Goal: Task Accomplishment & Management: Manage account settings

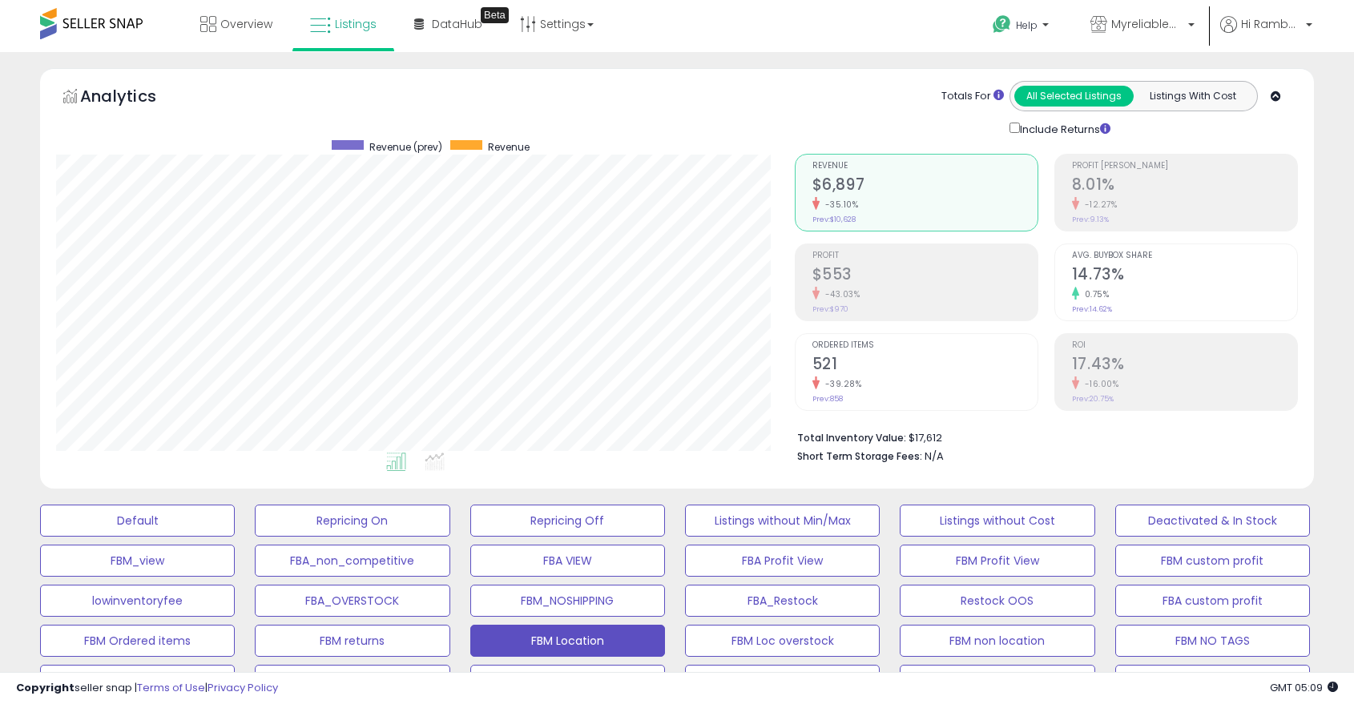
select select "**"
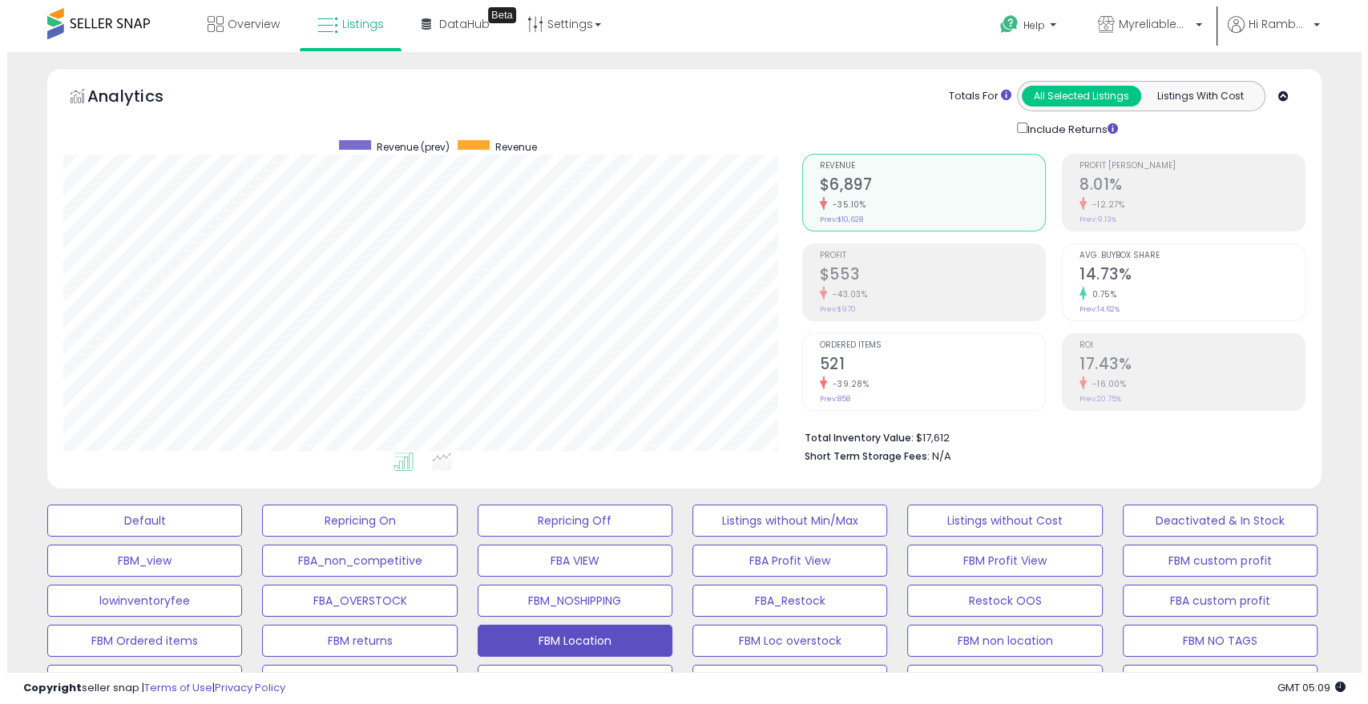
scroll to position [409, 0]
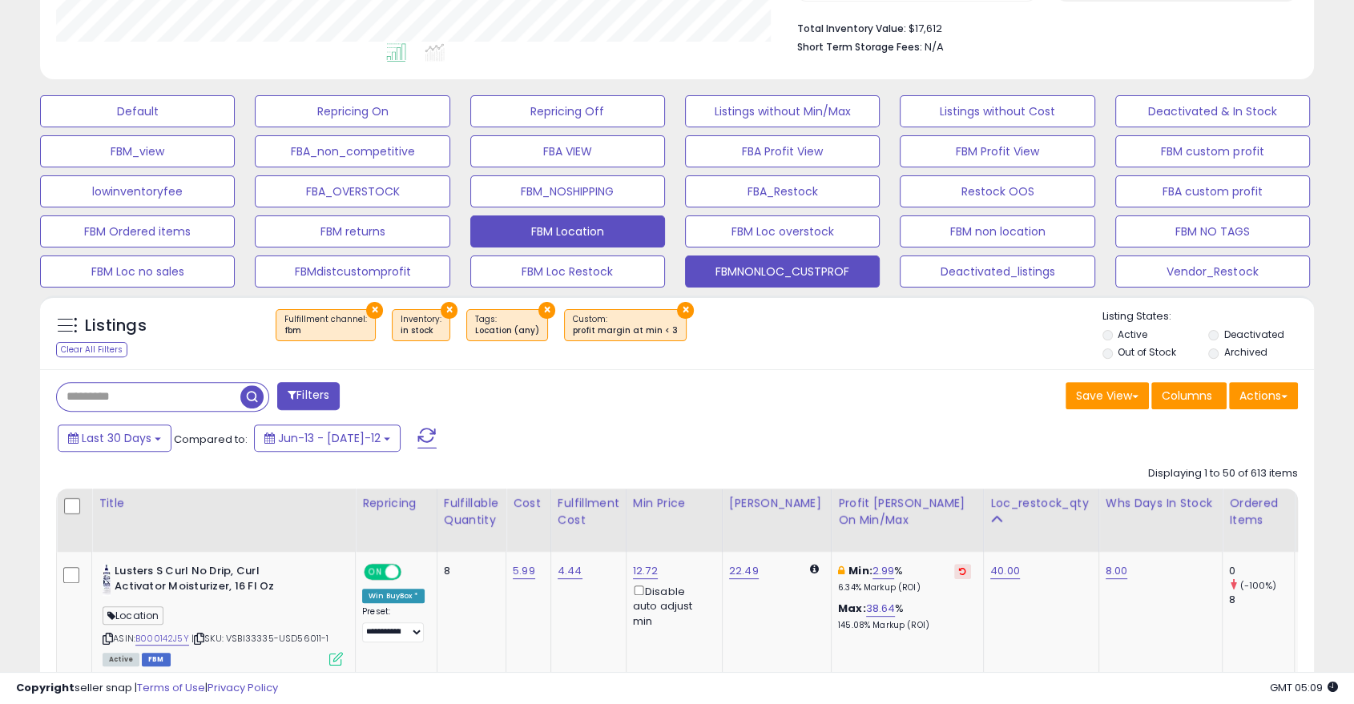
click at [235, 127] on button "FBMNONLOC_CUSTPROF" at bounding box center [137, 111] width 195 height 32
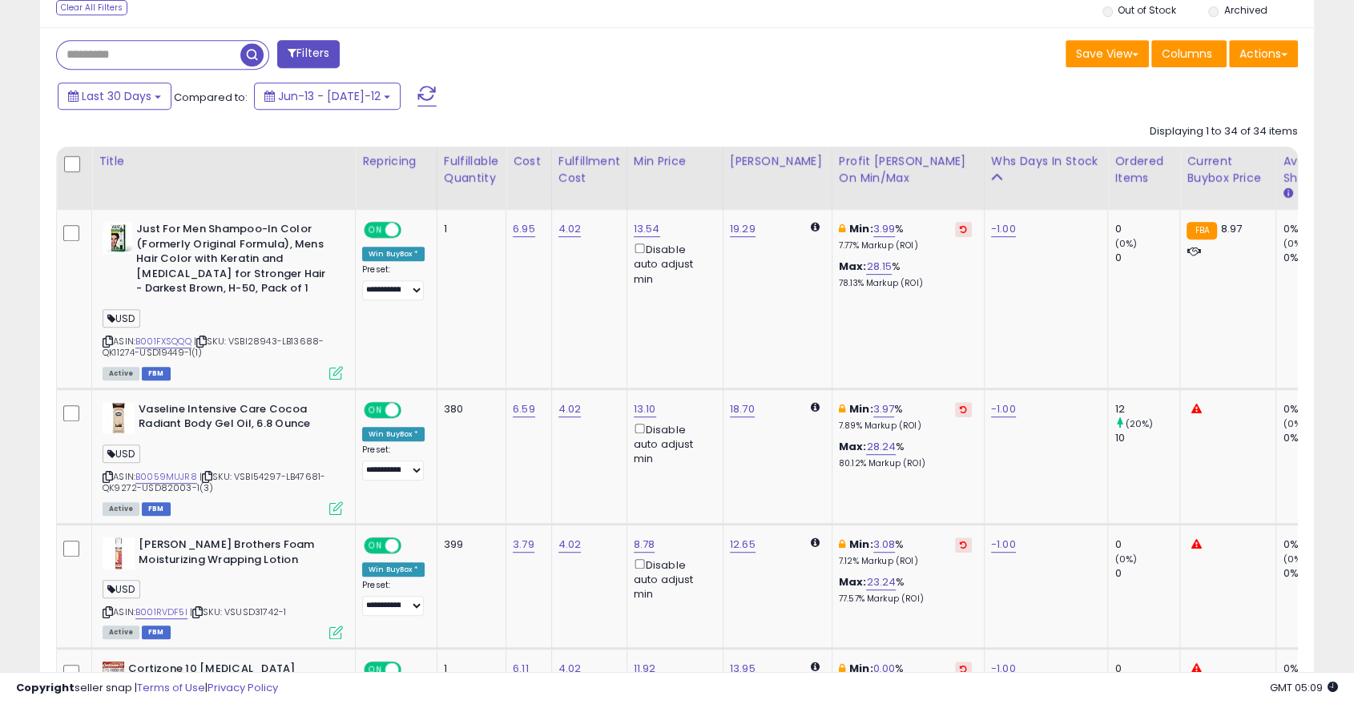
scroll to position [744, 0]
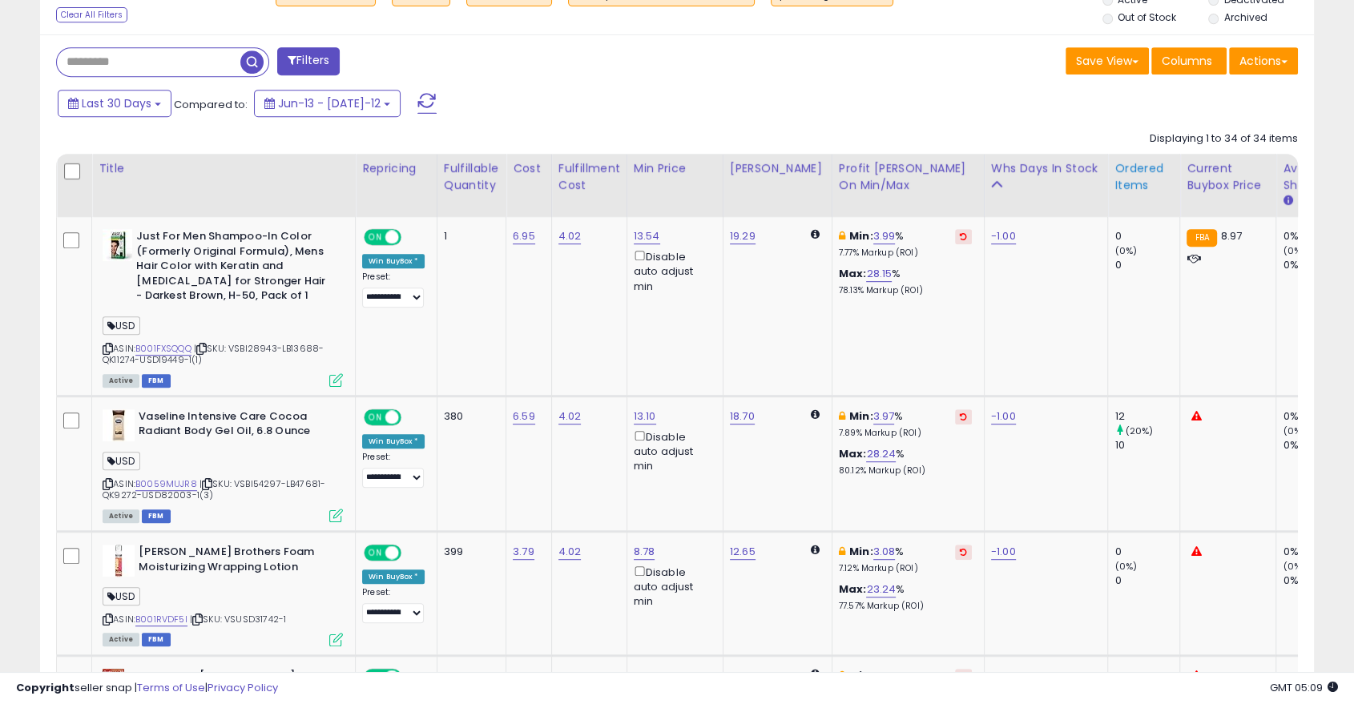
click at [1119, 186] on div "Ordered Items" at bounding box center [1144, 177] width 58 height 34
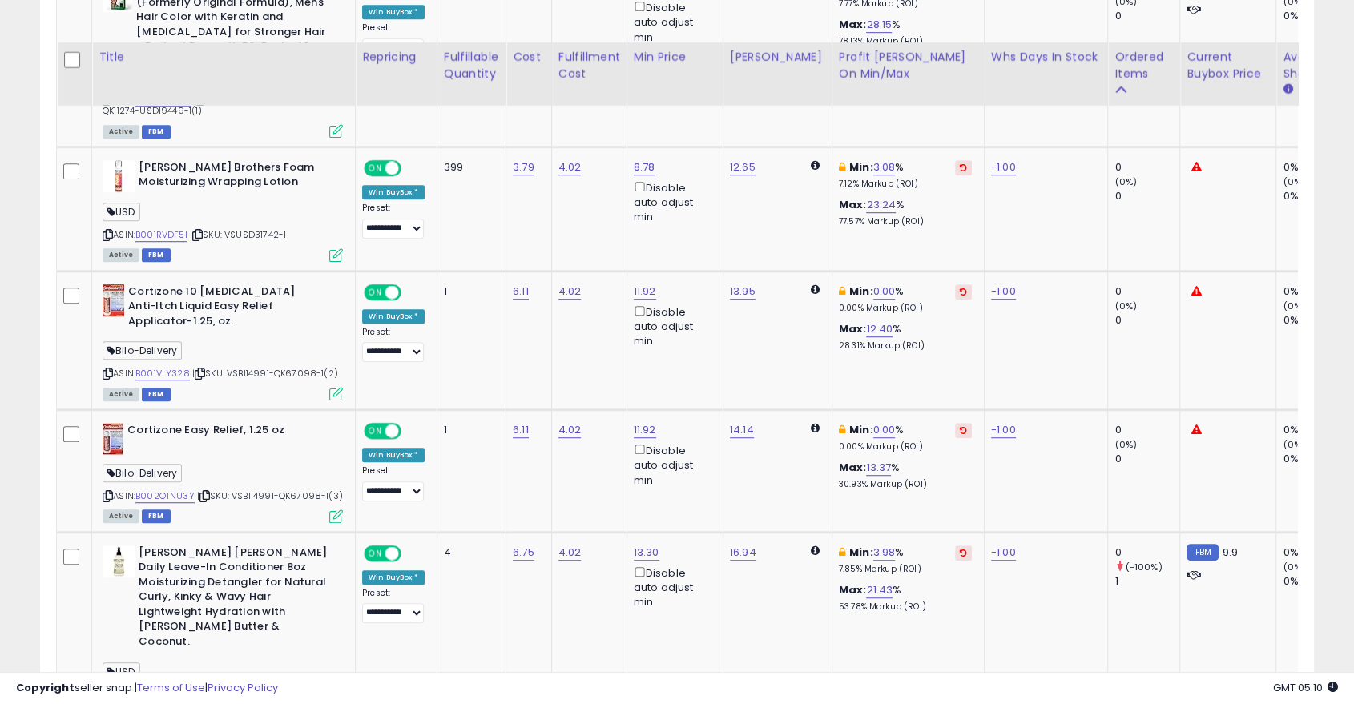
scroll to position [1041, 0]
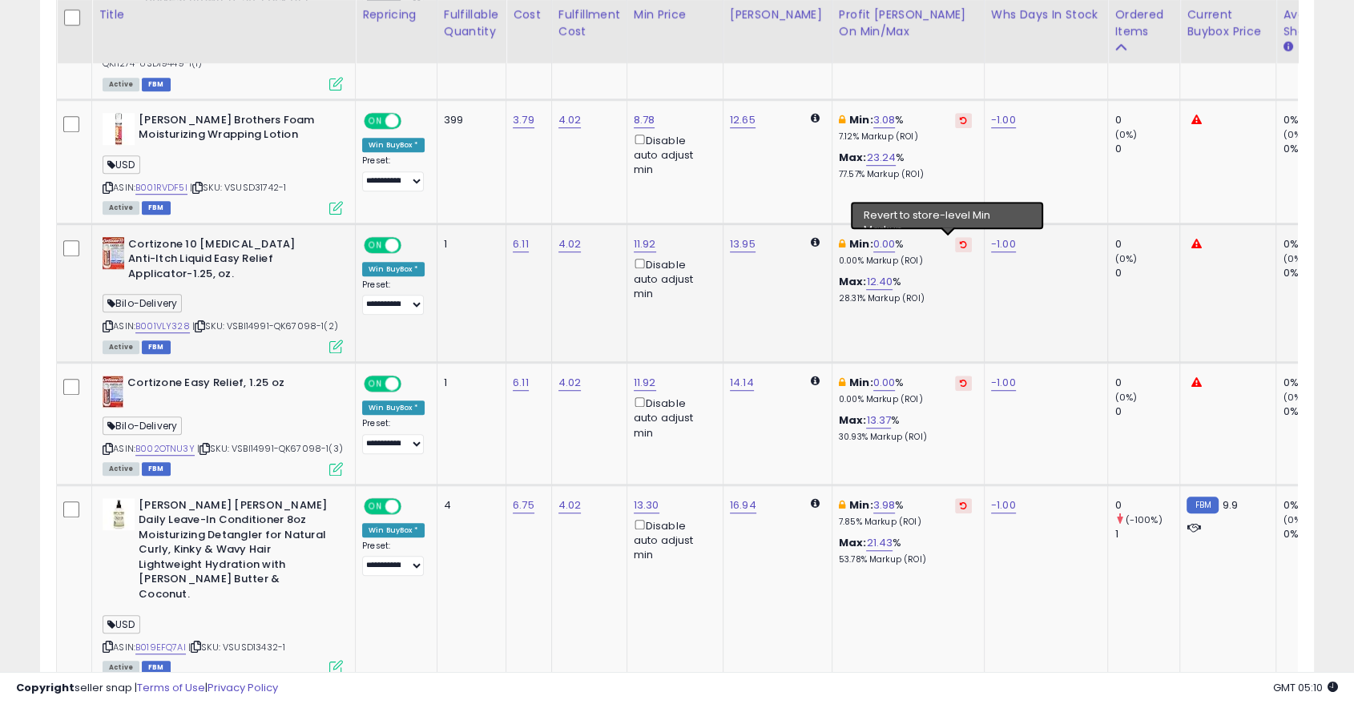
click at [960, 243] on icon at bounding box center [963, 244] width 7 height 8
click at [960, 245] on icon at bounding box center [963, 244] width 7 height 8
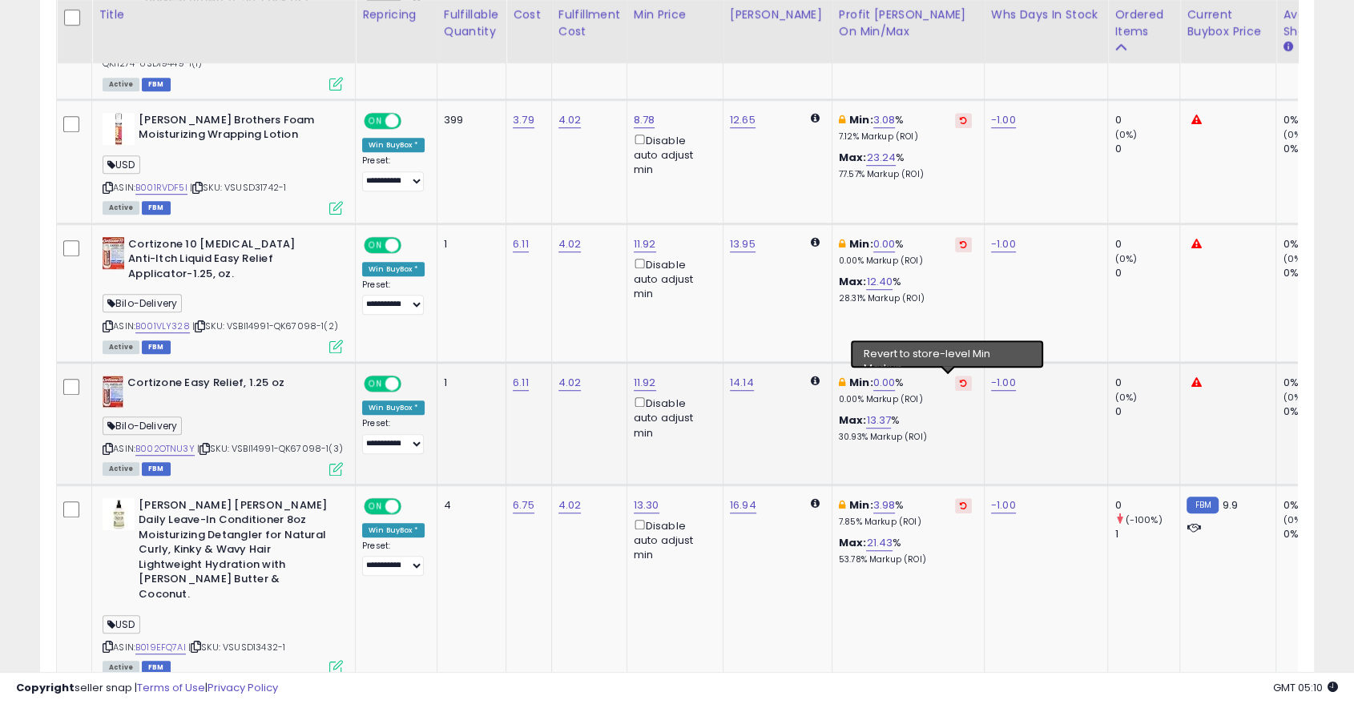
click at [960, 382] on icon at bounding box center [963, 383] width 7 height 8
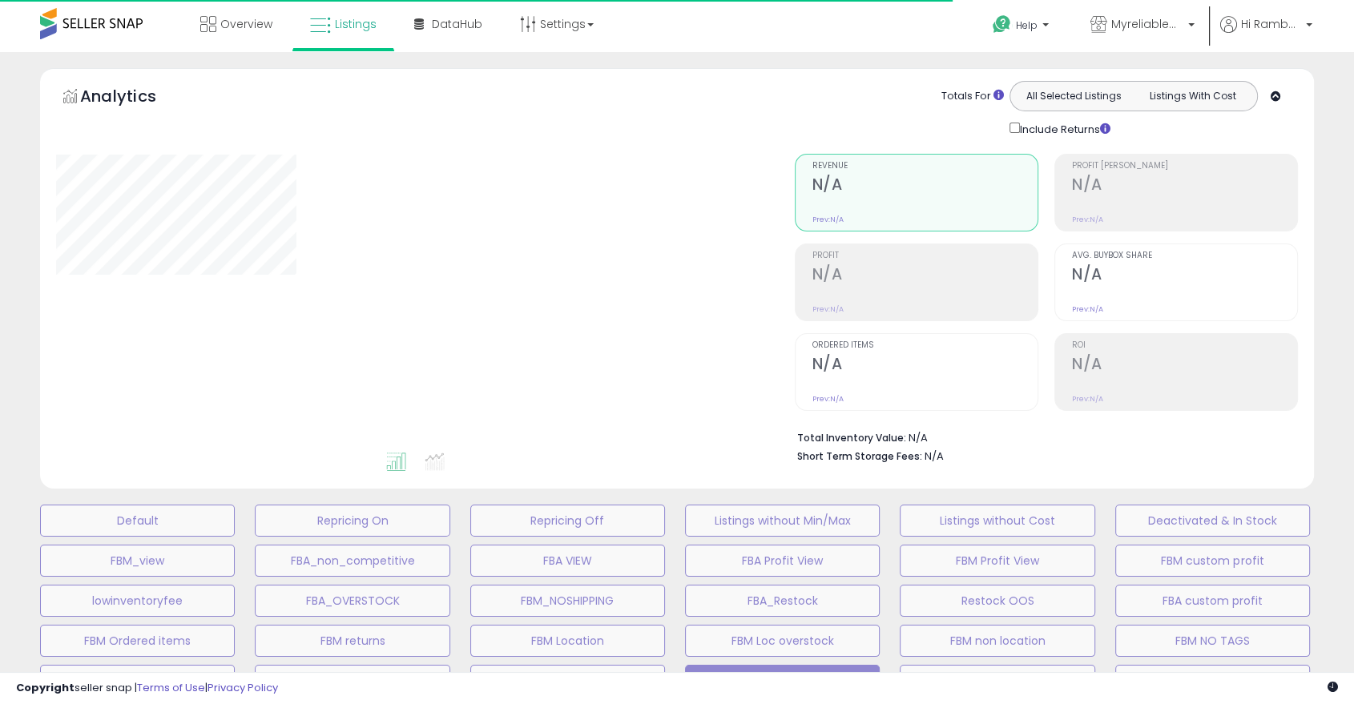
scroll to position [412, 0]
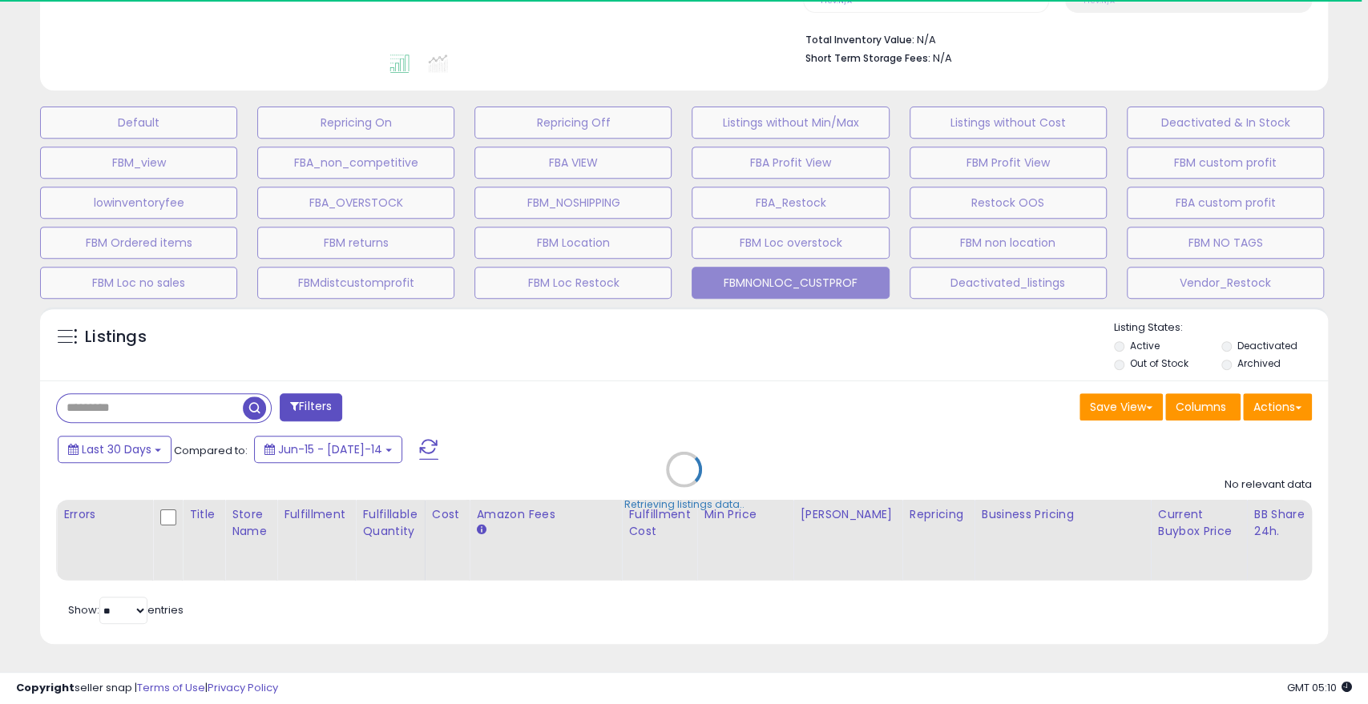
select select "**"
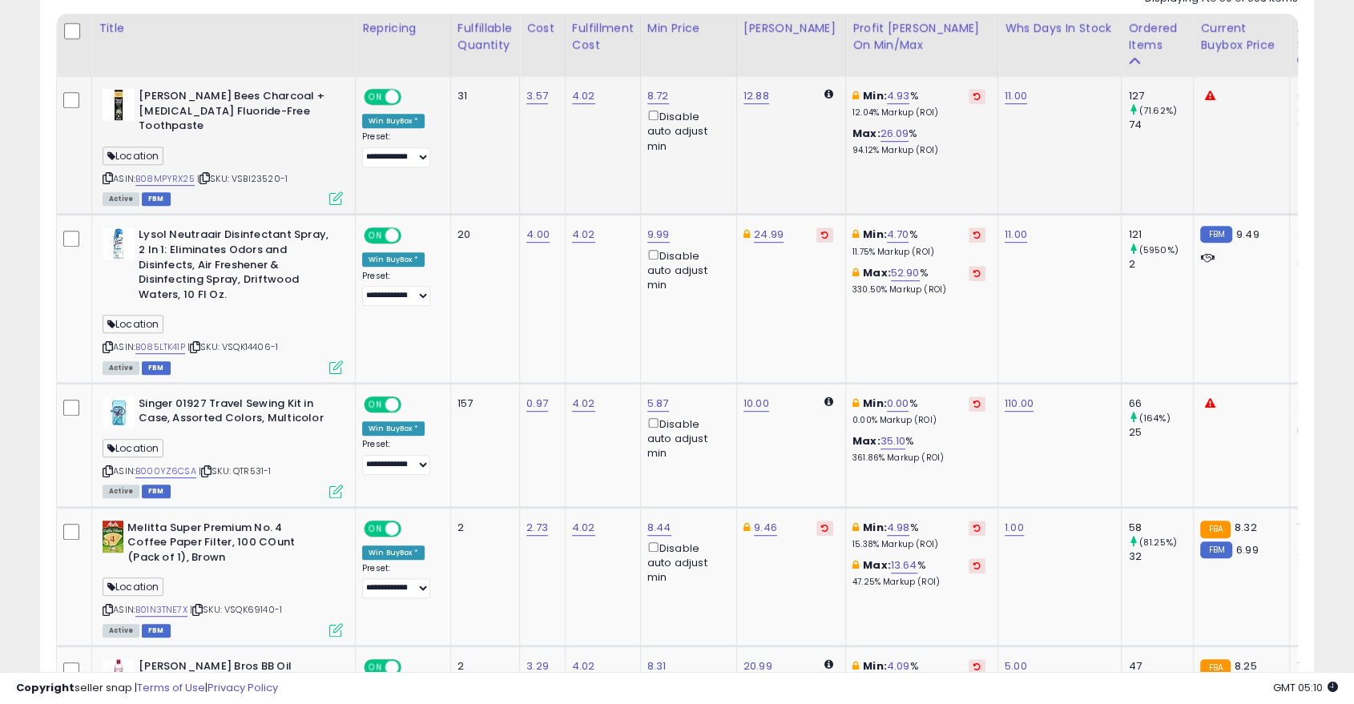
scroll to position [890, 0]
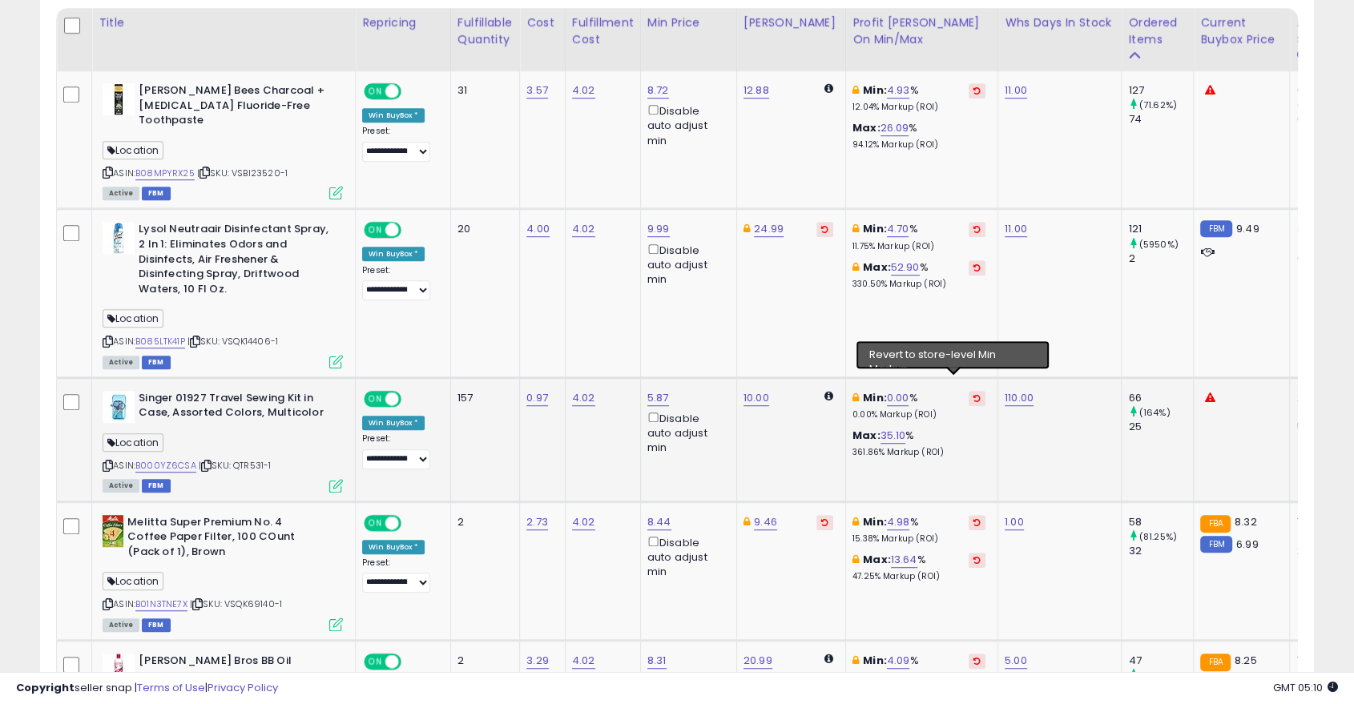
click at [974, 394] on icon at bounding box center [977, 398] width 7 height 8
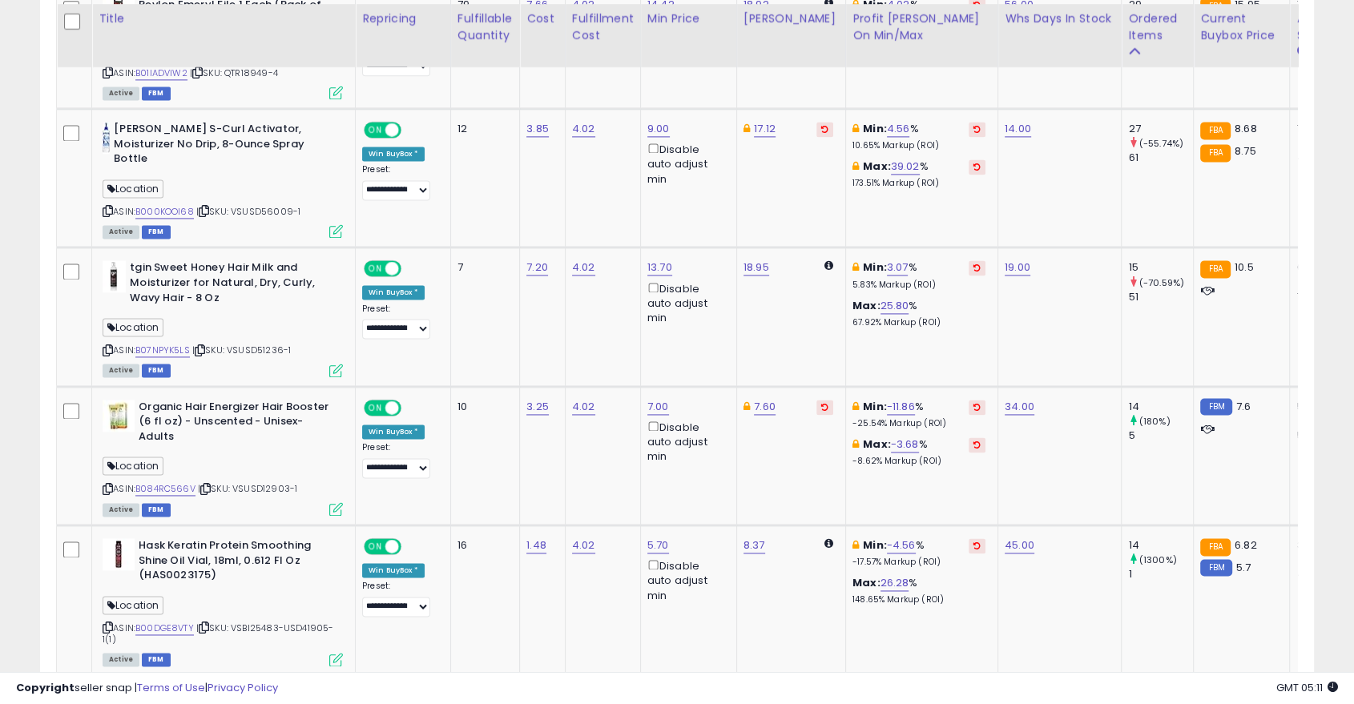
scroll to position [2210, 0]
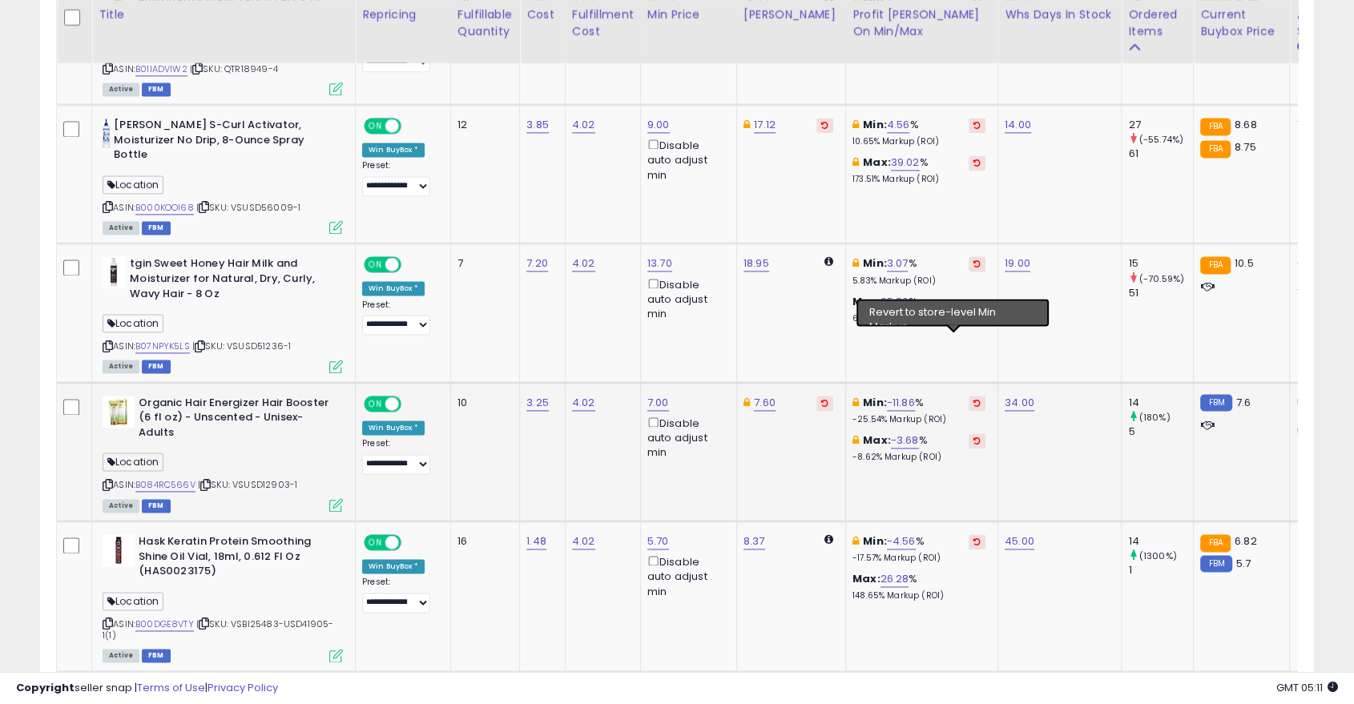
click at [974, 399] on icon at bounding box center [977, 403] width 7 height 8
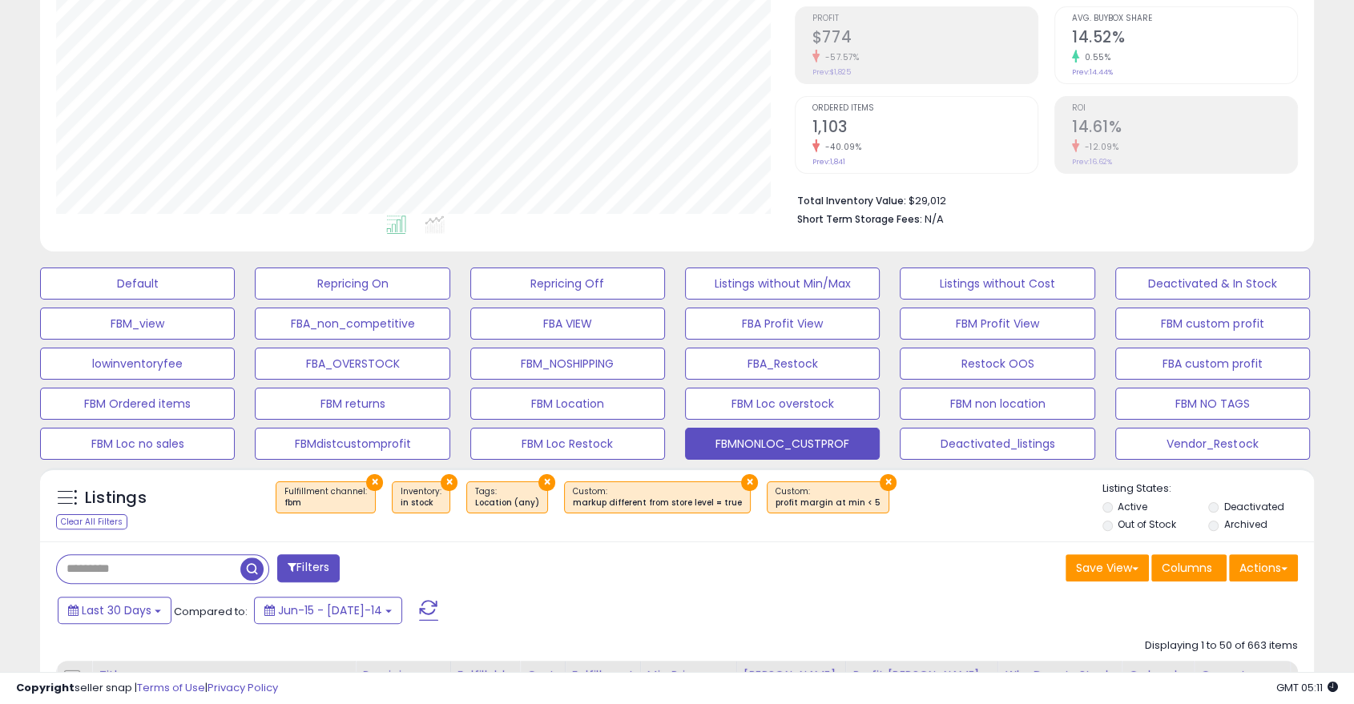
scroll to position [0, 0]
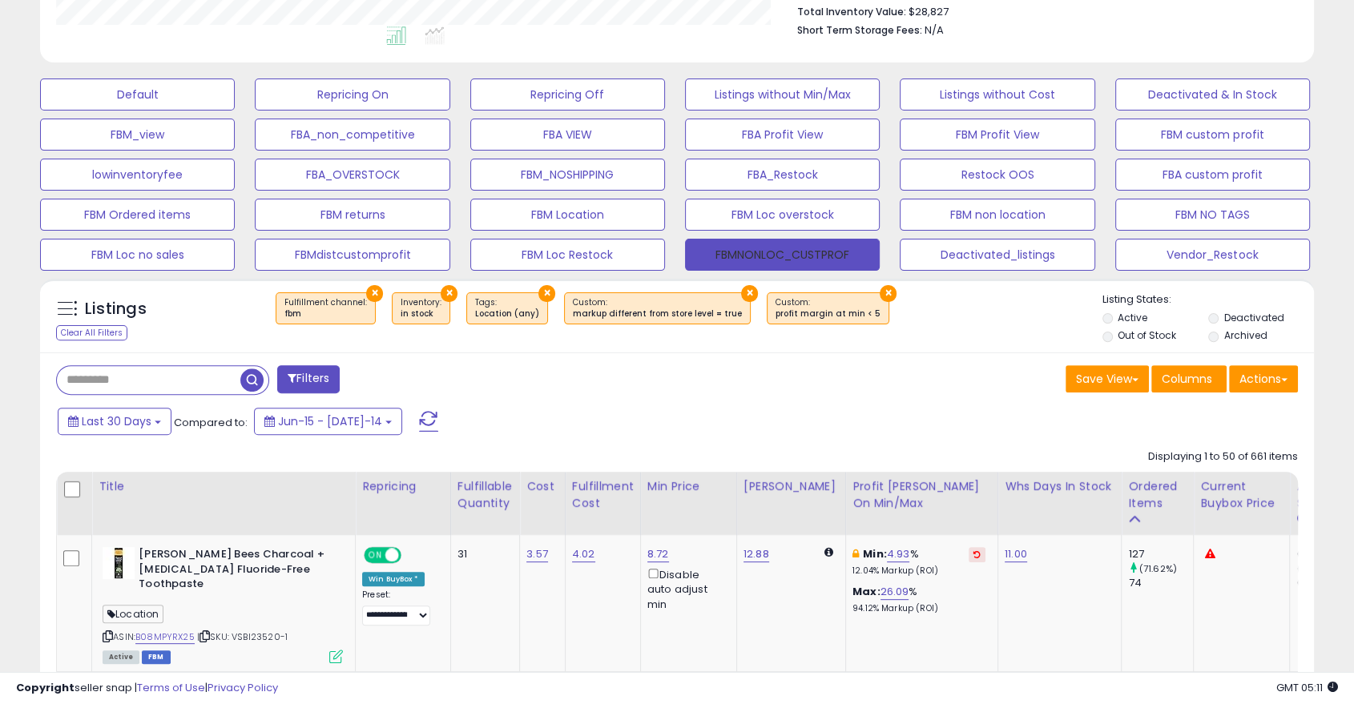
scroll to position [430, 0]
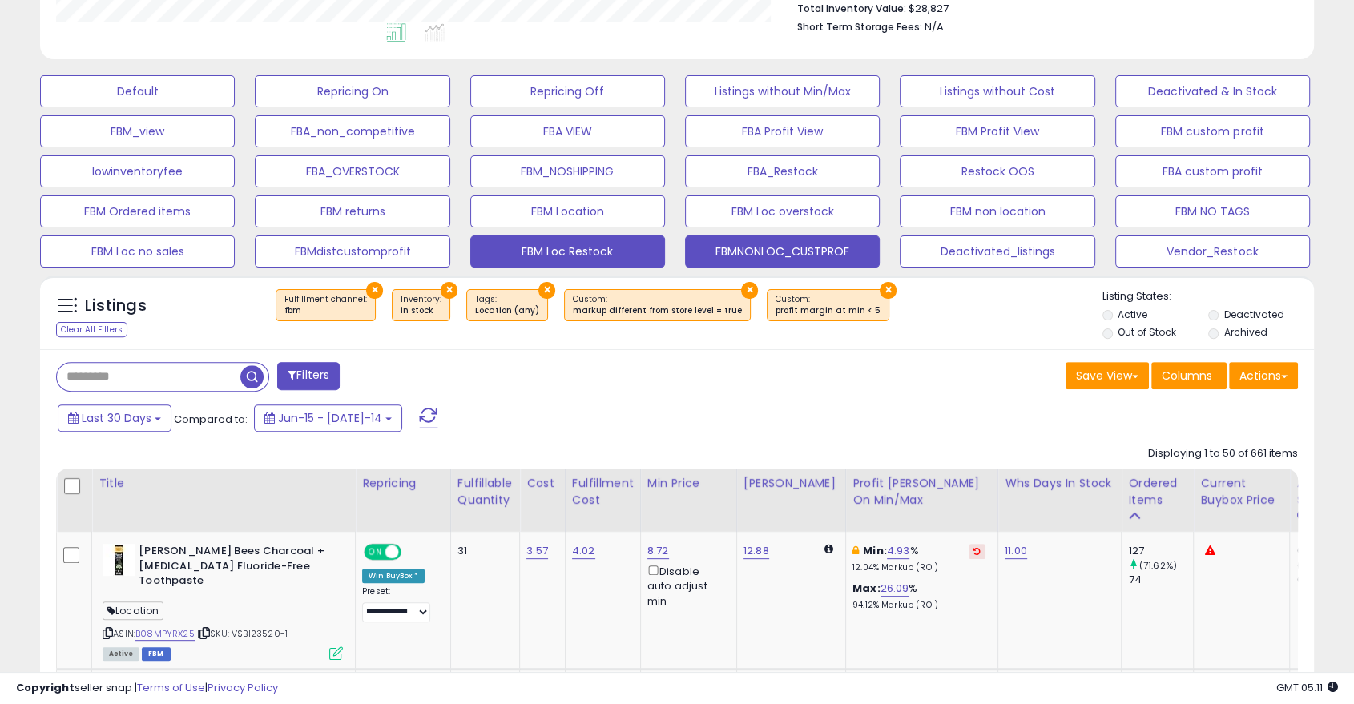
click at [235, 107] on button "FBM Loc Restock" at bounding box center [137, 91] width 195 height 32
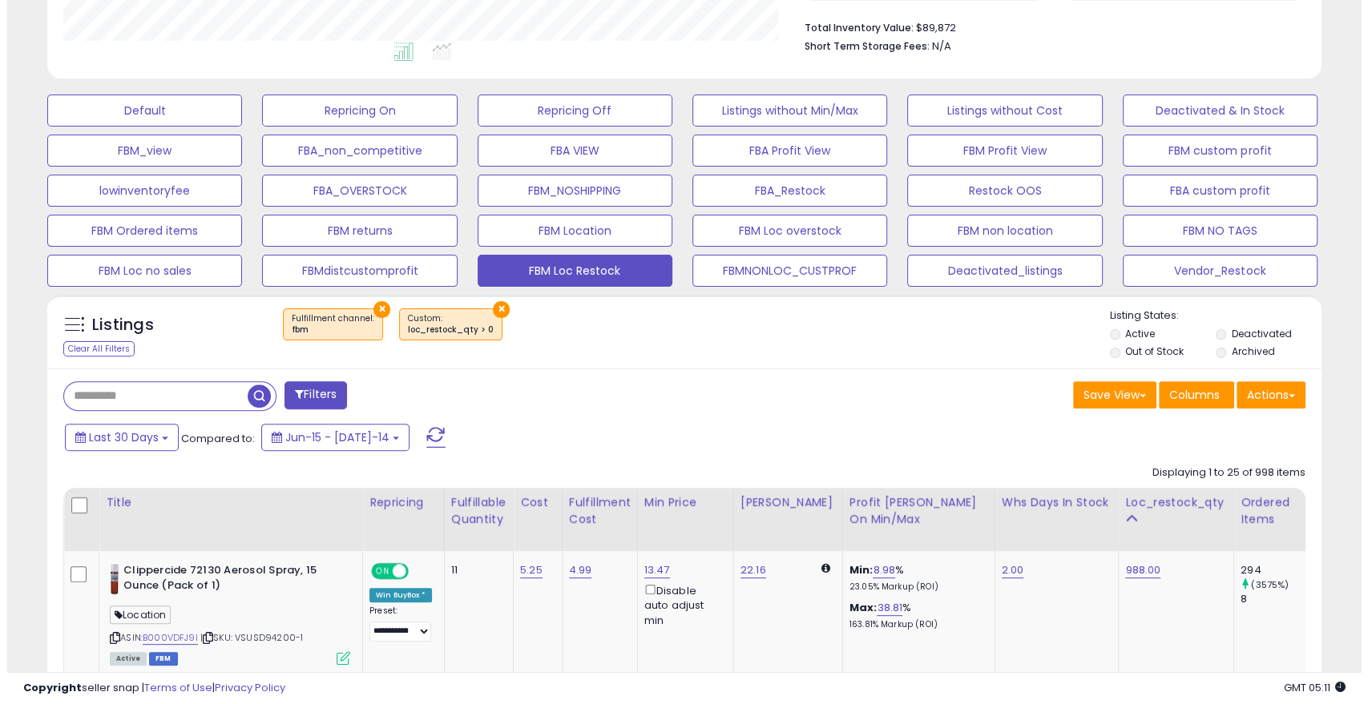
scroll to position [329, 737]
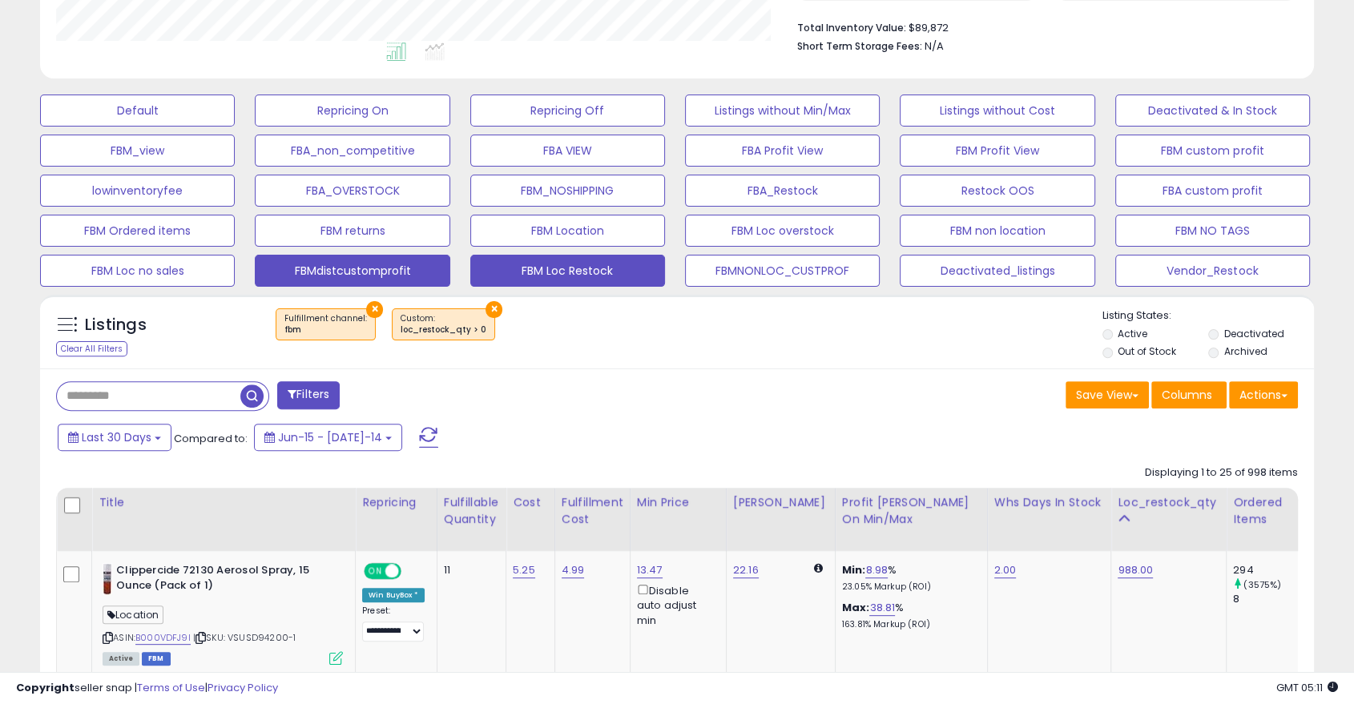
click at [235, 127] on button "FBMdistcustomprofit" at bounding box center [137, 111] width 195 height 32
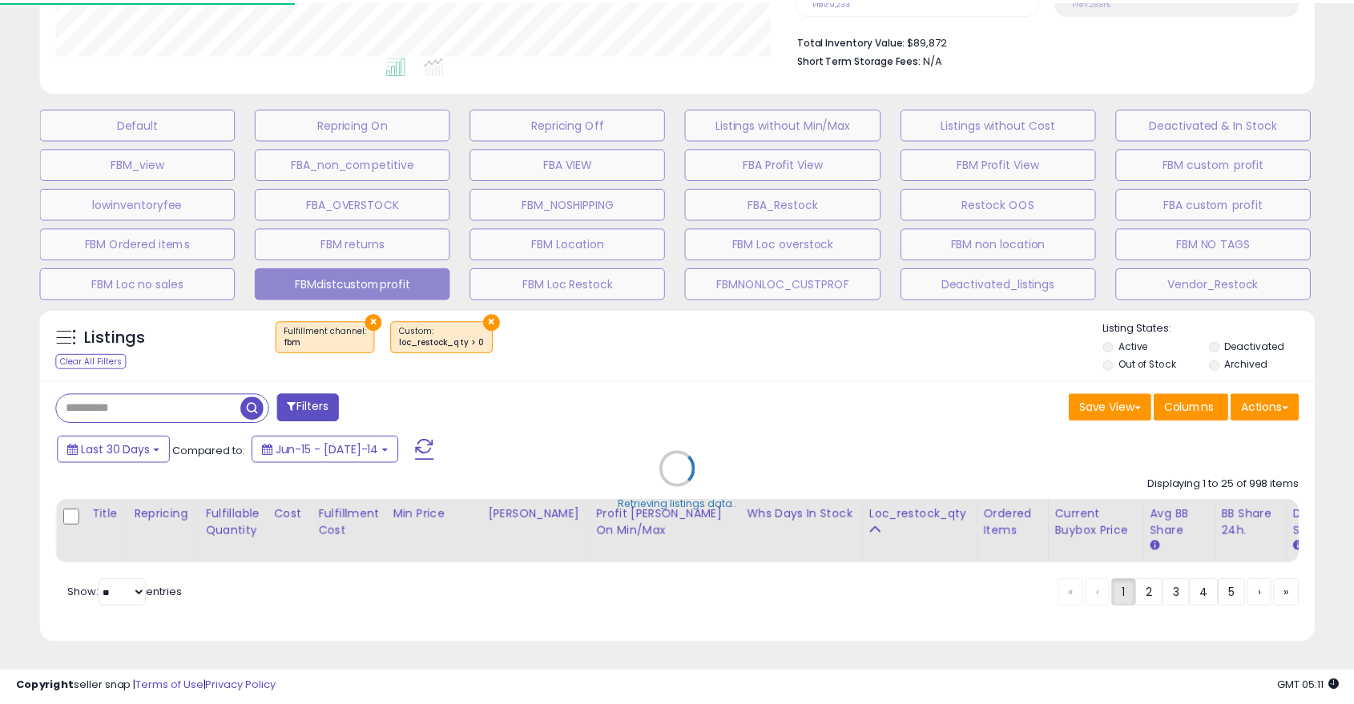
scroll to position [329, 746]
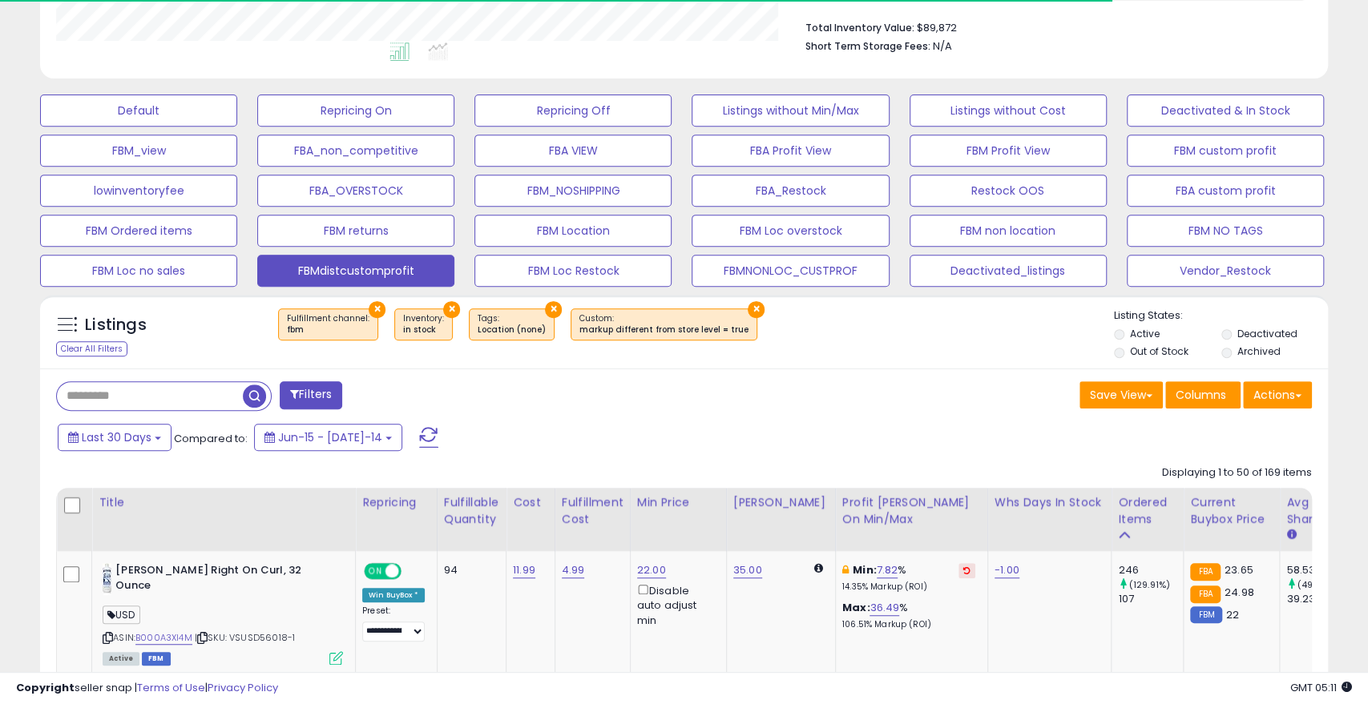
select select "**"
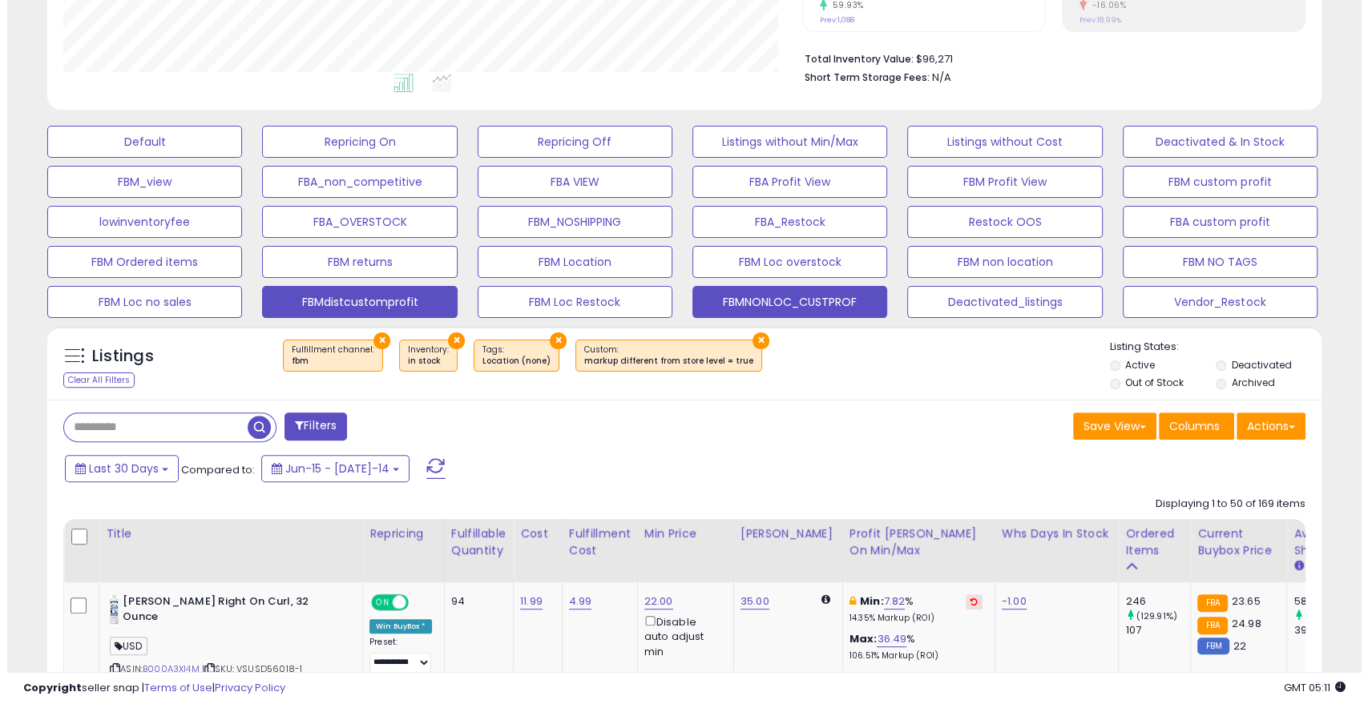
scroll to position [378, 0]
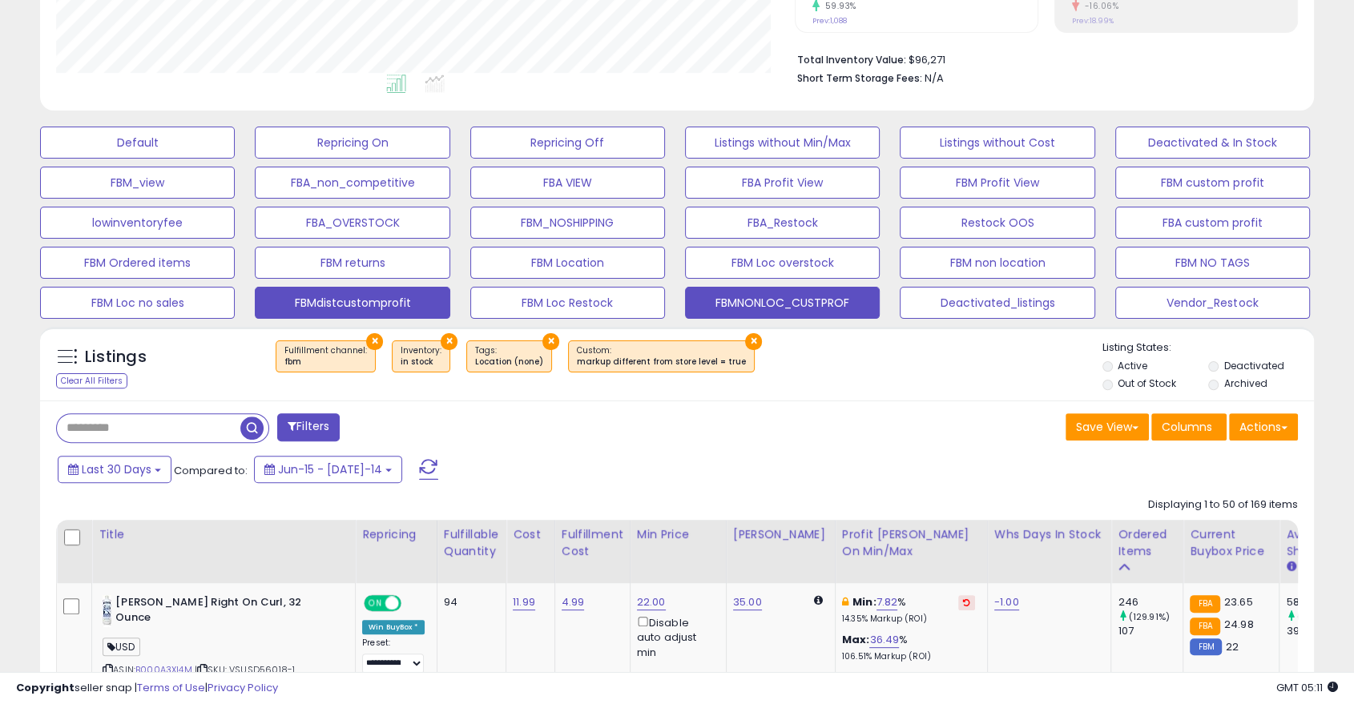
click at [235, 159] on button "FBMNONLOC_CUSTPROF" at bounding box center [137, 143] width 195 height 32
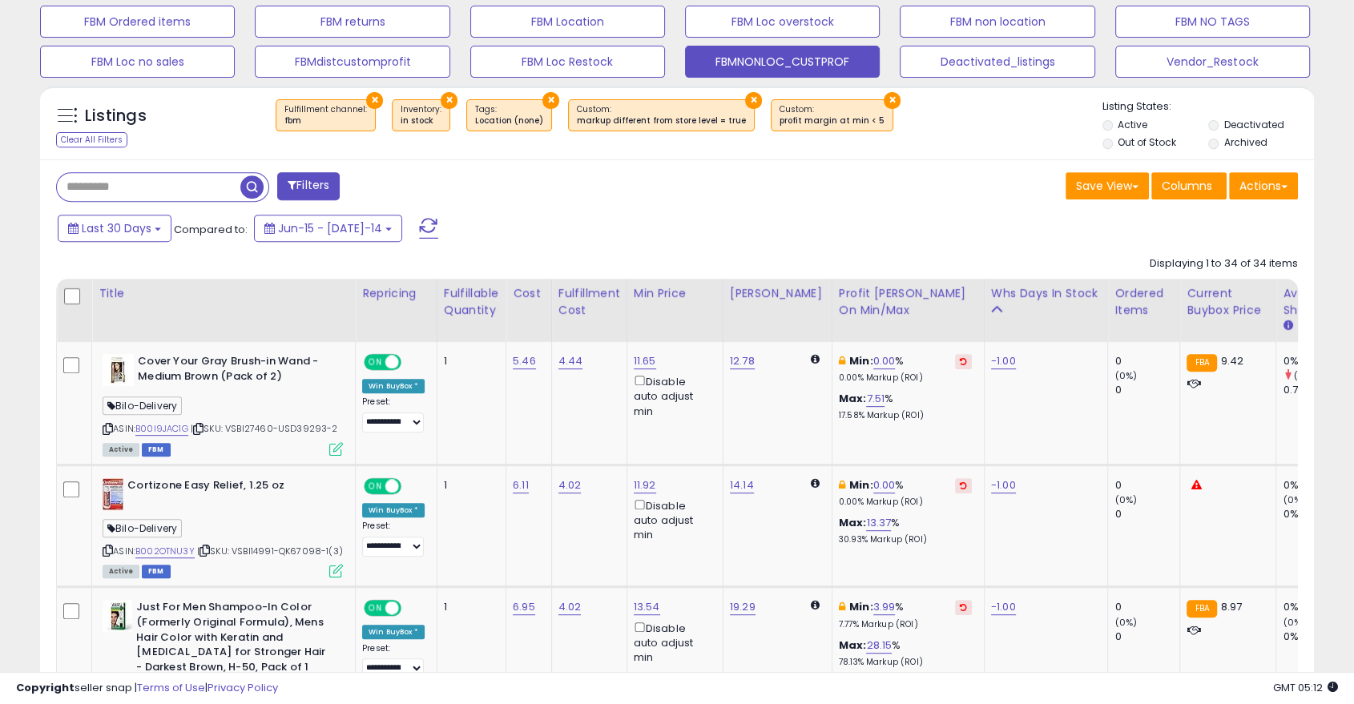
scroll to position [634, 0]
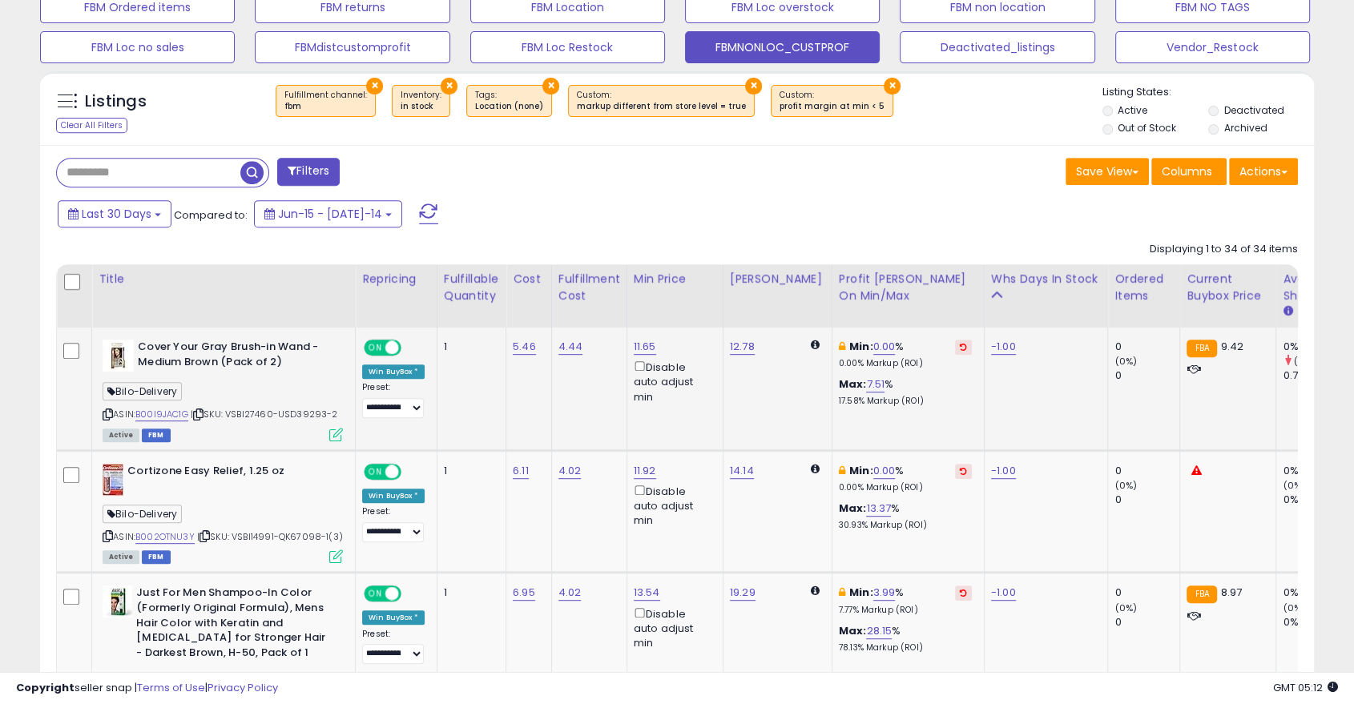
click at [955, 342] on button at bounding box center [963, 347] width 17 height 15
click at [960, 471] on icon at bounding box center [963, 471] width 7 height 8
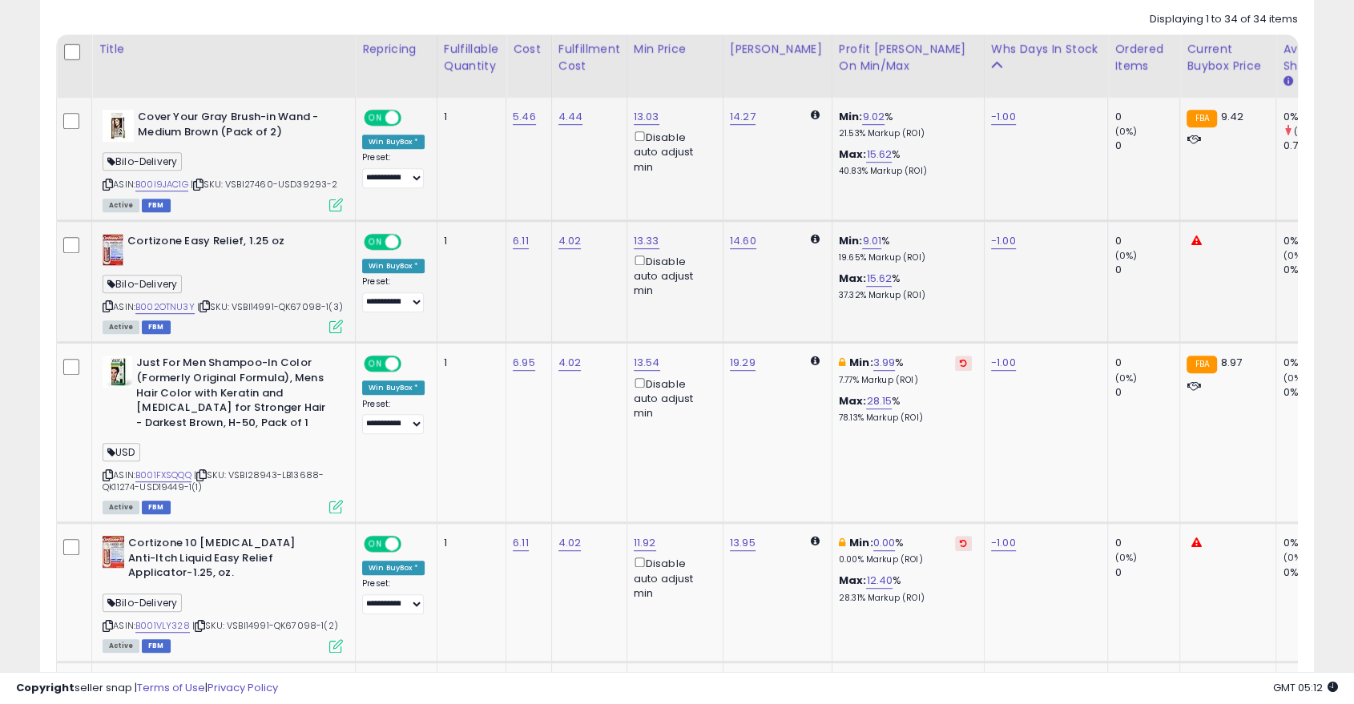
scroll to position [865, 0]
click at [862, 240] on link "9.01" at bounding box center [871, 240] width 19 height 16
type input "*"
click at [908, 180] on icon "submit" at bounding box center [903, 184] width 10 height 10
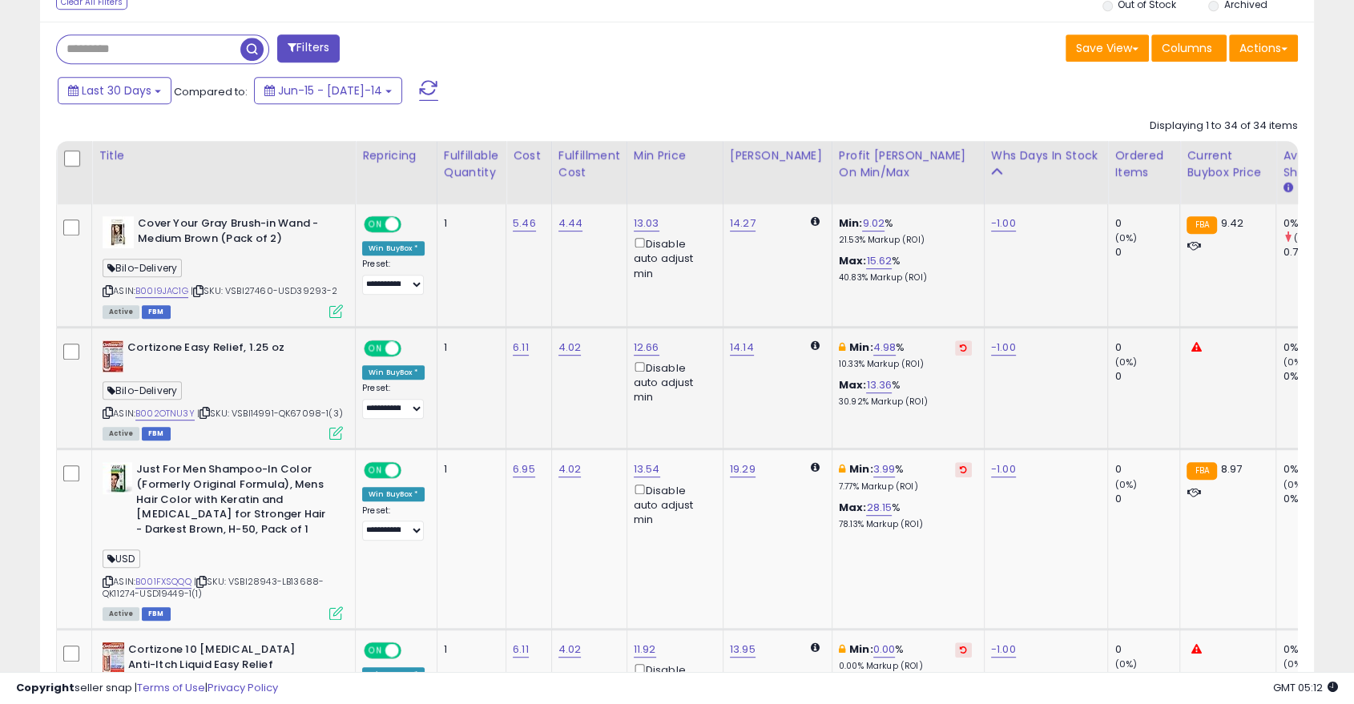
scroll to position [750, 0]
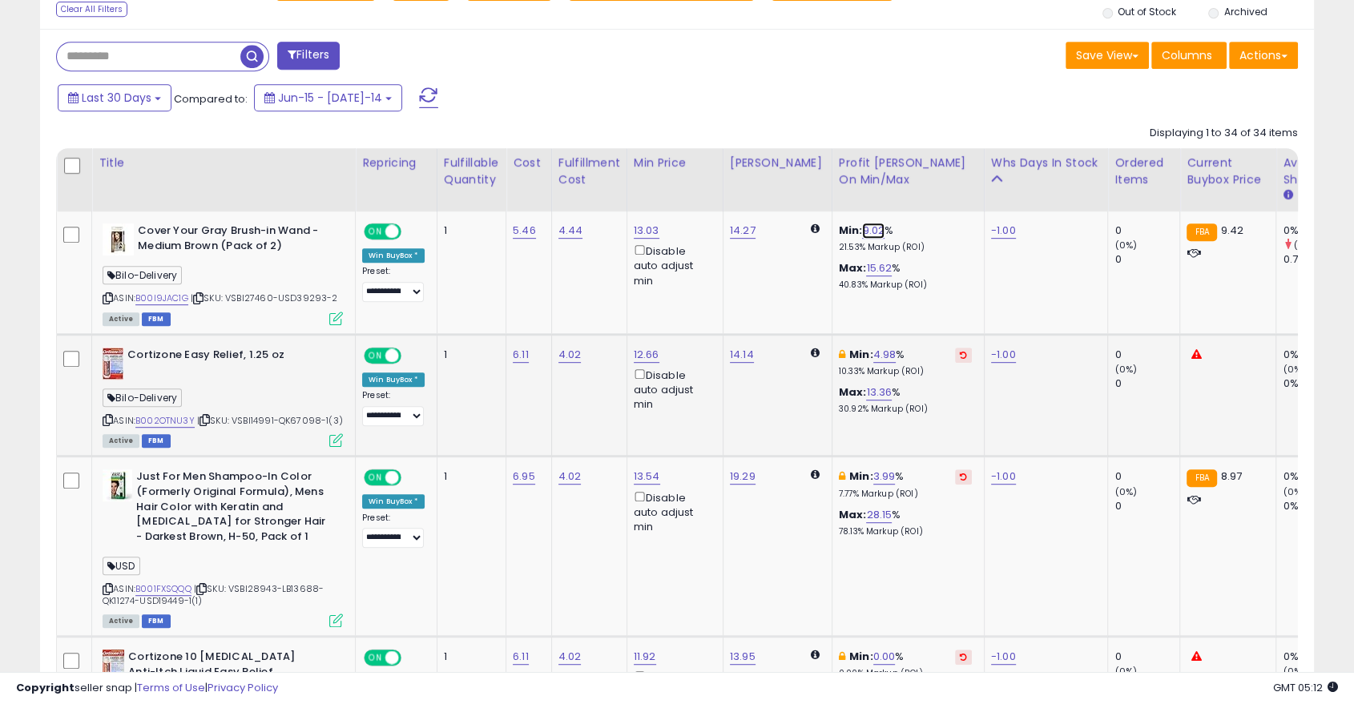
click at [862, 235] on link "9.02" at bounding box center [873, 231] width 22 height 16
type input "*"
click at [910, 178] on icon "submit" at bounding box center [905, 174] width 10 height 10
click at [1115, 181] on div "Ordered Items" at bounding box center [1144, 172] width 58 height 34
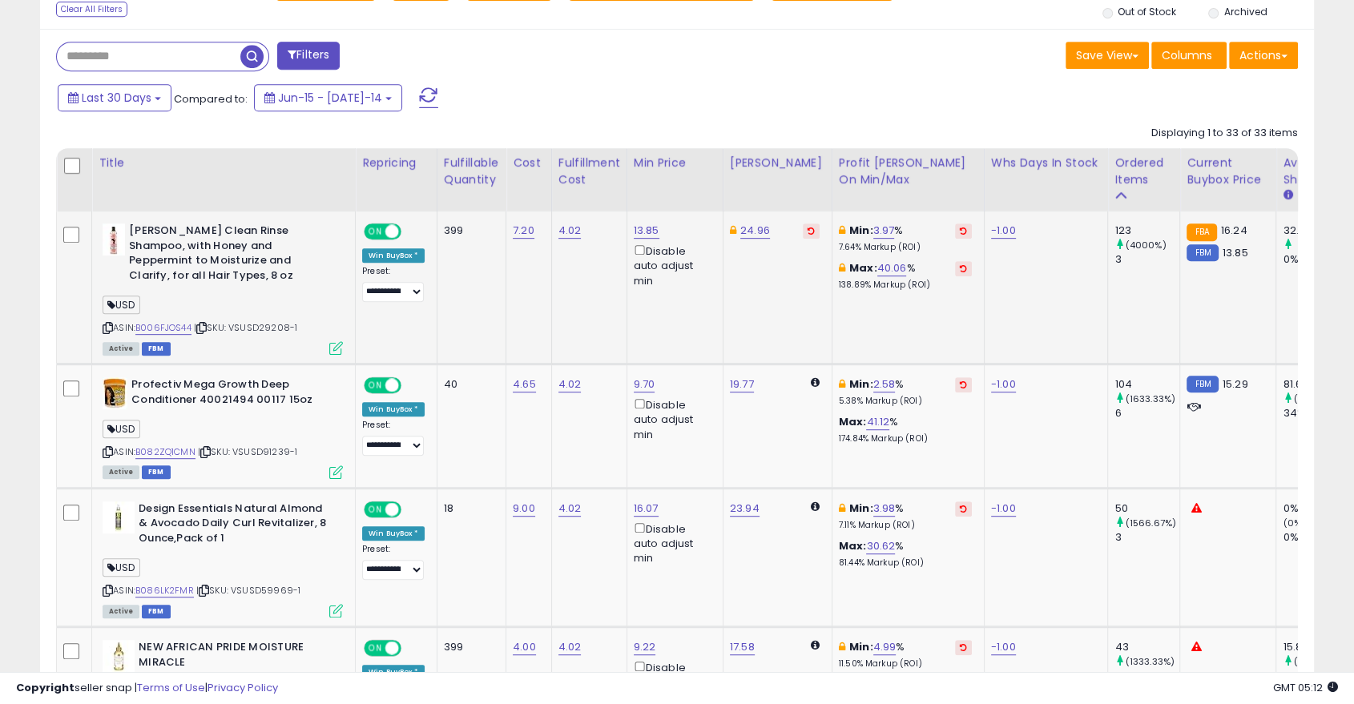
click at [955, 228] on button at bounding box center [963, 231] width 17 height 15
click at [960, 382] on icon at bounding box center [963, 385] width 7 height 8
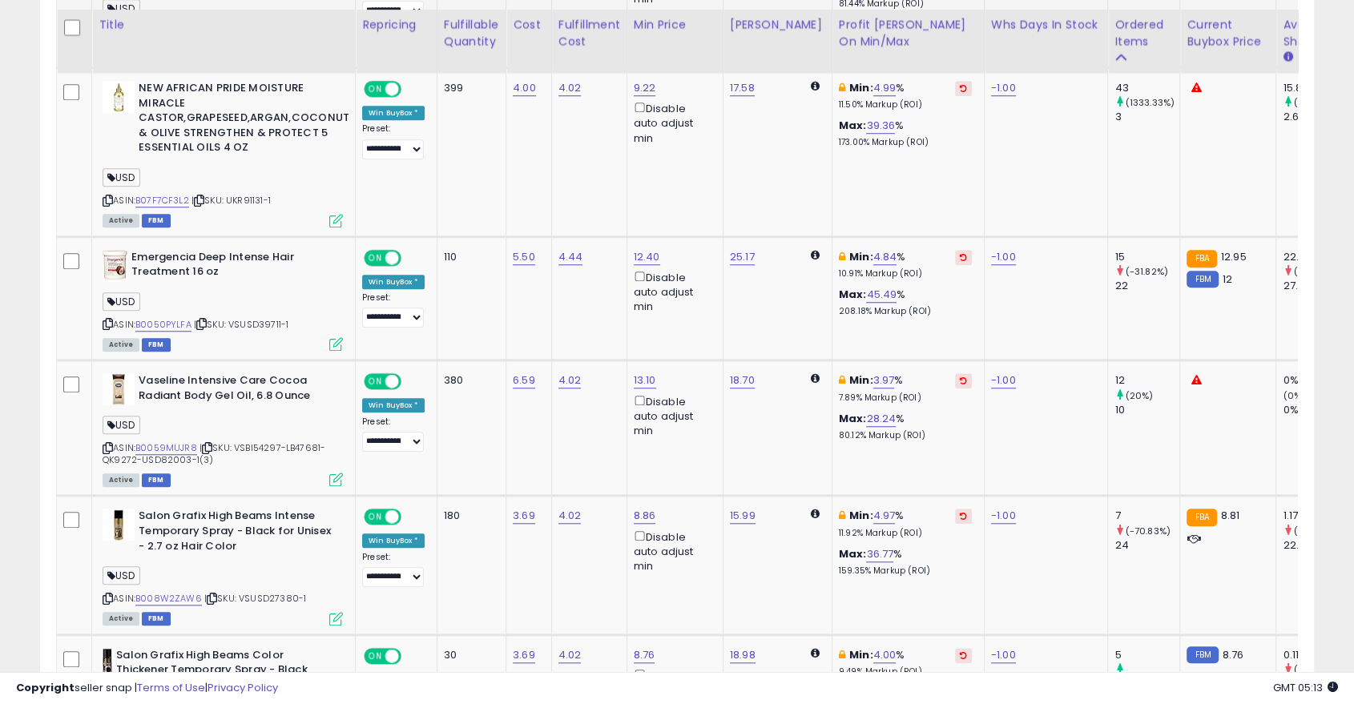
scroll to position [1320, 0]
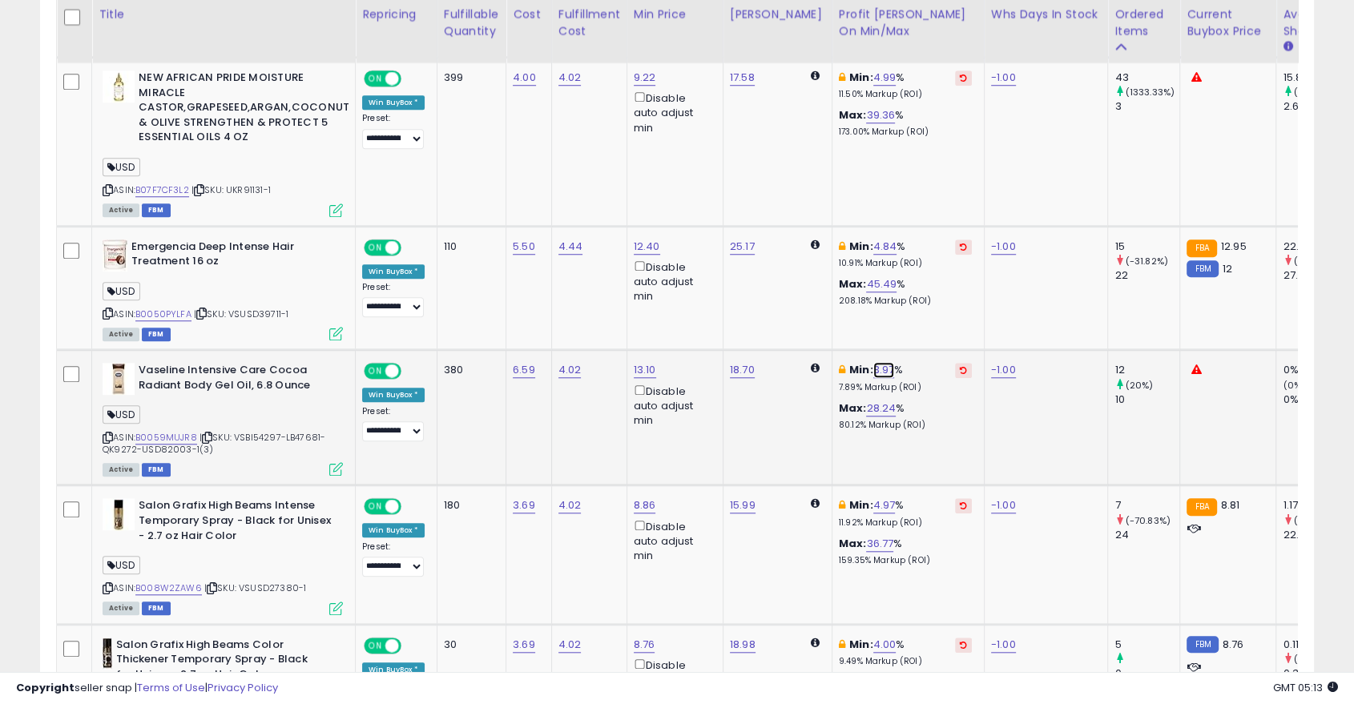
click at [873, 371] on link "3.97" at bounding box center [884, 370] width 22 height 16
type input "*"
click at [920, 312] on icon "submit" at bounding box center [915, 313] width 10 height 10
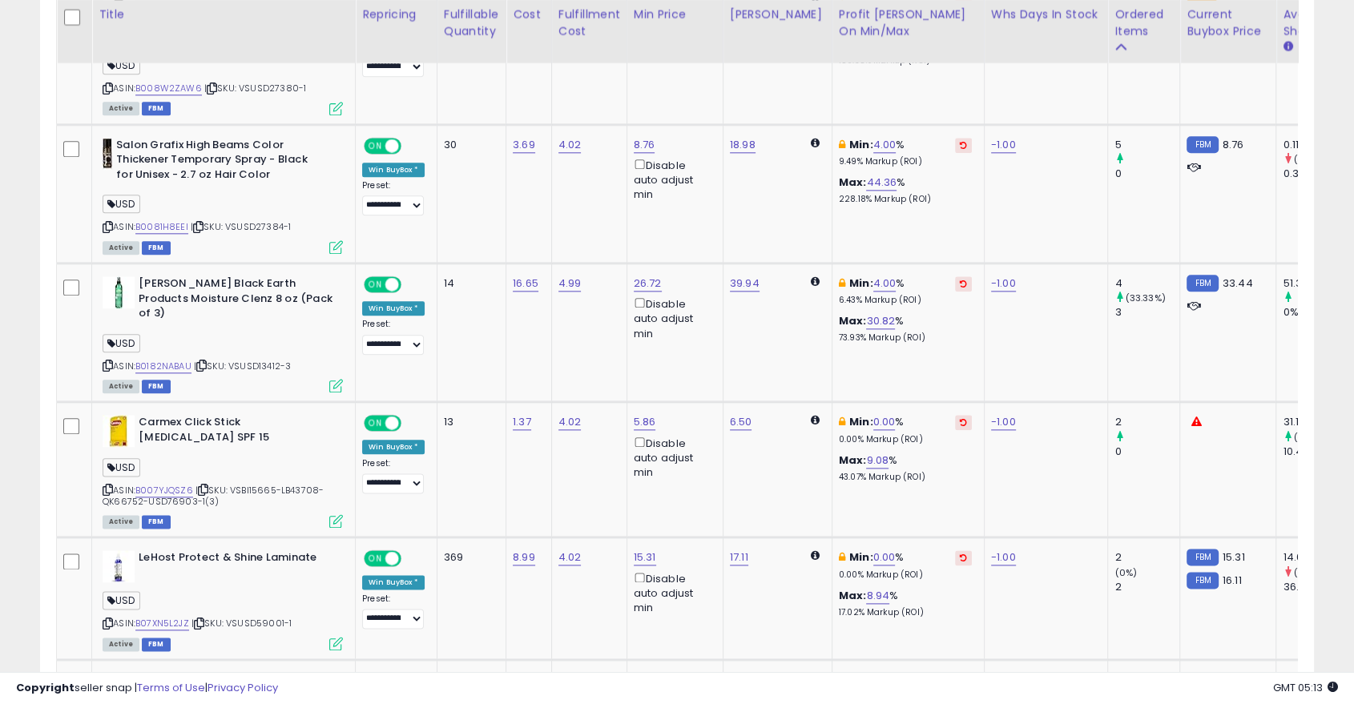
scroll to position [1821, 0]
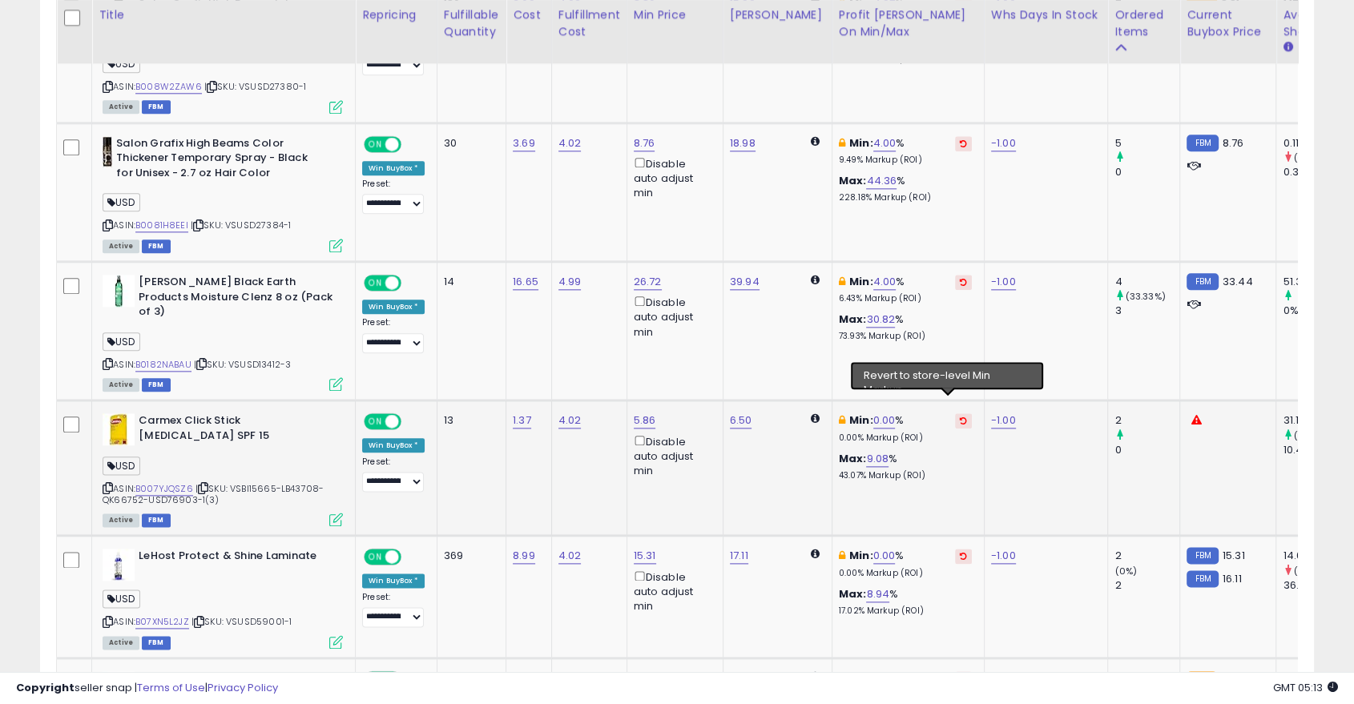
click at [960, 417] on icon at bounding box center [963, 421] width 7 height 8
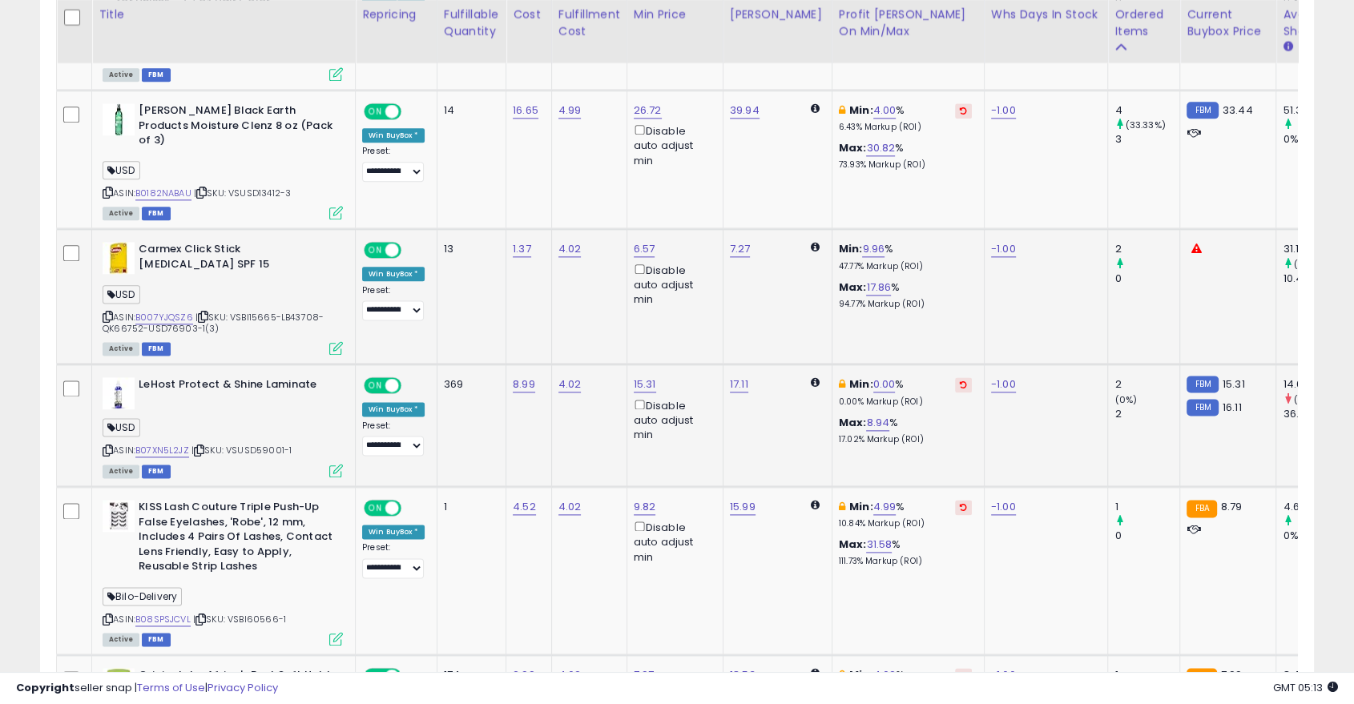
click at [960, 381] on icon at bounding box center [963, 385] width 7 height 8
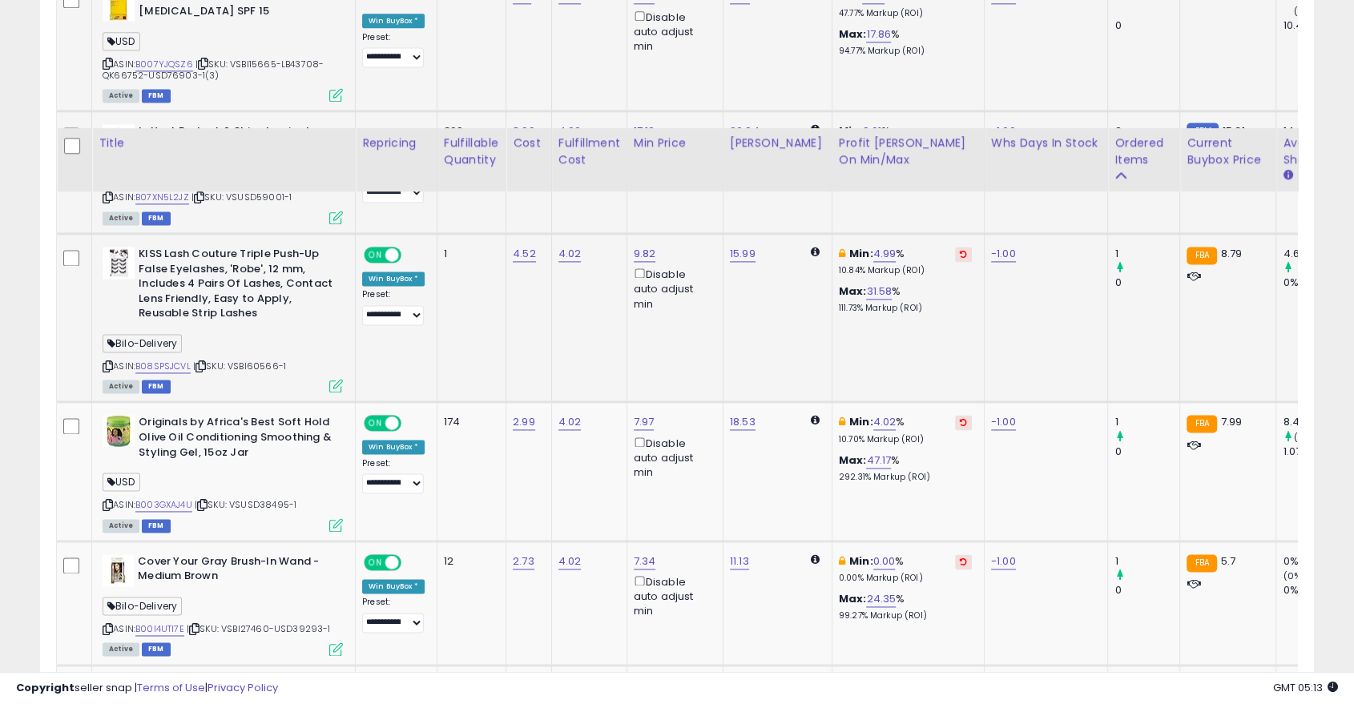
scroll to position [2385, 0]
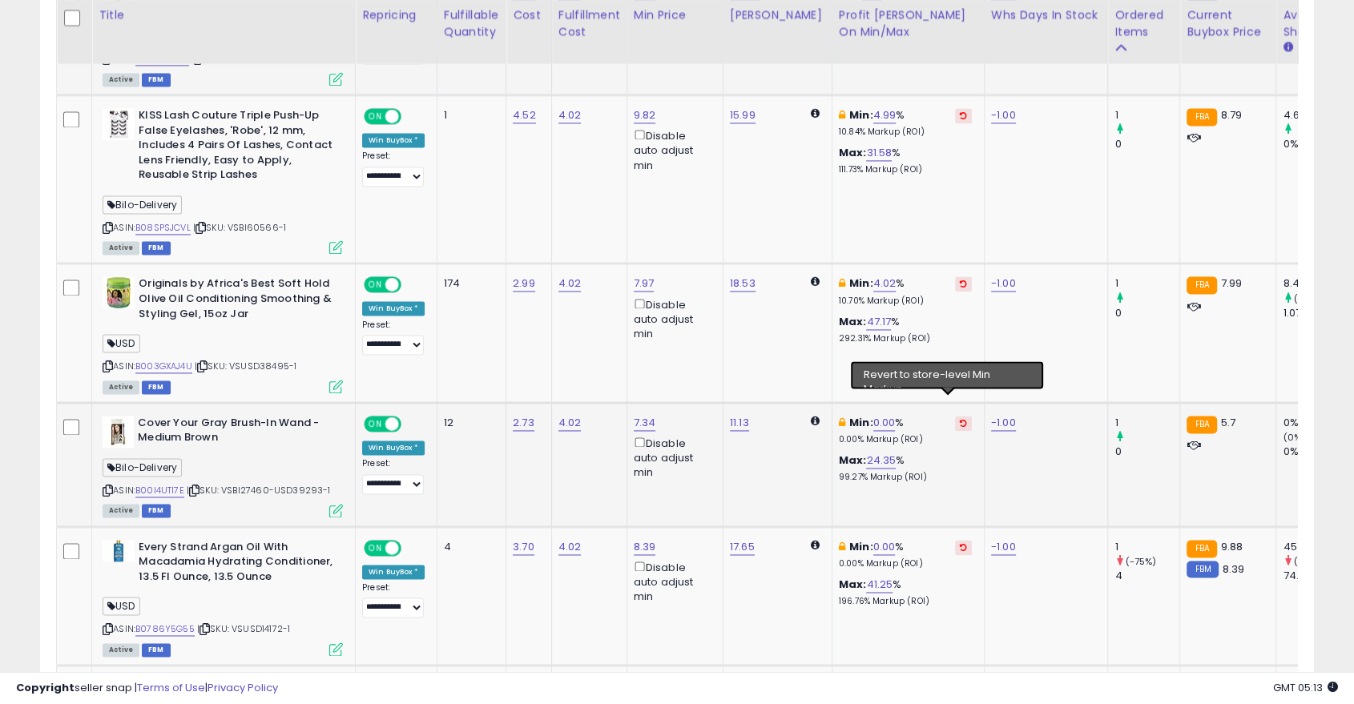
click at [960, 419] on icon at bounding box center [963, 423] width 7 height 8
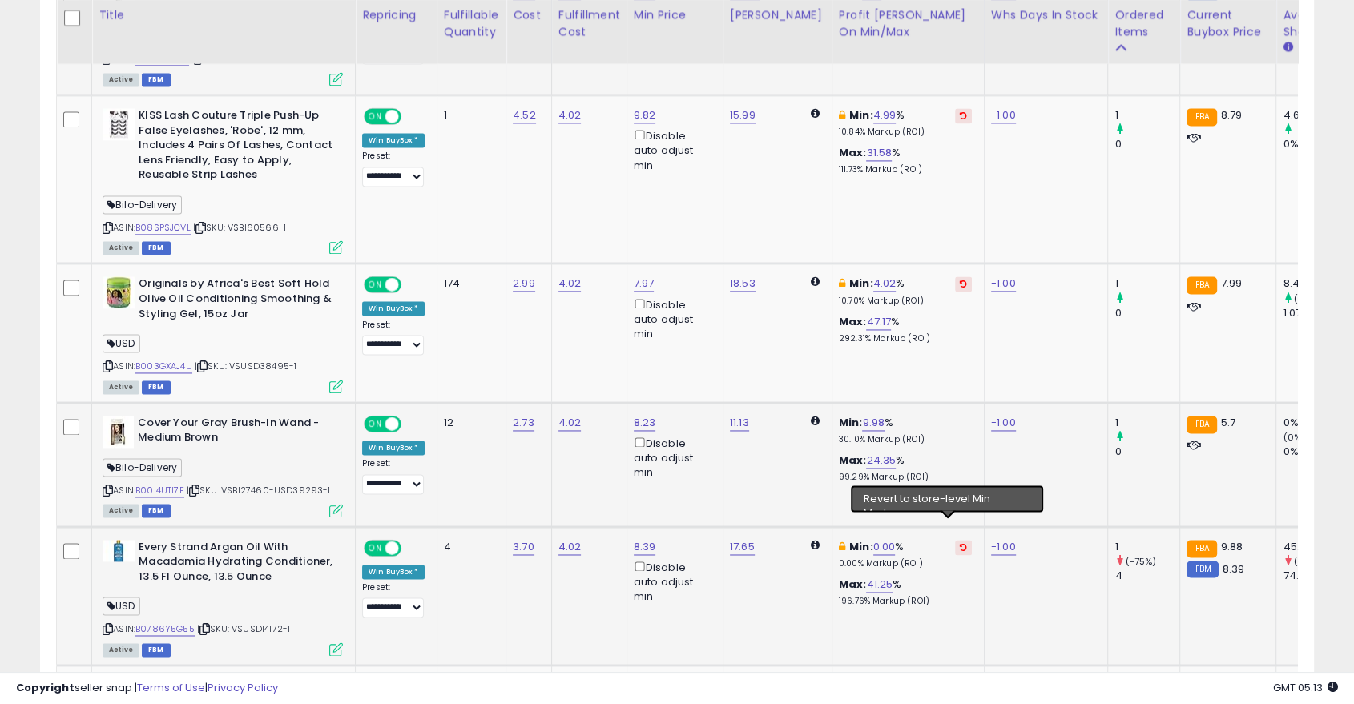
click at [960, 543] on icon at bounding box center [963, 547] width 7 height 8
click at [863, 415] on link "9.98" at bounding box center [873, 423] width 22 height 16
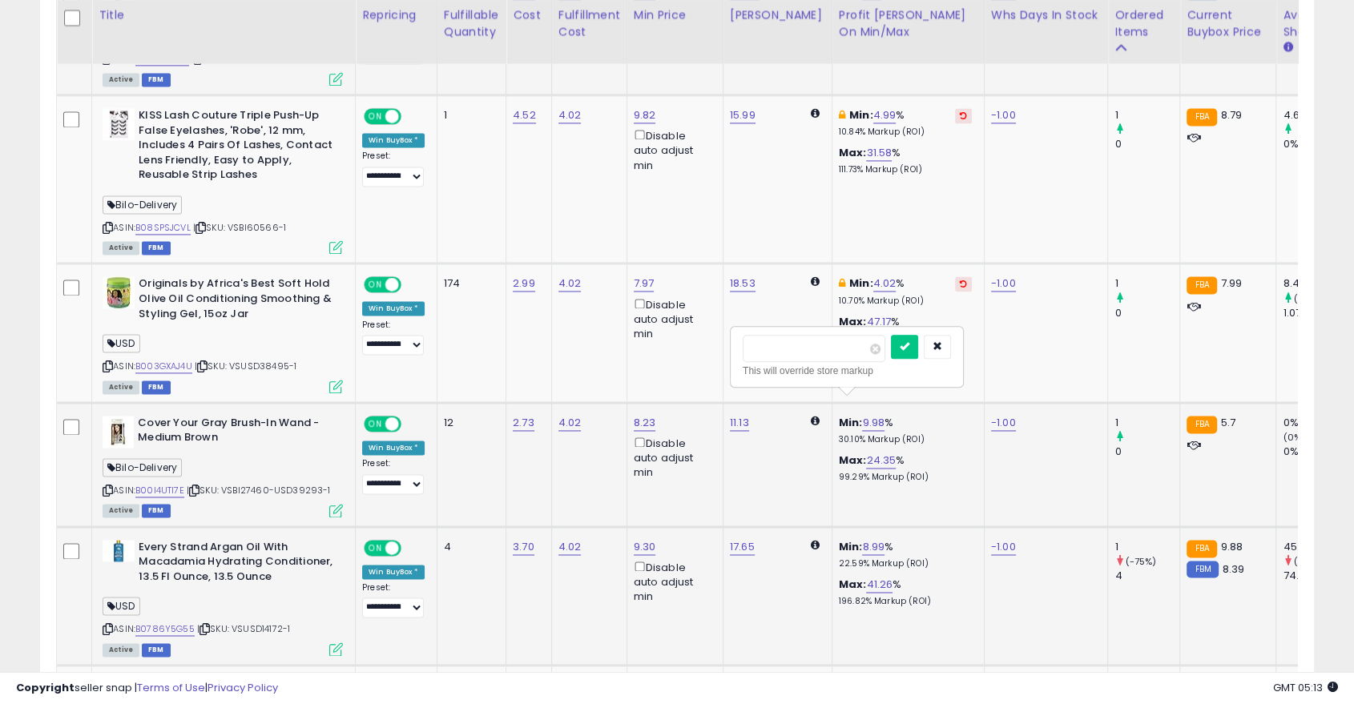
type input "*"
click at [910, 349] on icon "submit" at bounding box center [905, 346] width 10 height 10
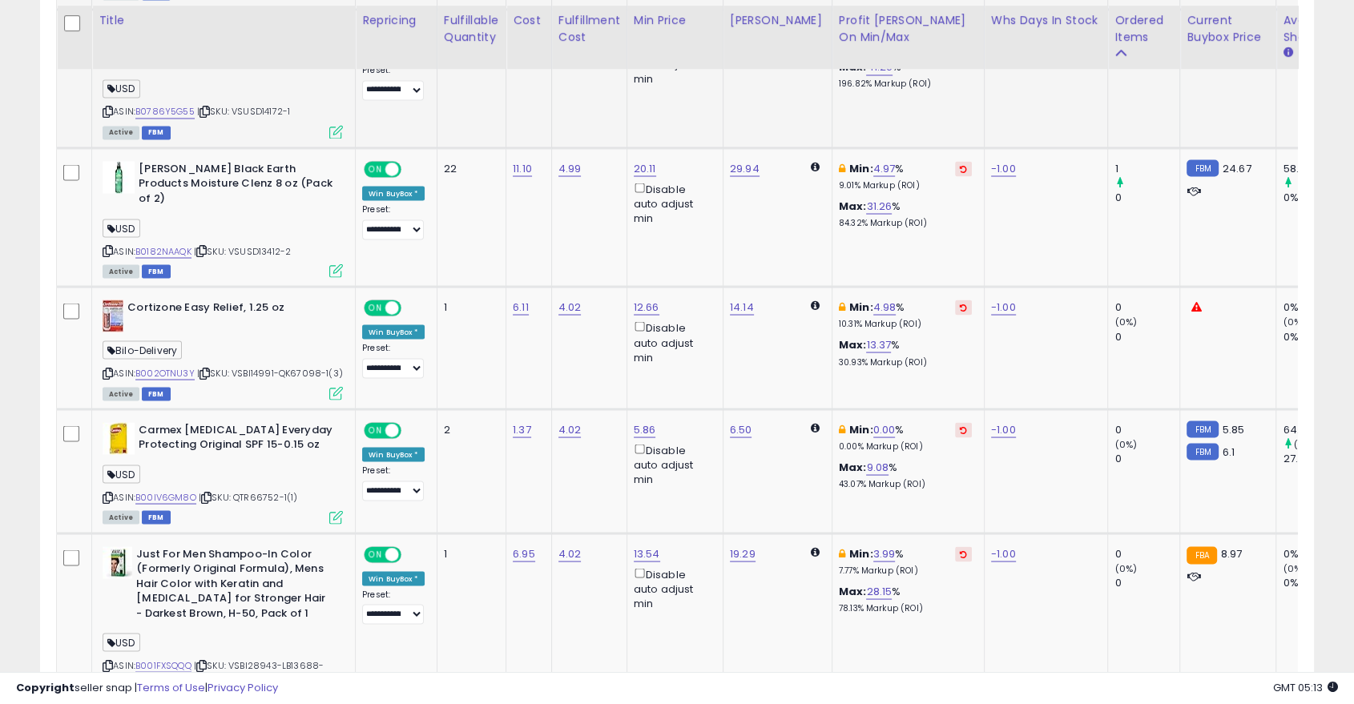
scroll to position [2908, 0]
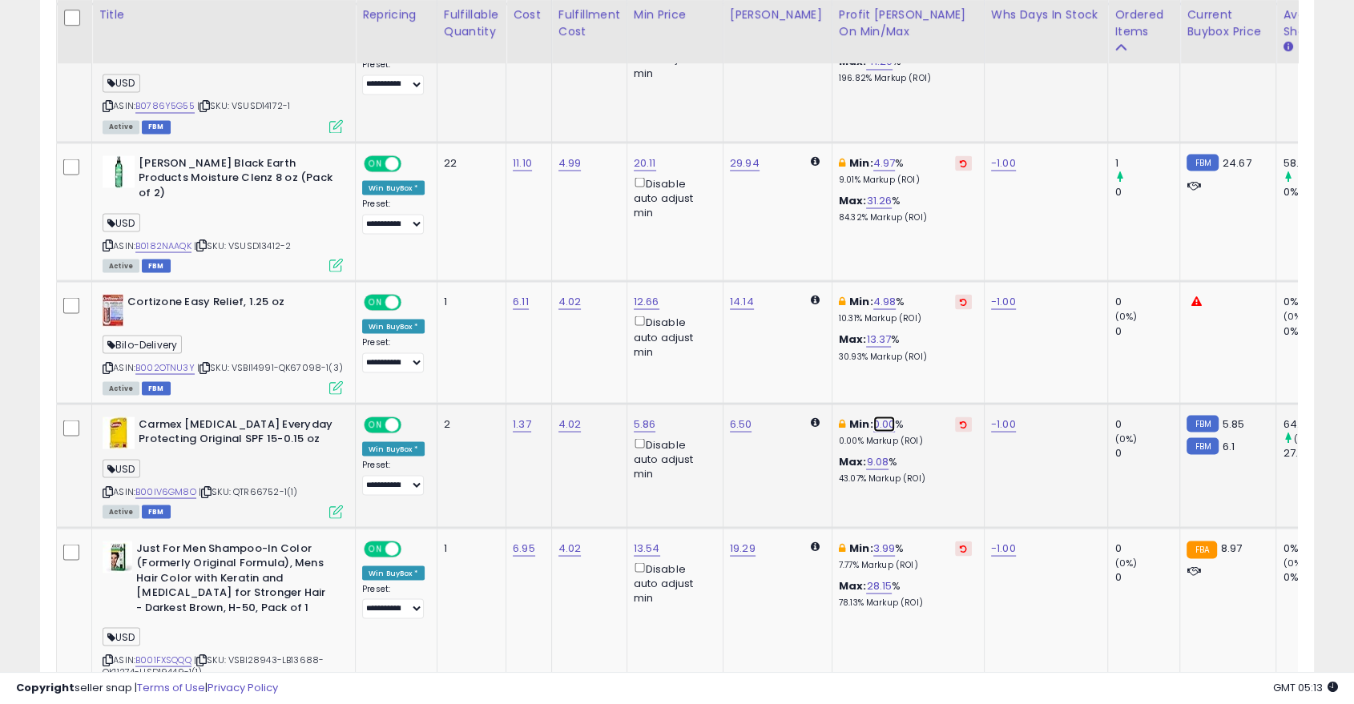
click at [875, 416] on link "0.00" at bounding box center [884, 424] width 22 height 16
type input "*"
click at [929, 336] on button "submit" at bounding box center [915, 332] width 27 height 24
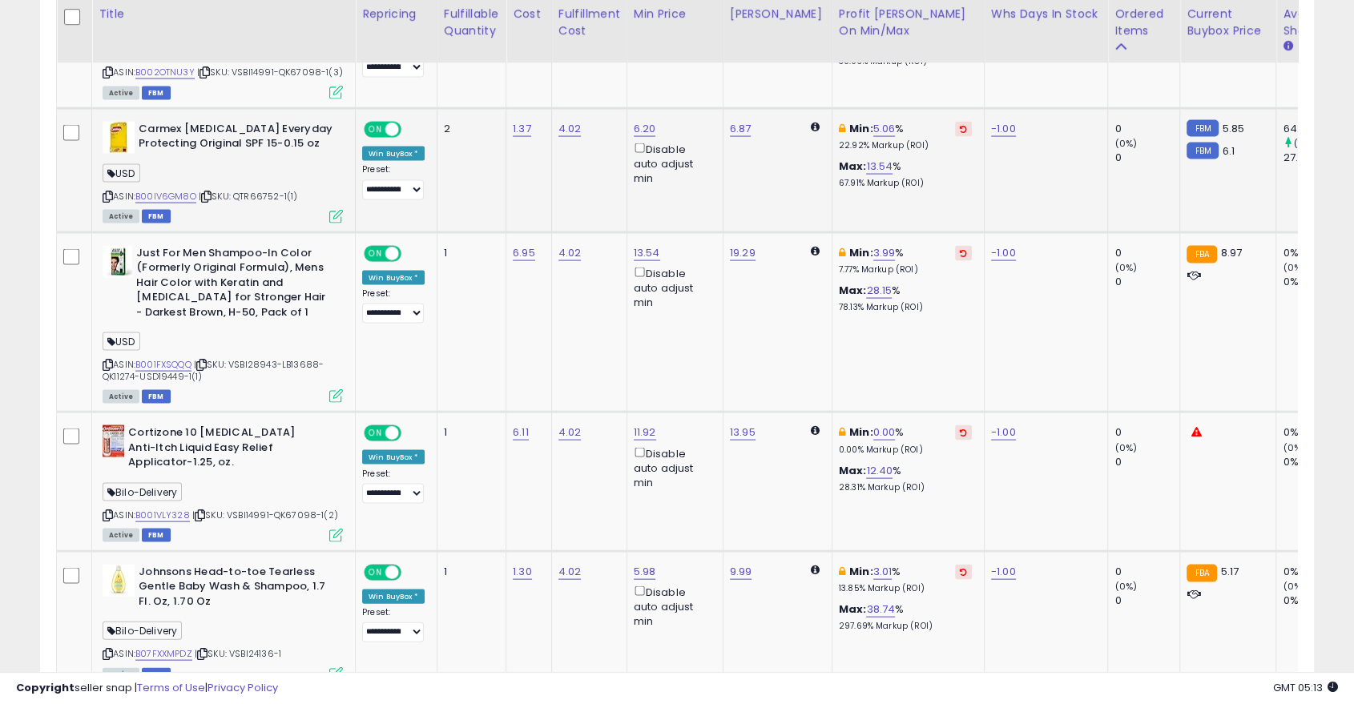
scroll to position [3204, 0]
click at [873, 424] on link "0.00" at bounding box center [884, 432] width 22 height 16
type input "*"
click at [929, 343] on button "submit" at bounding box center [915, 340] width 27 height 24
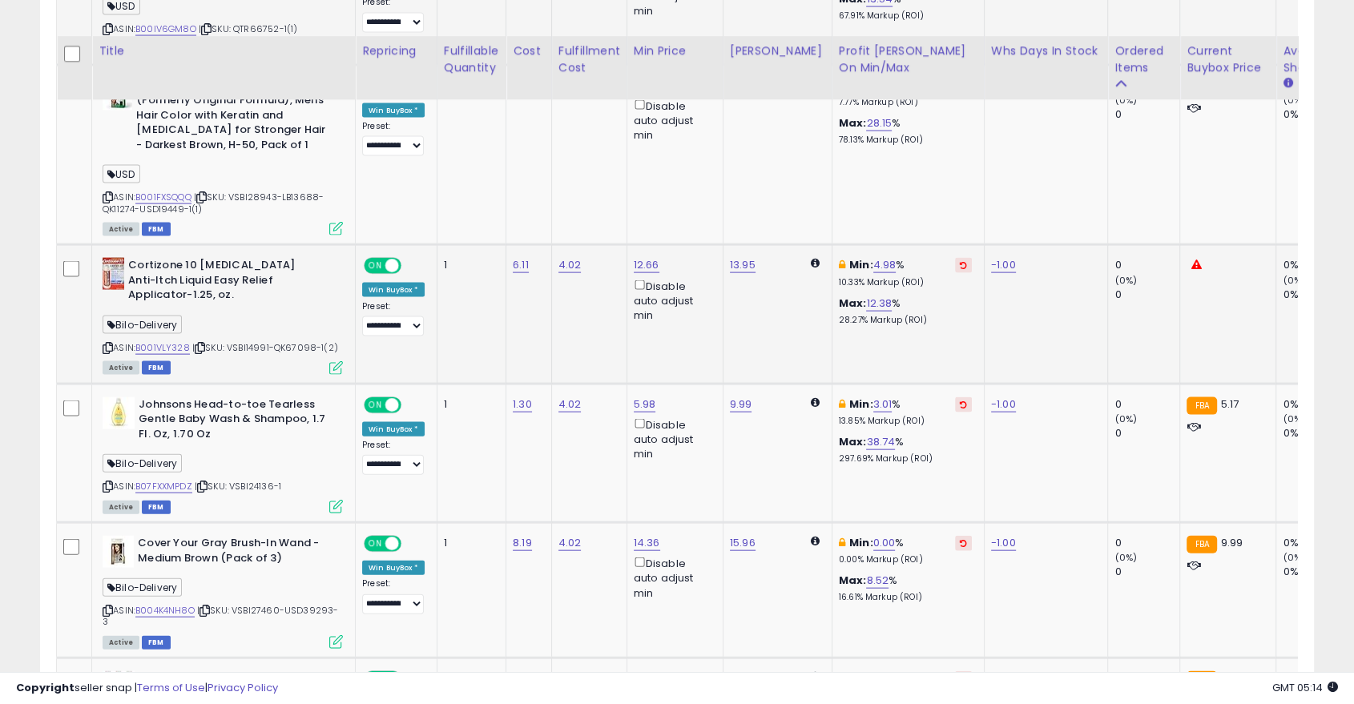
scroll to position [3445, 0]
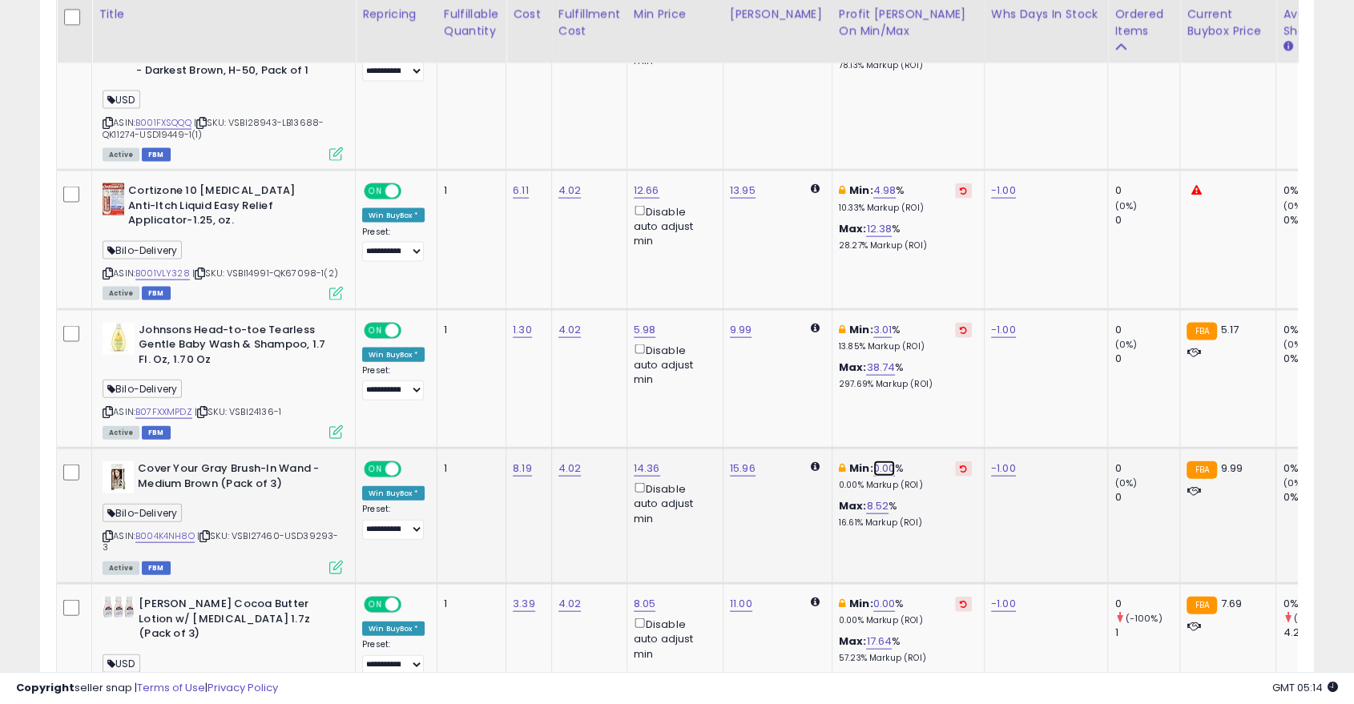
click at [873, 461] on link "0.00" at bounding box center [884, 469] width 22 height 16
type input "*"
click at [920, 377] on icon "submit" at bounding box center [915, 375] width 10 height 10
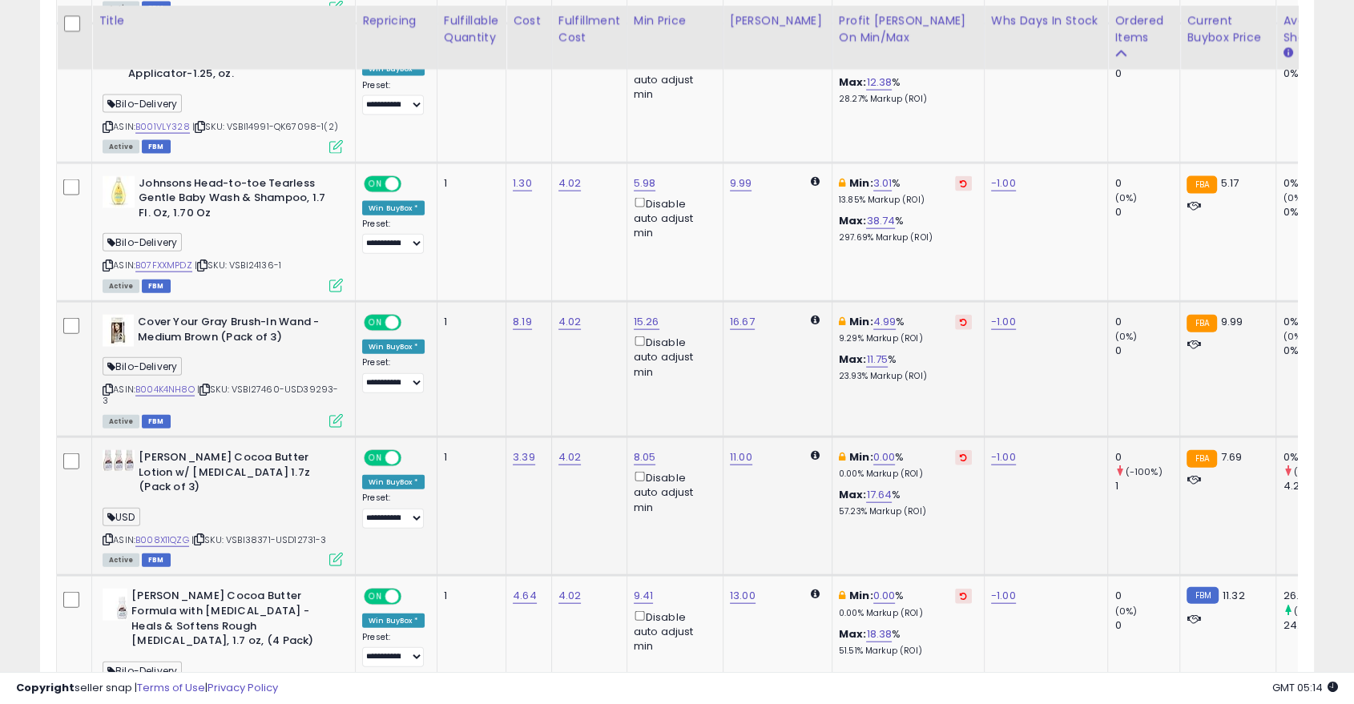
scroll to position [3602, 0]
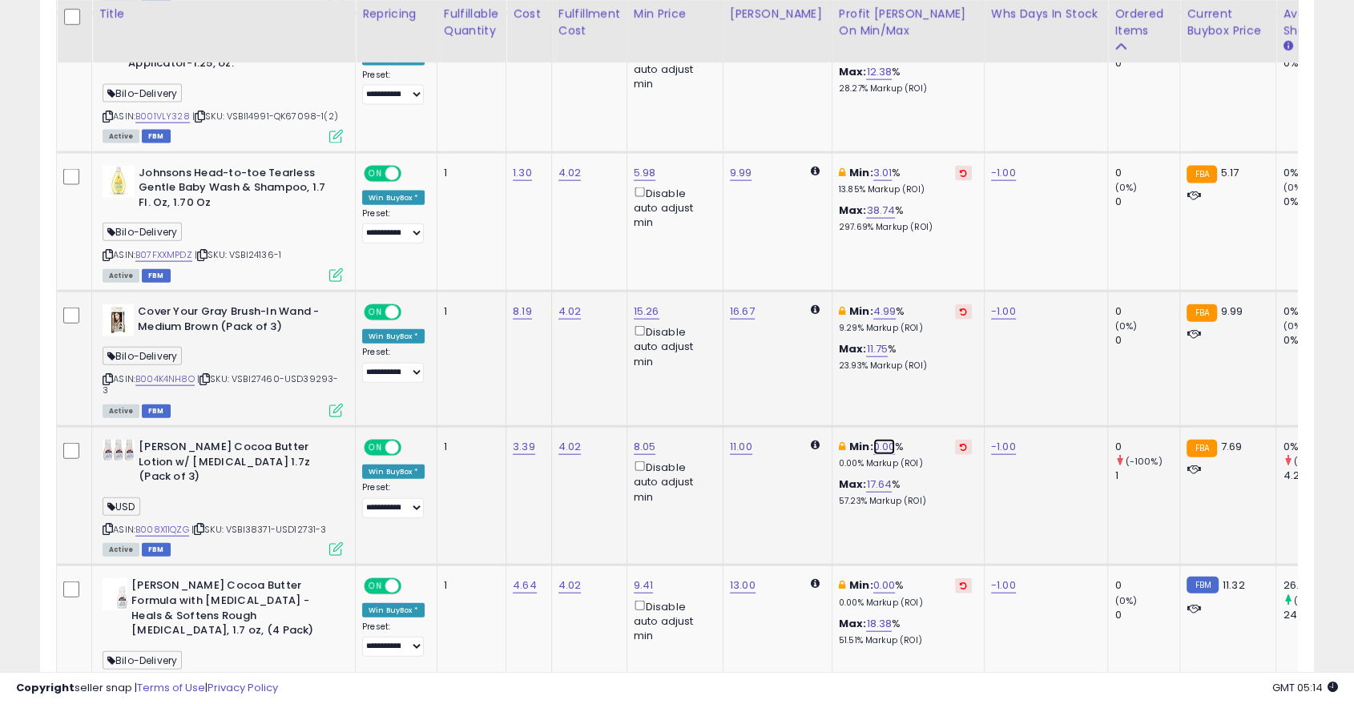
click at [873, 439] on link "0.00" at bounding box center [884, 447] width 22 height 16
type input "*"
click at [929, 339] on button "submit" at bounding box center [915, 342] width 27 height 24
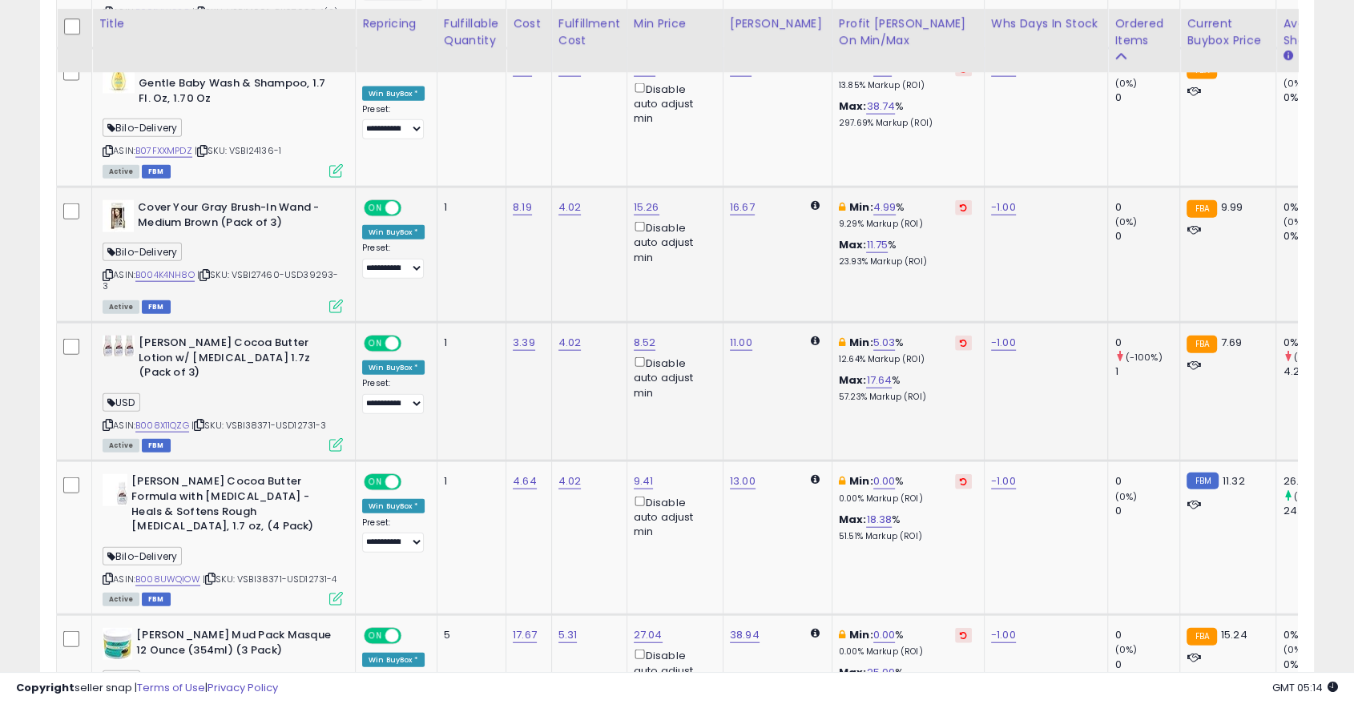
scroll to position [3716, 0]
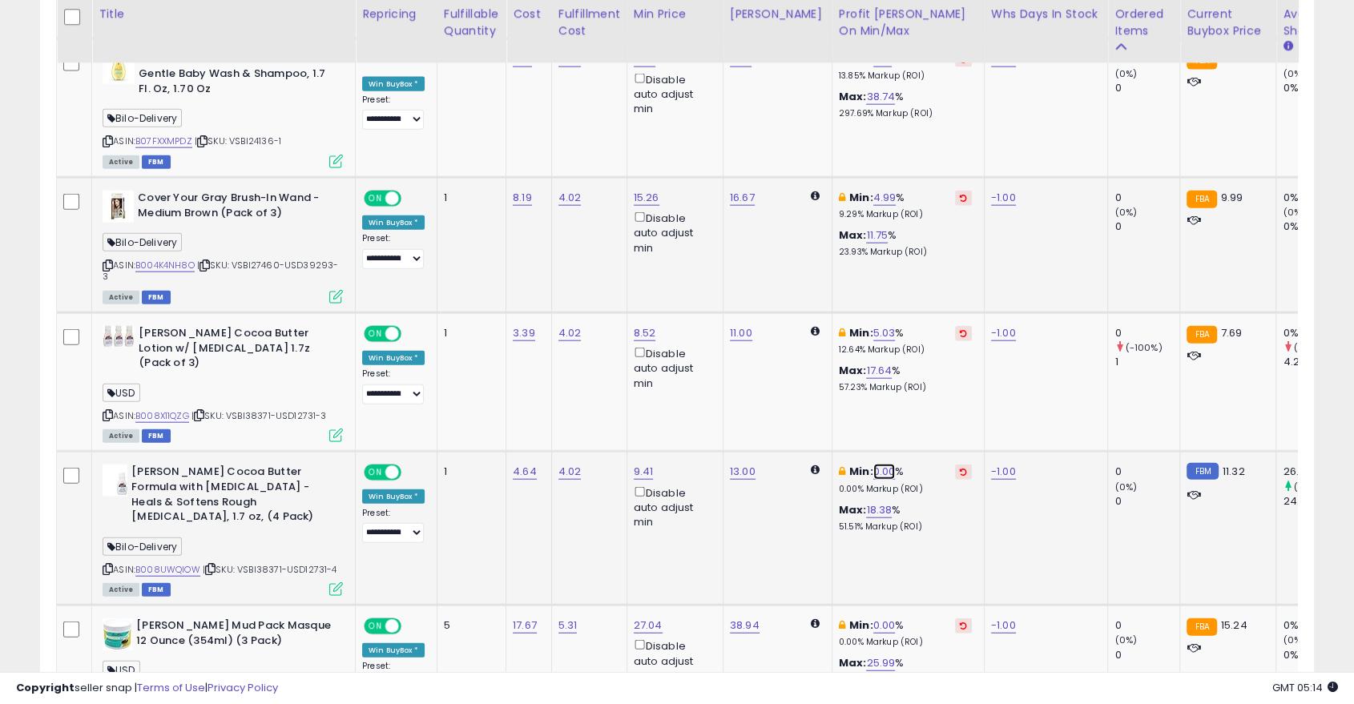
click at [873, 464] on link "0.00" at bounding box center [884, 472] width 22 height 16
type input "*"
click at [920, 353] on icon "submit" at bounding box center [915, 352] width 10 height 10
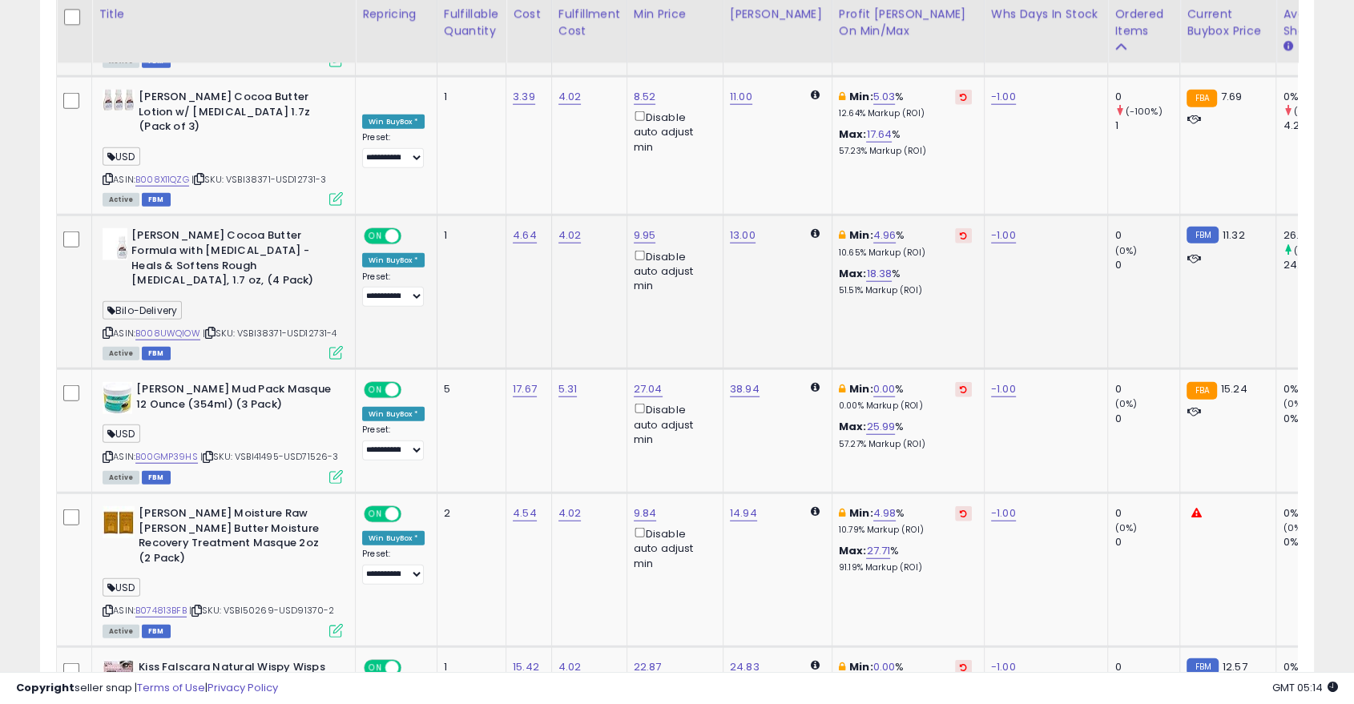
scroll to position [3953, 0]
click at [873, 381] on link "0.00" at bounding box center [884, 389] width 22 height 16
type input "*"
click at [920, 256] on icon "submit" at bounding box center [915, 253] width 10 height 10
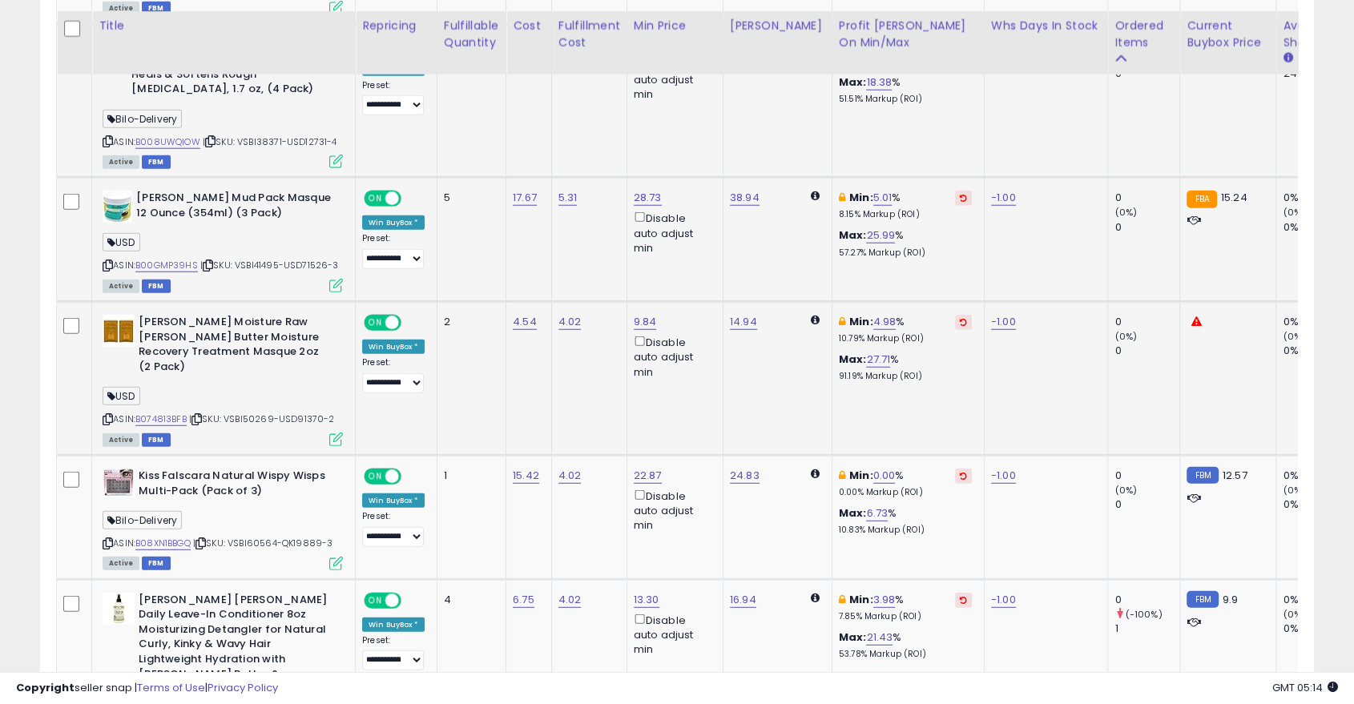
scroll to position [4158, 0]
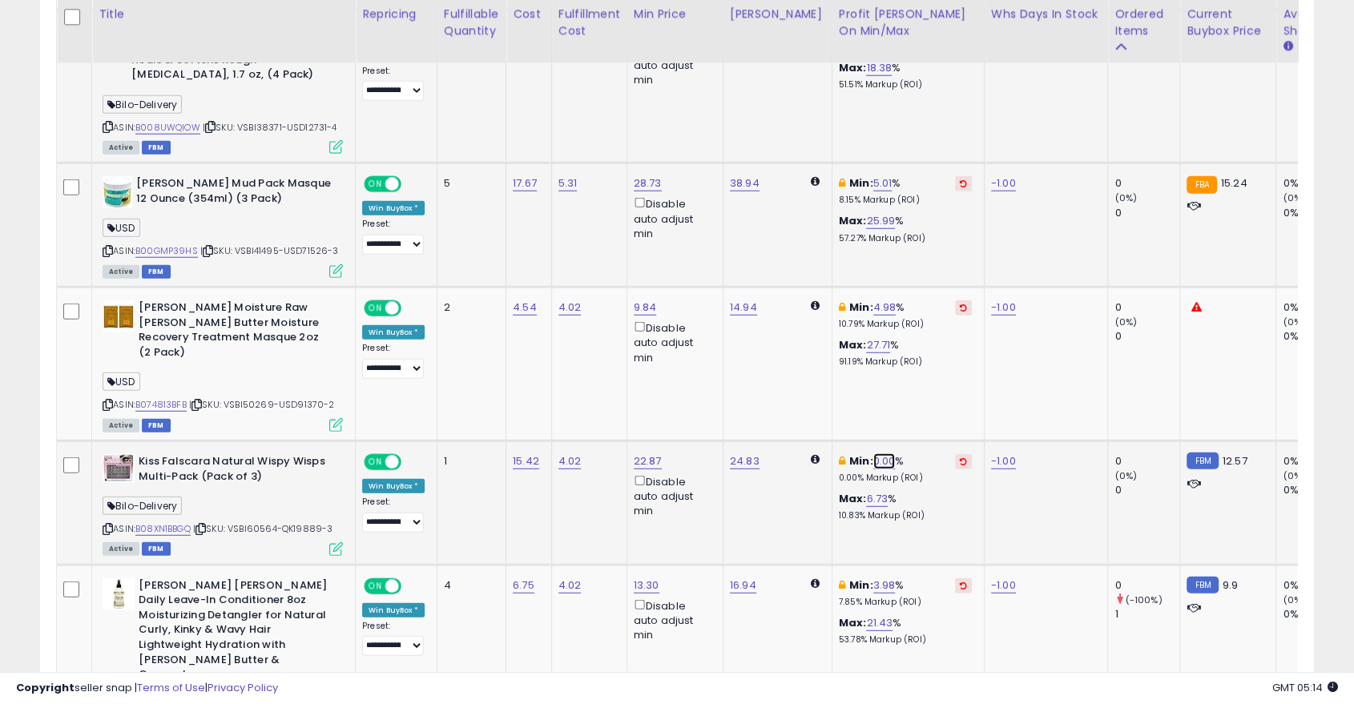
click at [873, 454] on link "0.00" at bounding box center [884, 462] width 22 height 16
type input "*"
click at [920, 305] on icon "submit" at bounding box center [915, 310] width 10 height 10
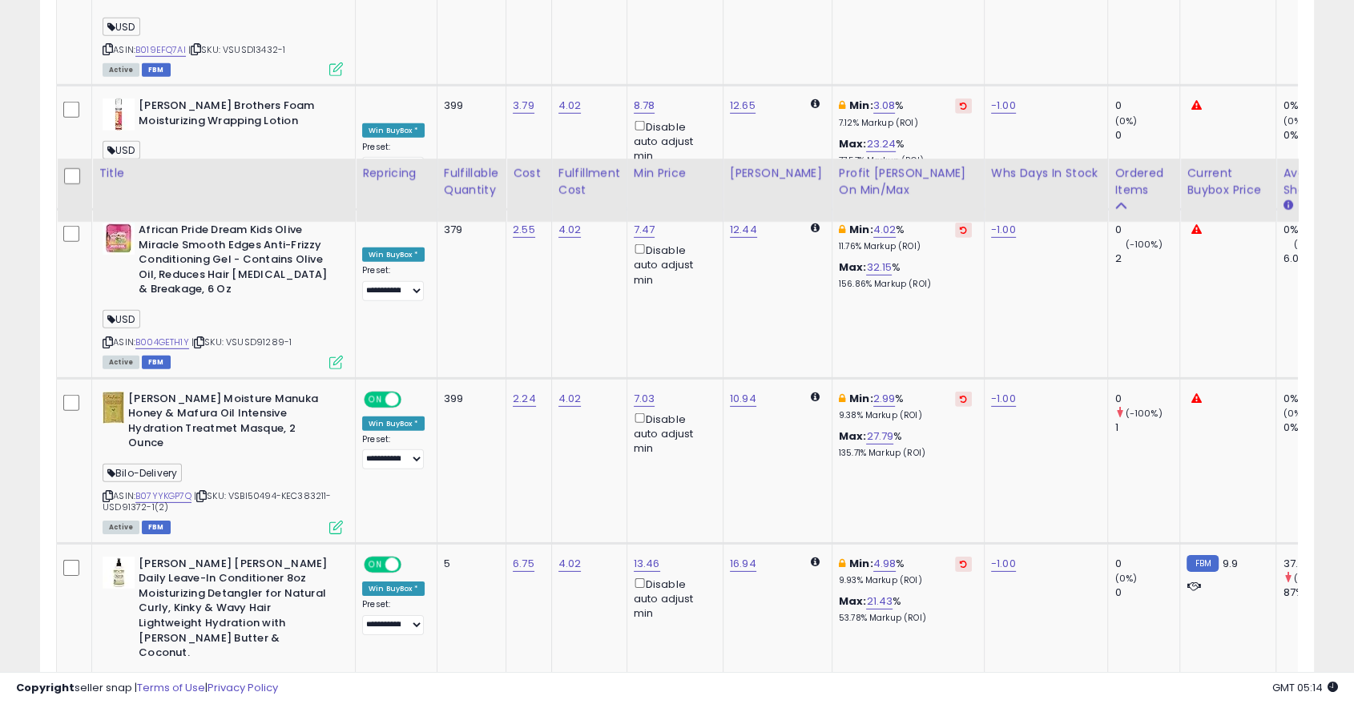
scroll to position [4995, 0]
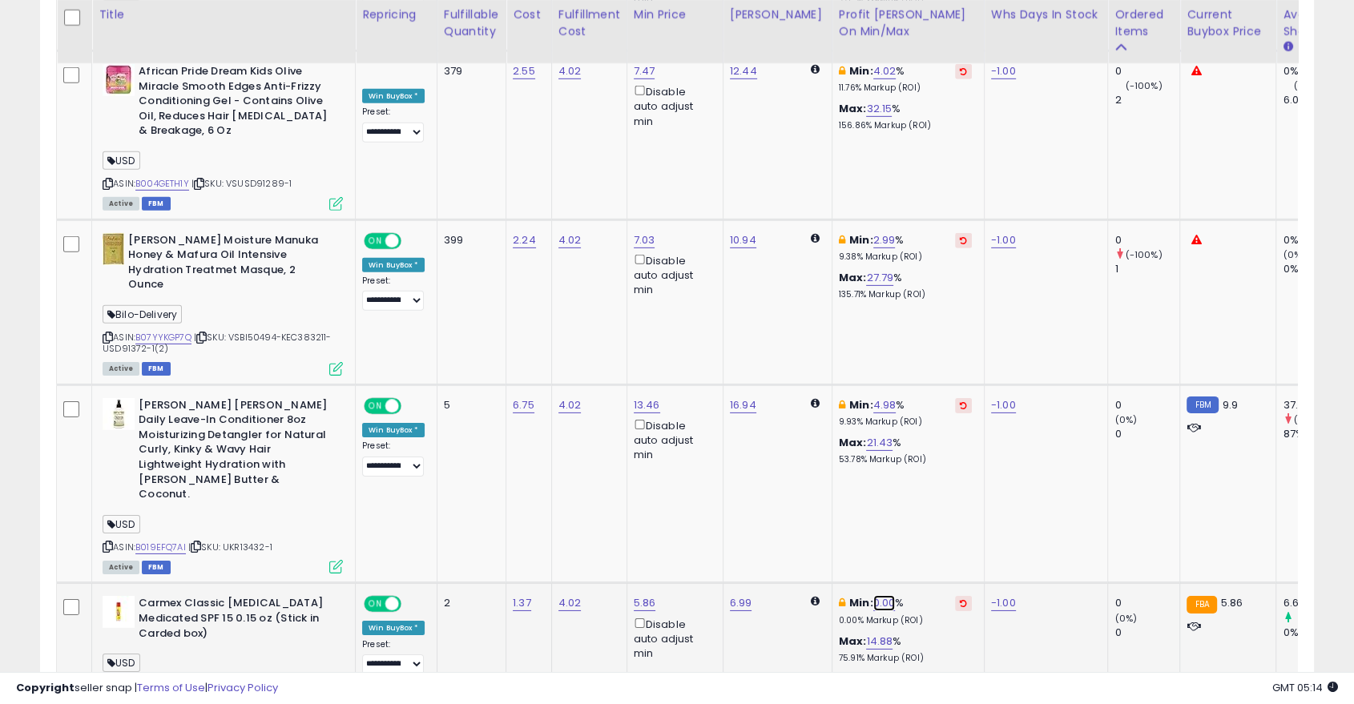
click at [873, 595] on link "0.00" at bounding box center [884, 603] width 22 height 16
type input "*"
click at [920, 402] on icon "submit" at bounding box center [915, 406] width 10 height 10
click at [873, 232] on link "2.99" at bounding box center [884, 240] width 22 height 16
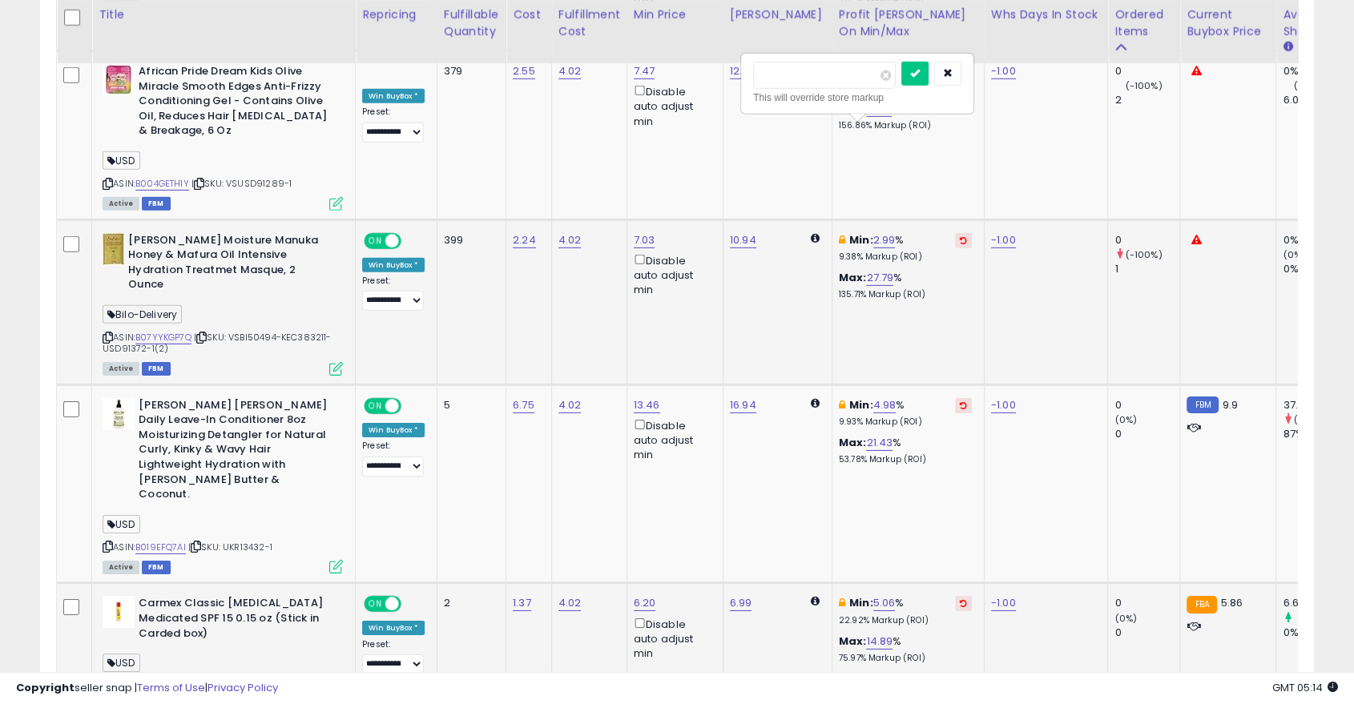
type input "*"
click at [929, 79] on button "submit" at bounding box center [915, 74] width 27 height 24
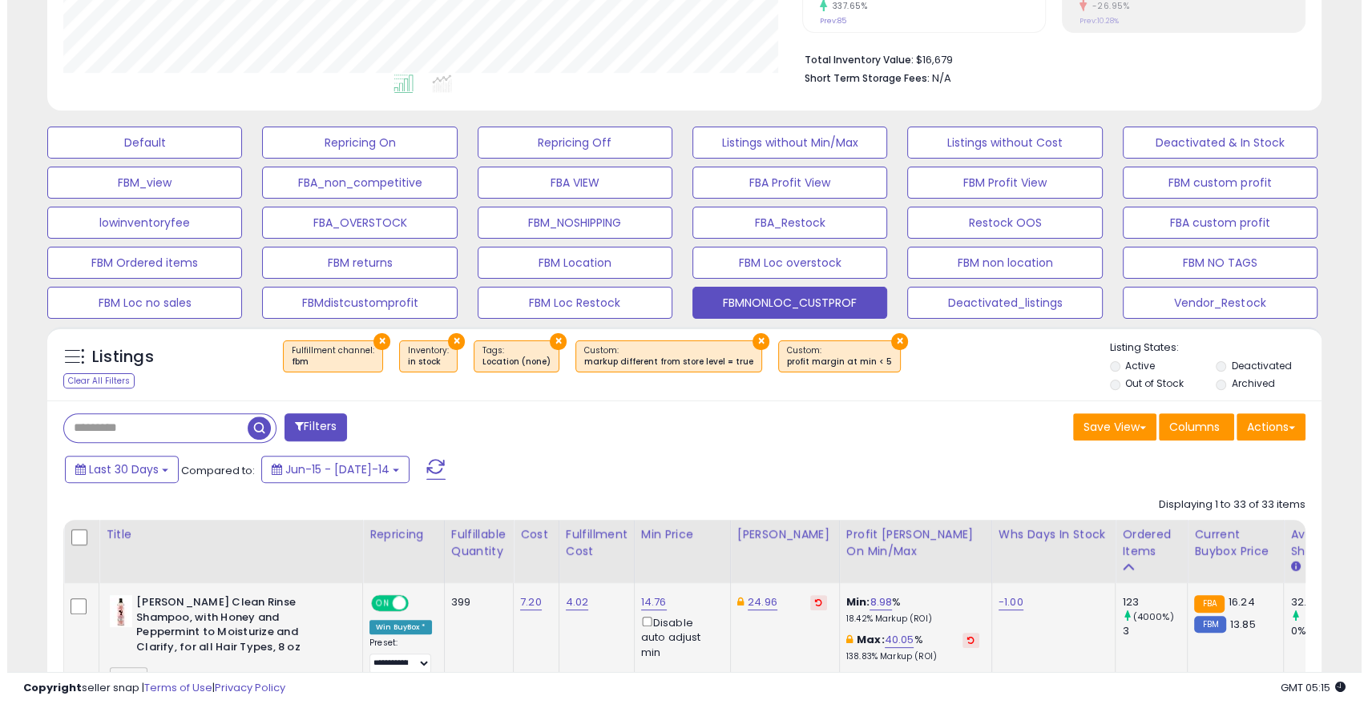
scroll to position [325, 0]
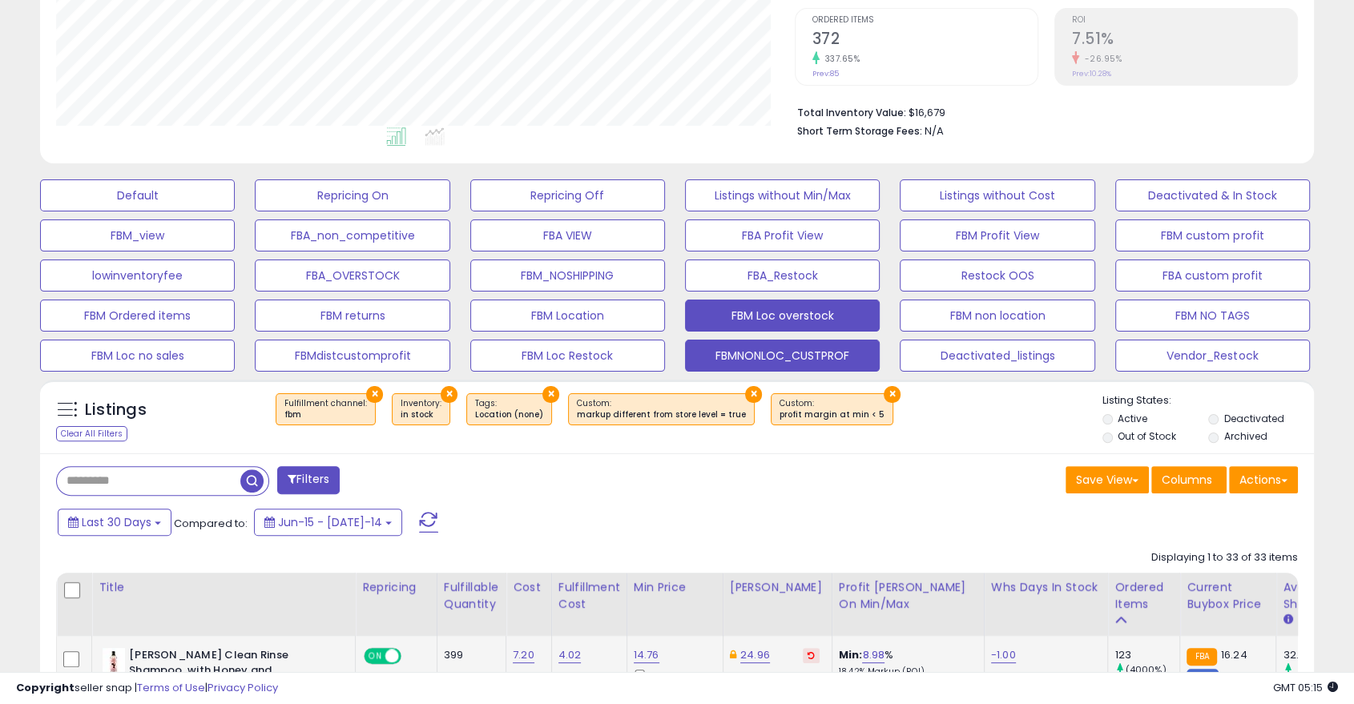
click at [235, 212] on button "FBM Loc overstock" at bounding box center [137, 196] width 195 height 32
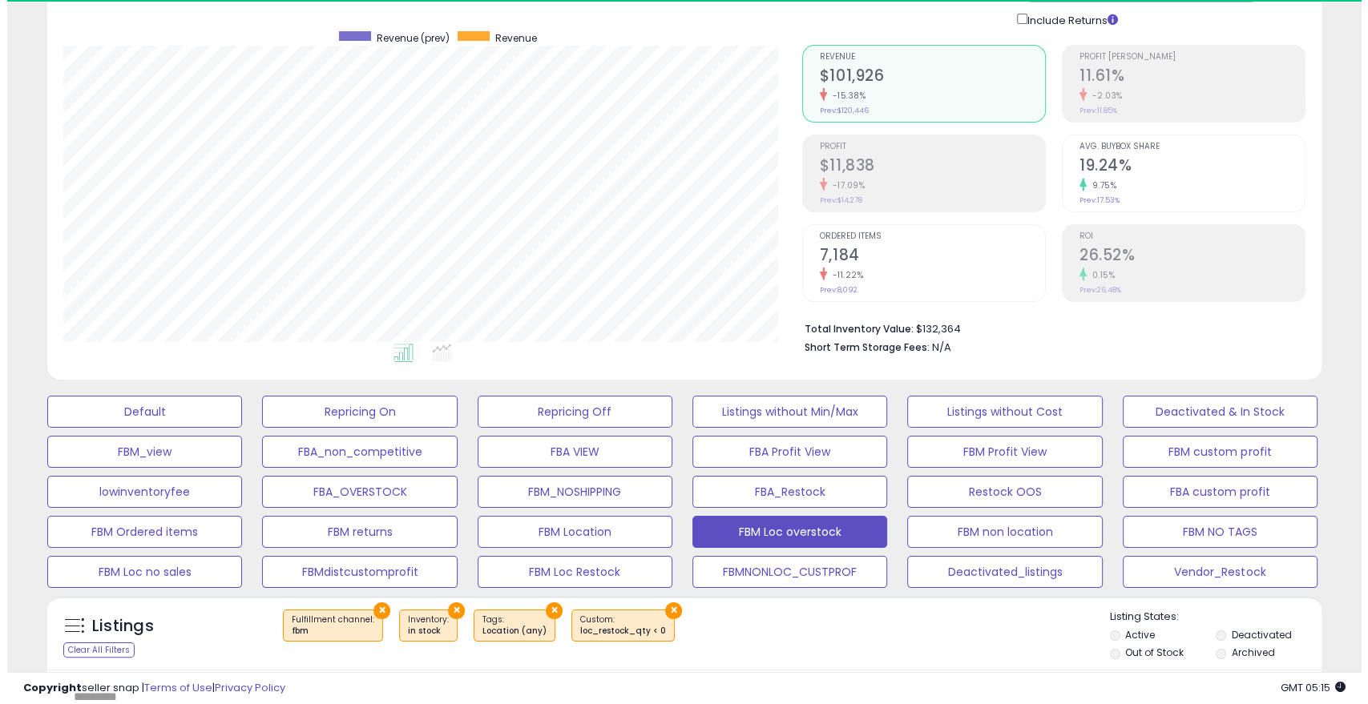
scroll to position [329, 737]
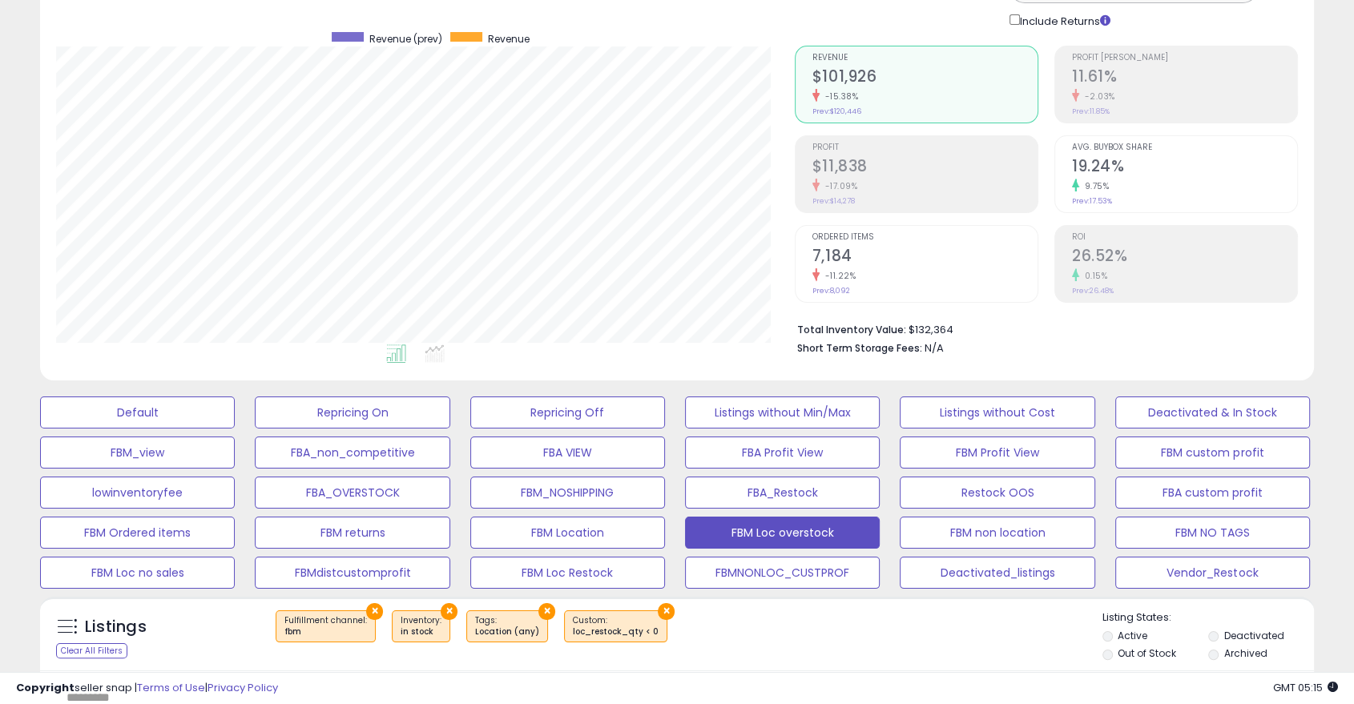
click at [901, 253] on h2 "7,184" at bounding box center [925, 258] width 225 height 22
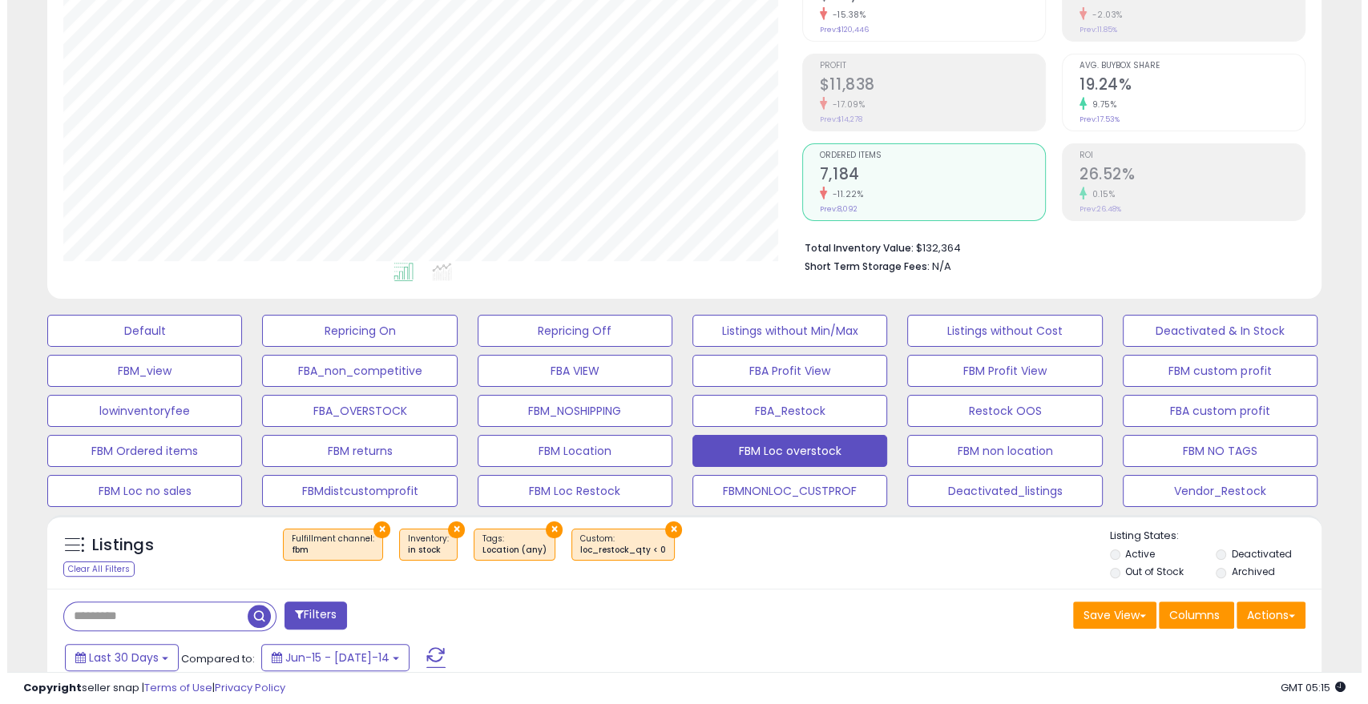
scroll to position [186, 0]
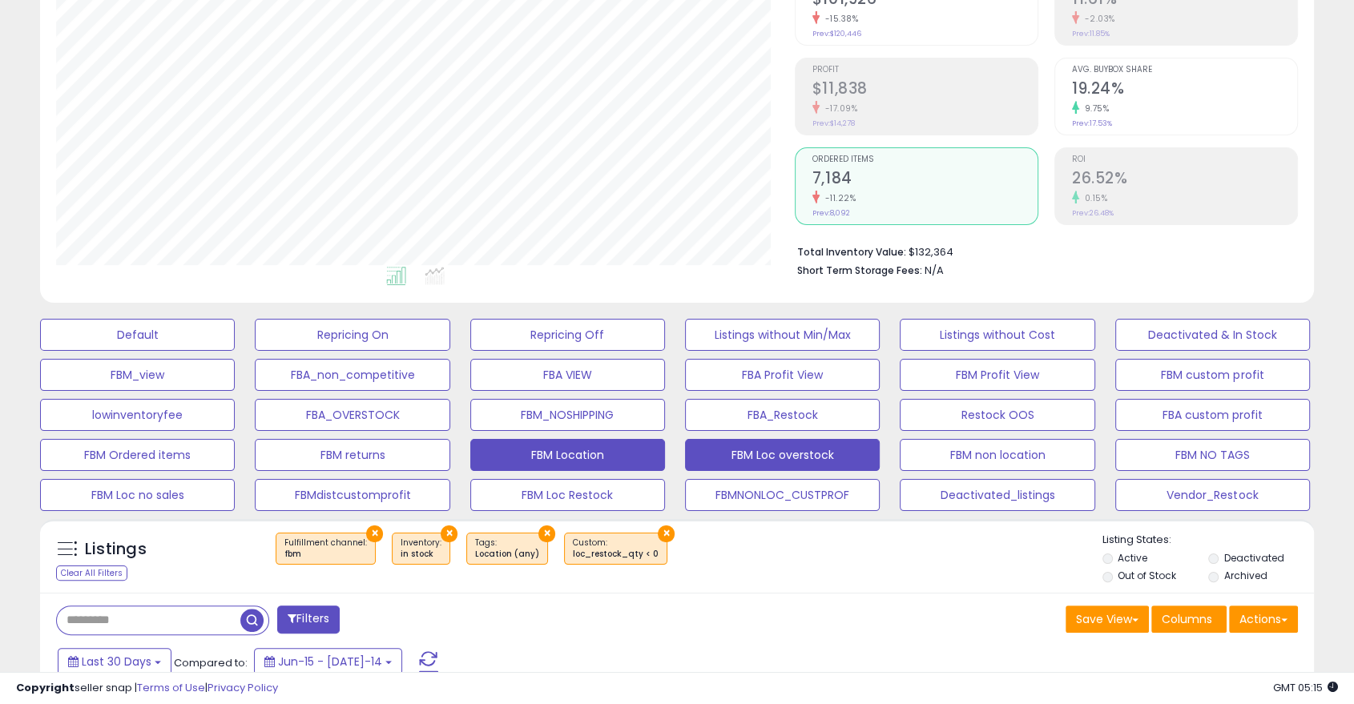
click at [235, 351] on button "FBM Location" at bounding box center [137, 335] width 195 height 32
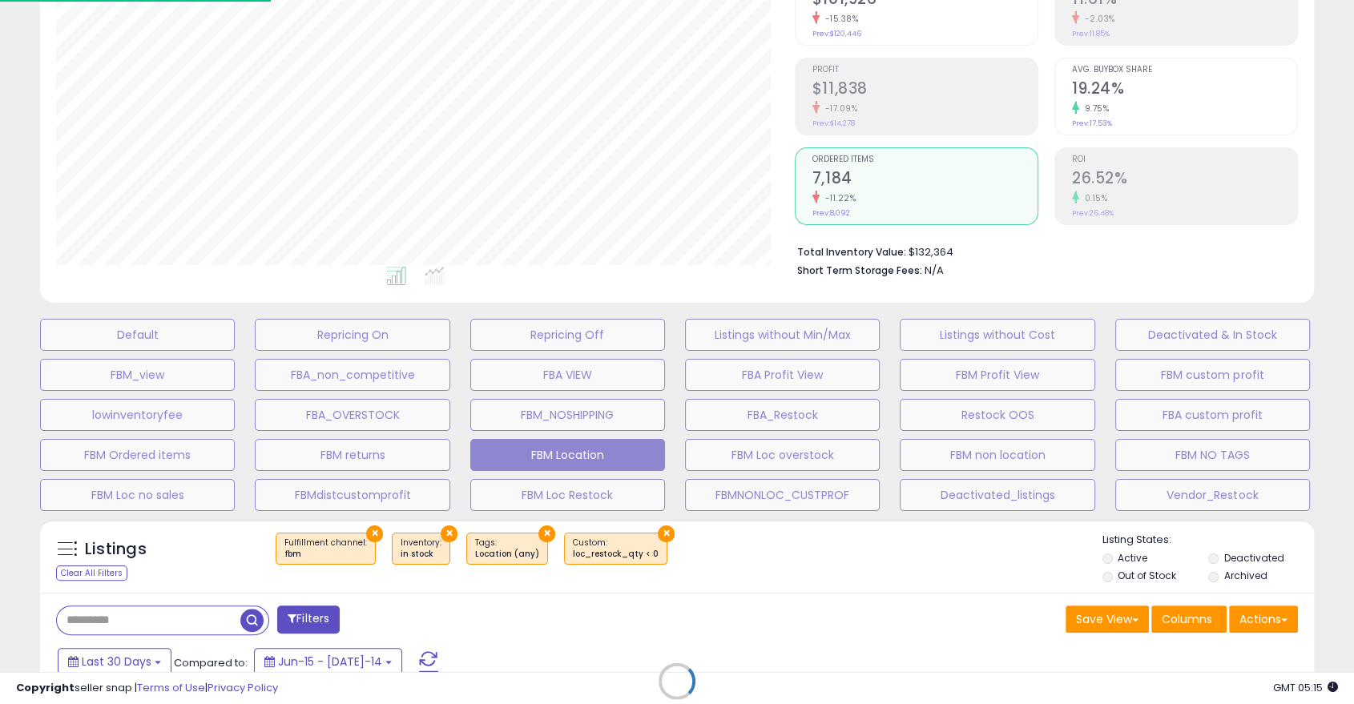
scroll to position [329, 746]
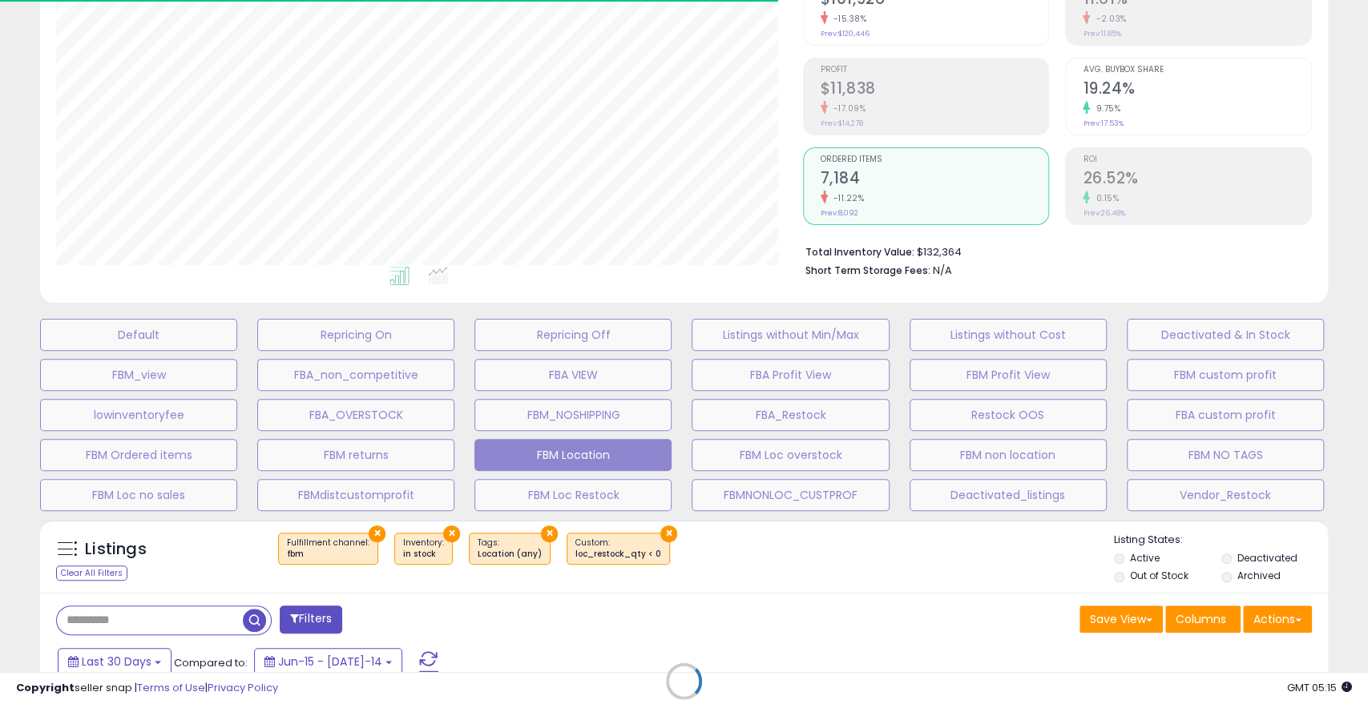
select select "**"
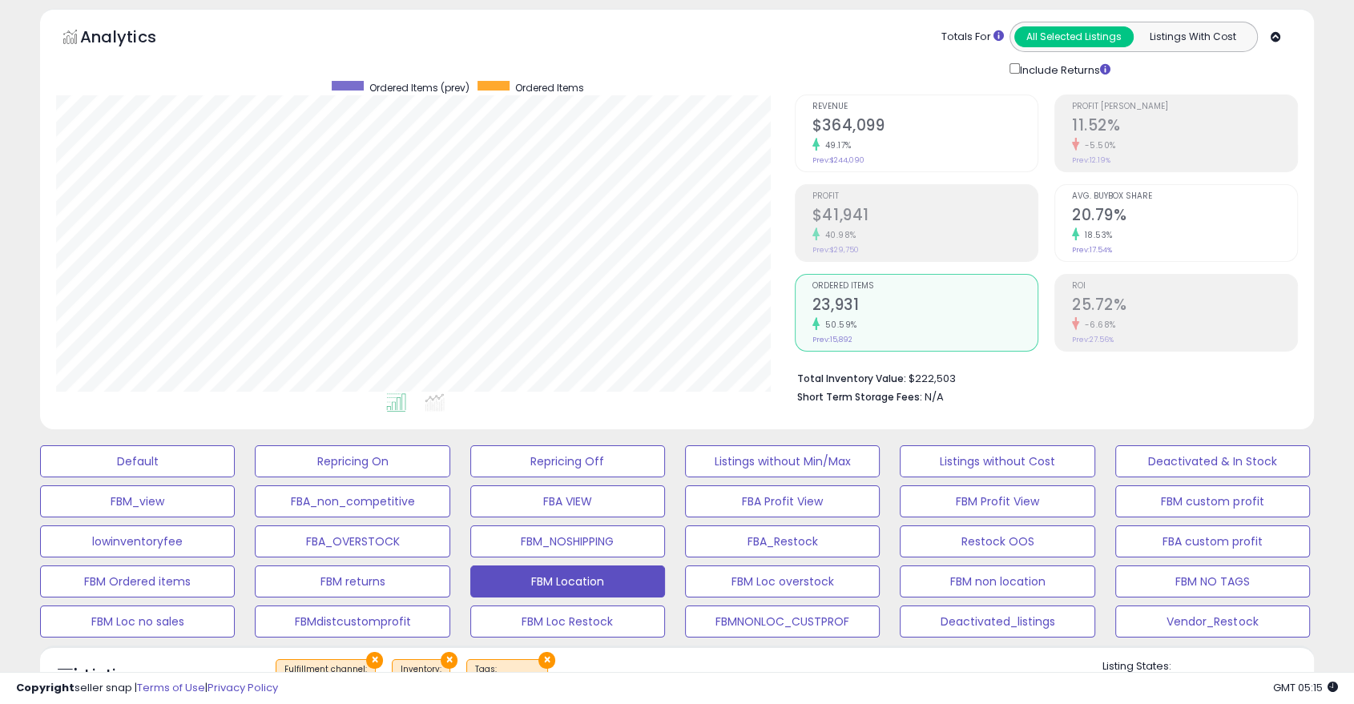
scroll to position [462, 0]
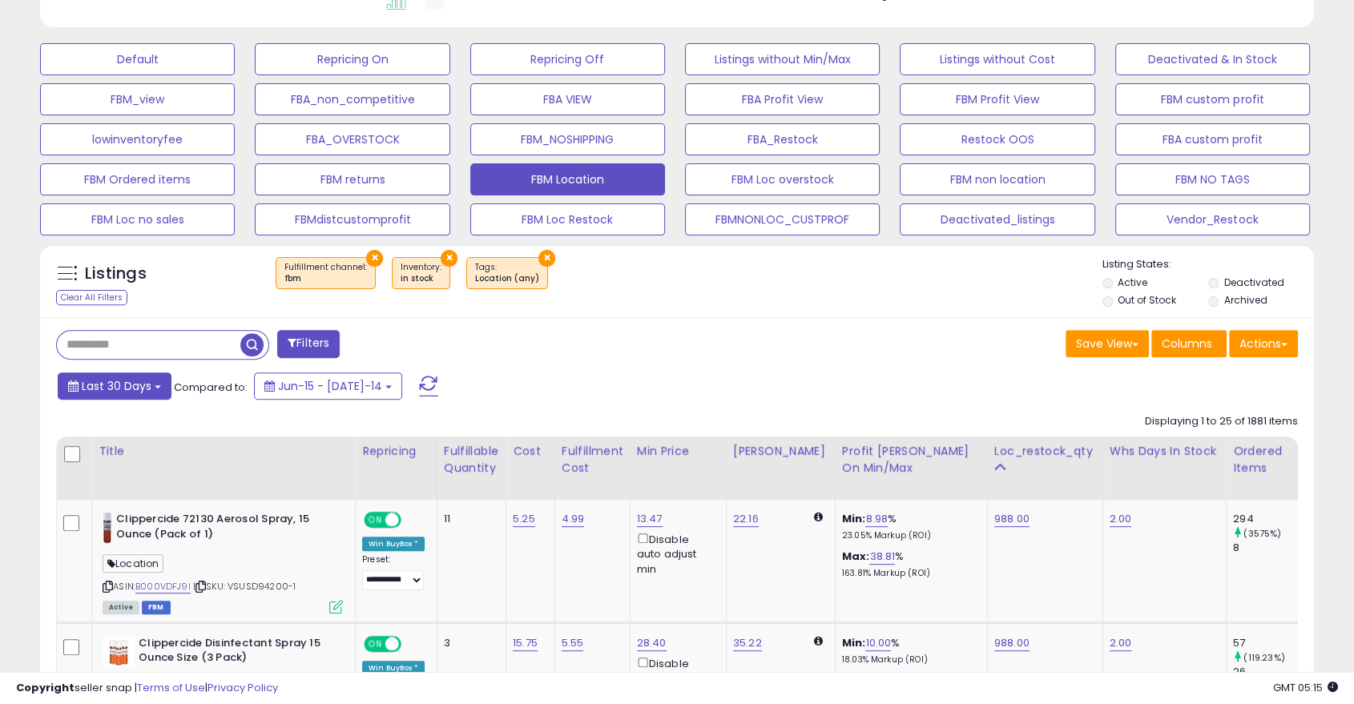
click at [110, 387] on span "Last 30 Days" at bounding box center [117, 386] width 70 height 16
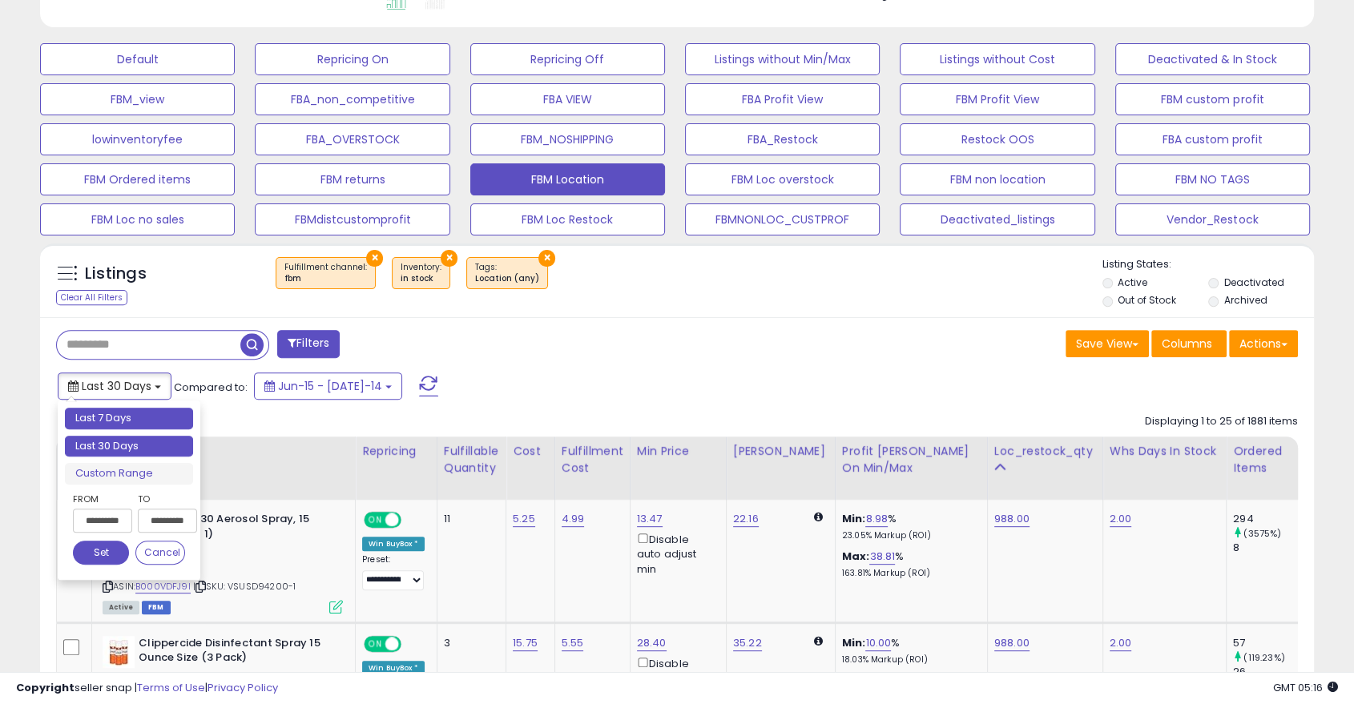
type input "**********"
click at [121, 427] on li "Last 7 Days" at bounding box center [129, 419] width 128 height 22
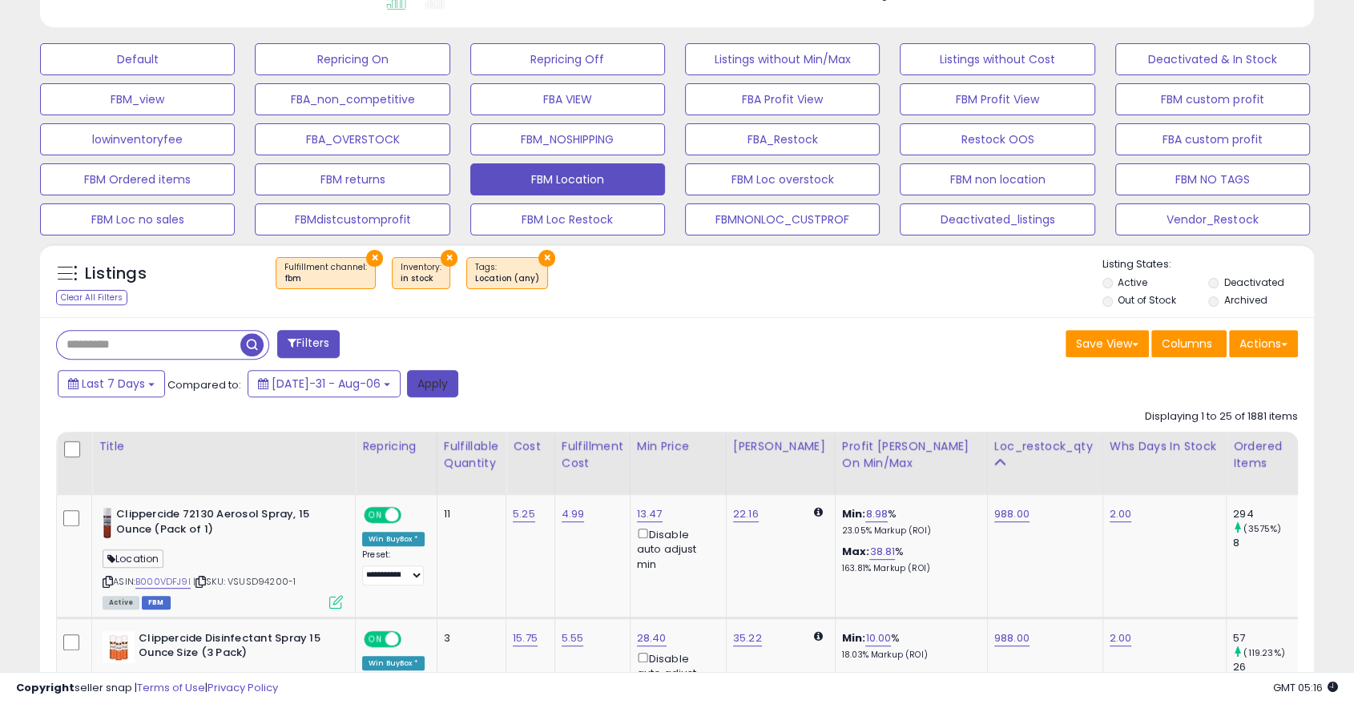
click at [412, 383] on button "Apply" at bounding box center [432, 383] width 51 height 27
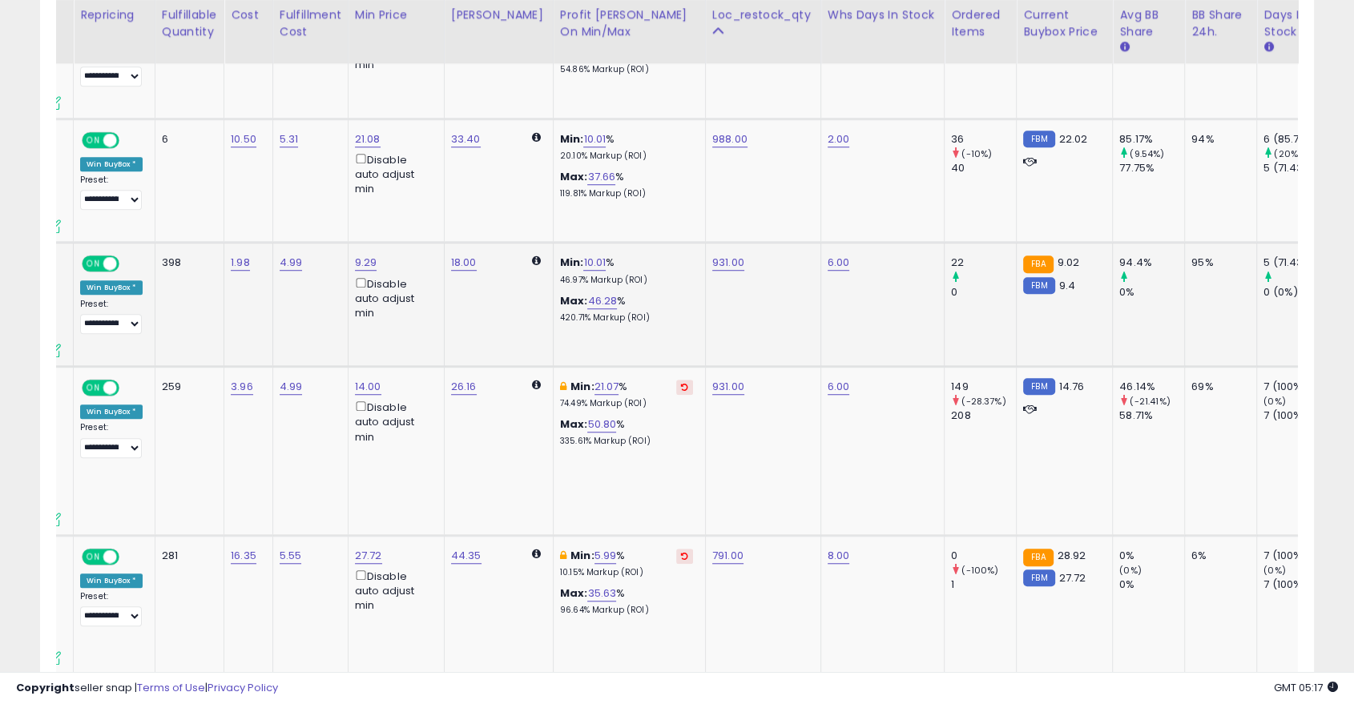
scroll to position [0, 0]
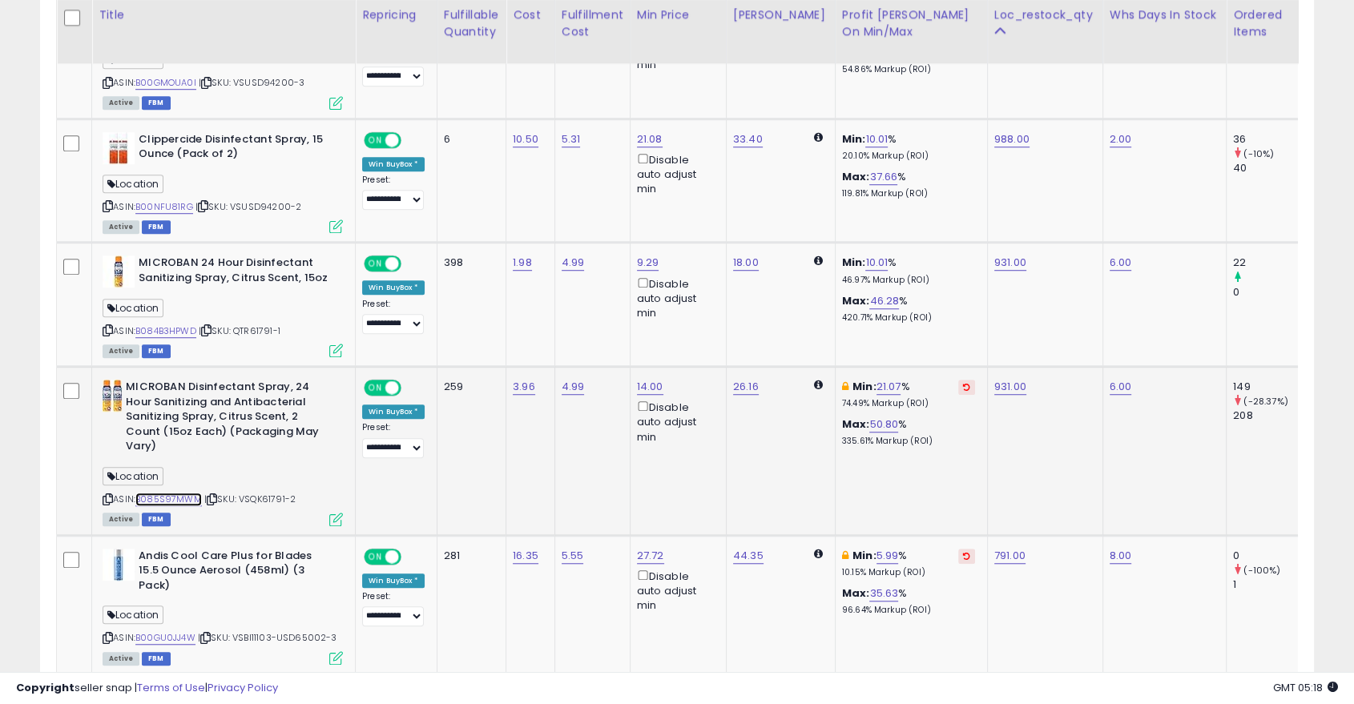
click at [166, 498] on link "B085S97MWM" at bounding box center [168, 500] width 67 height 14
click at [958, 388] on button at bounding box center [966, 387] width 17 height 15
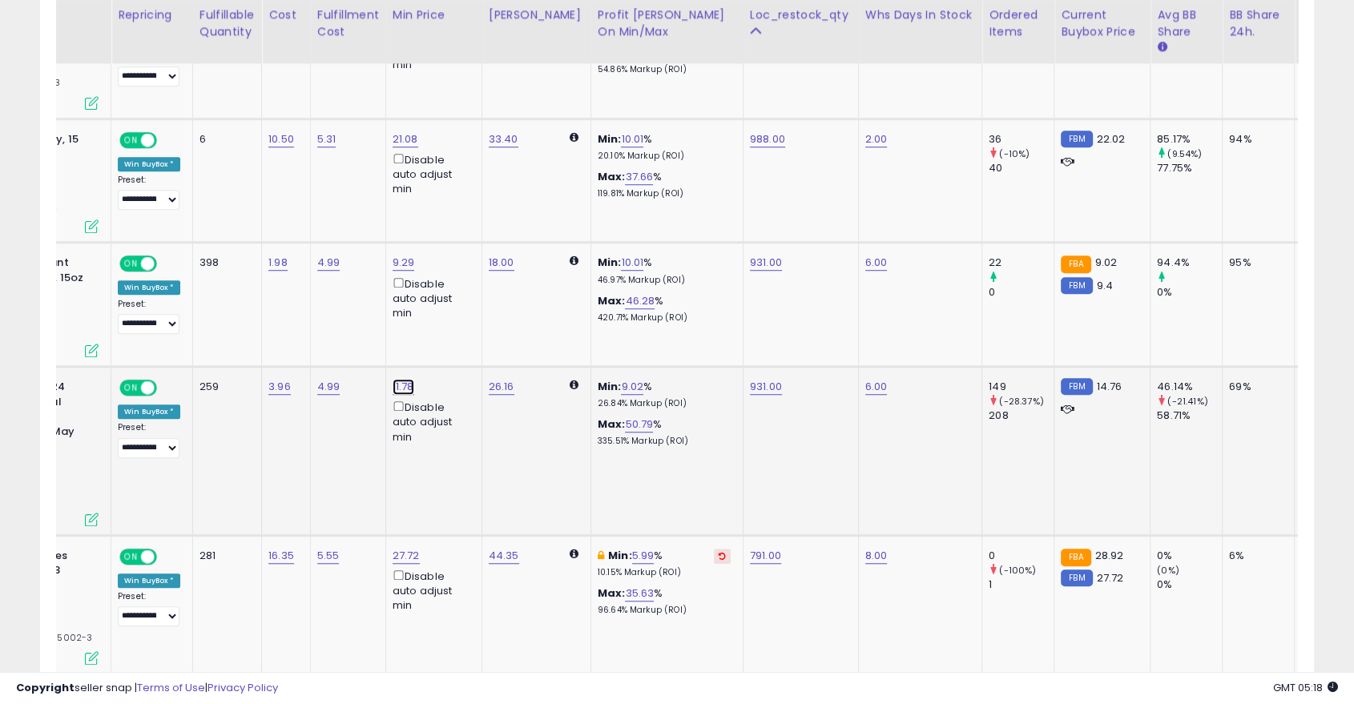
type input "*"
type input "****"
click at [458, 334] on button "submit" at bounding box center [444, 330] width 27 height 24
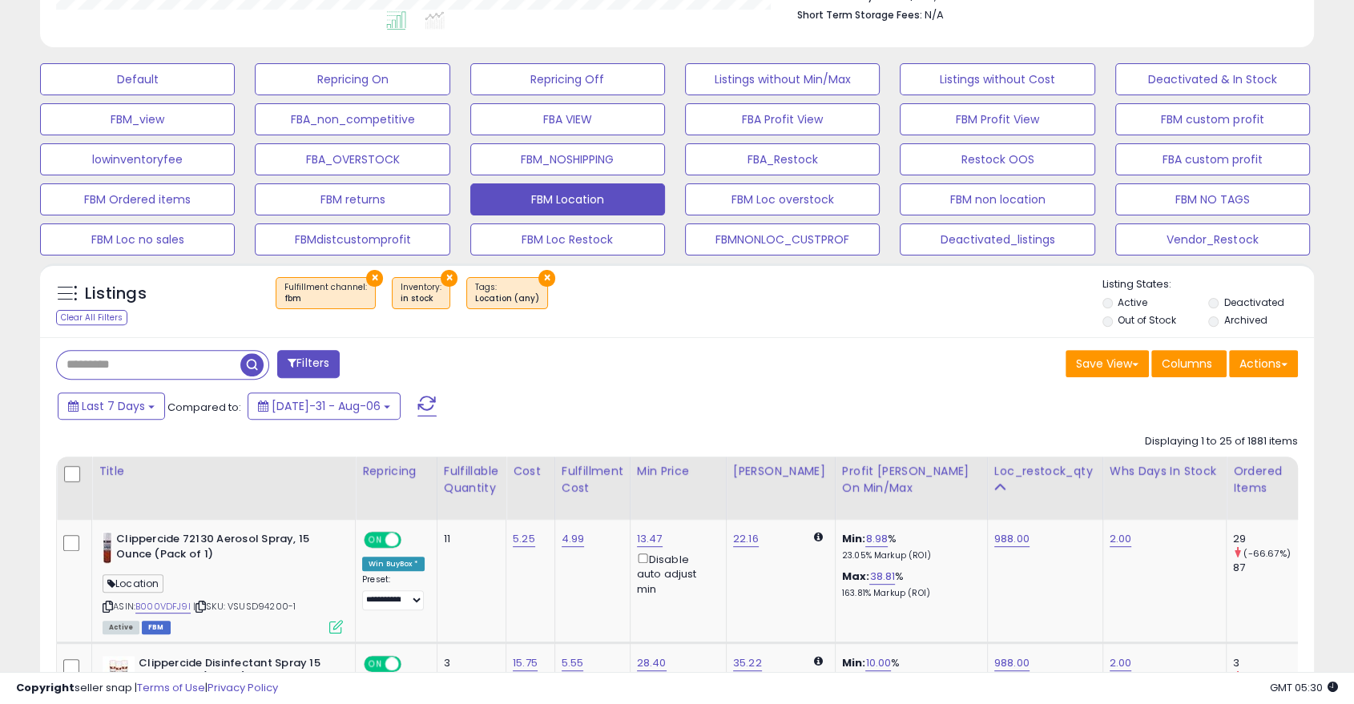
scroll to position [445, 0]
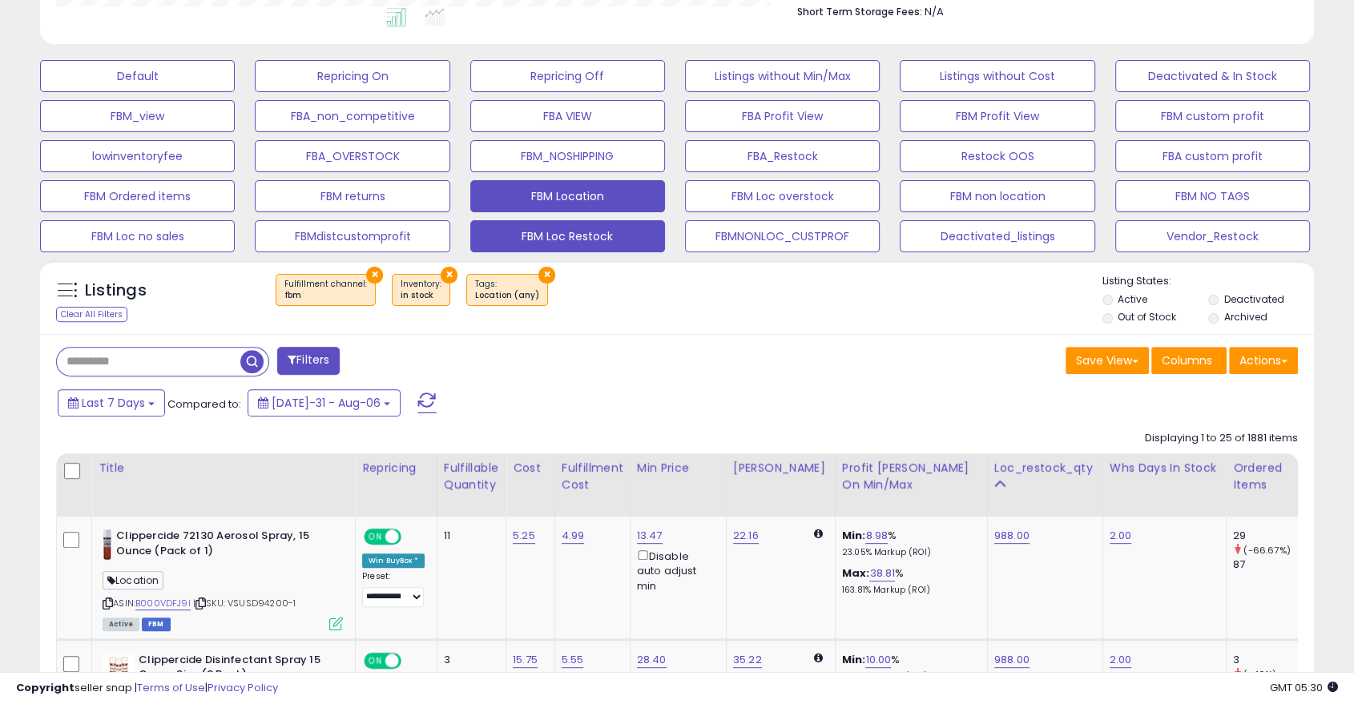
click at [235, 92] on button "FBM Loc Restock" at bounding box center [137, 76] width 195 height 32
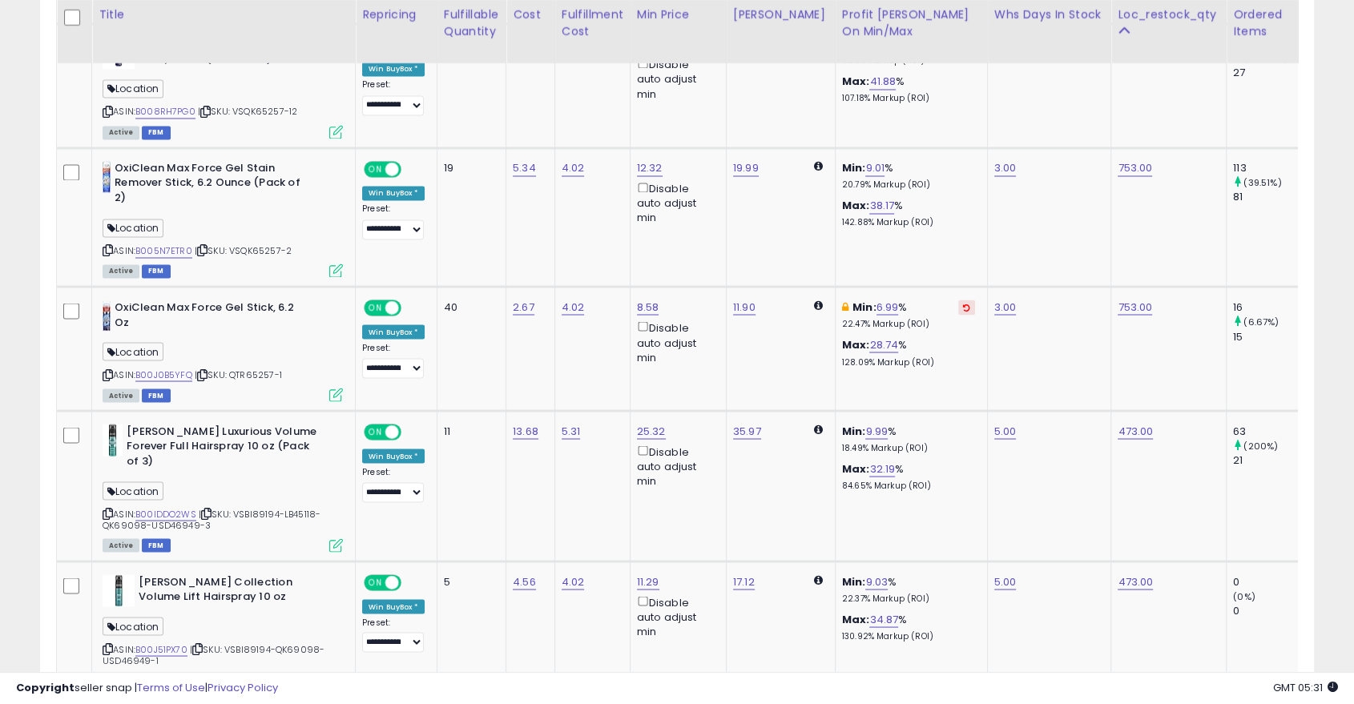
scroll to position [2761, 0]
click at [153, 369] on link "B00J0B5YFQ" at bounding box center [163, 376] width 57 height 14
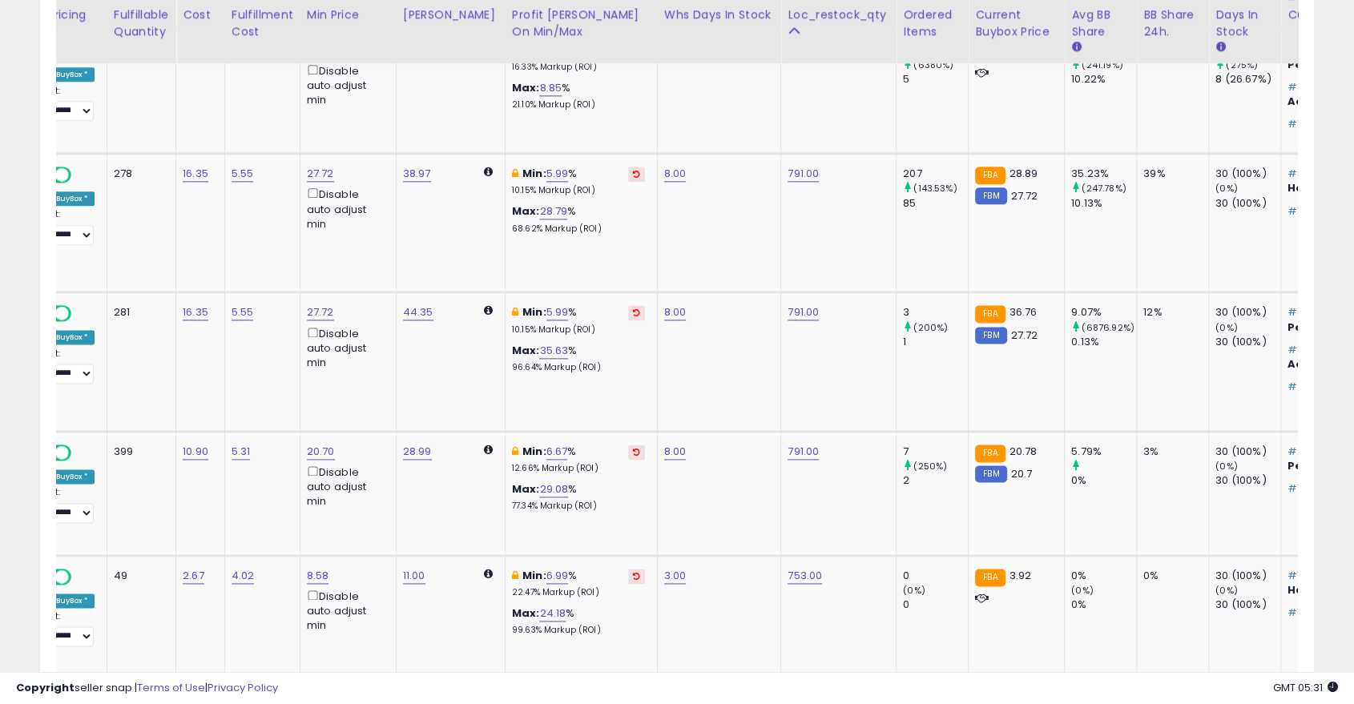
scroll to position [0, 0]
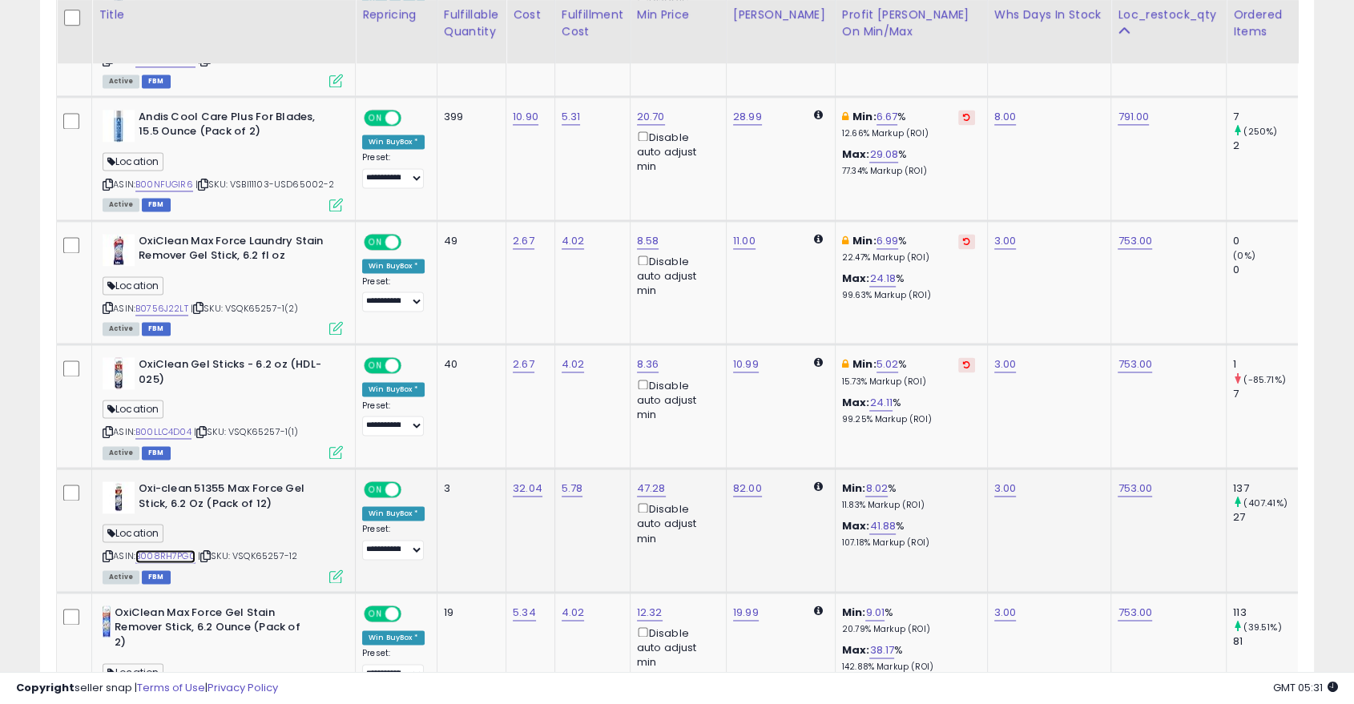
click at [183, 550] on link "B008RH7PG0" at bounding box center [165, 557] width 60 height 14
drag, startPoint x: 673, startPoint y: 505, endPoint x: 701, endPoint y: 545, distance: 48.9
click at [701, 545] on td "47.28 Disable auto adjust min" at bounding box center [678, 531] width 96 height 124
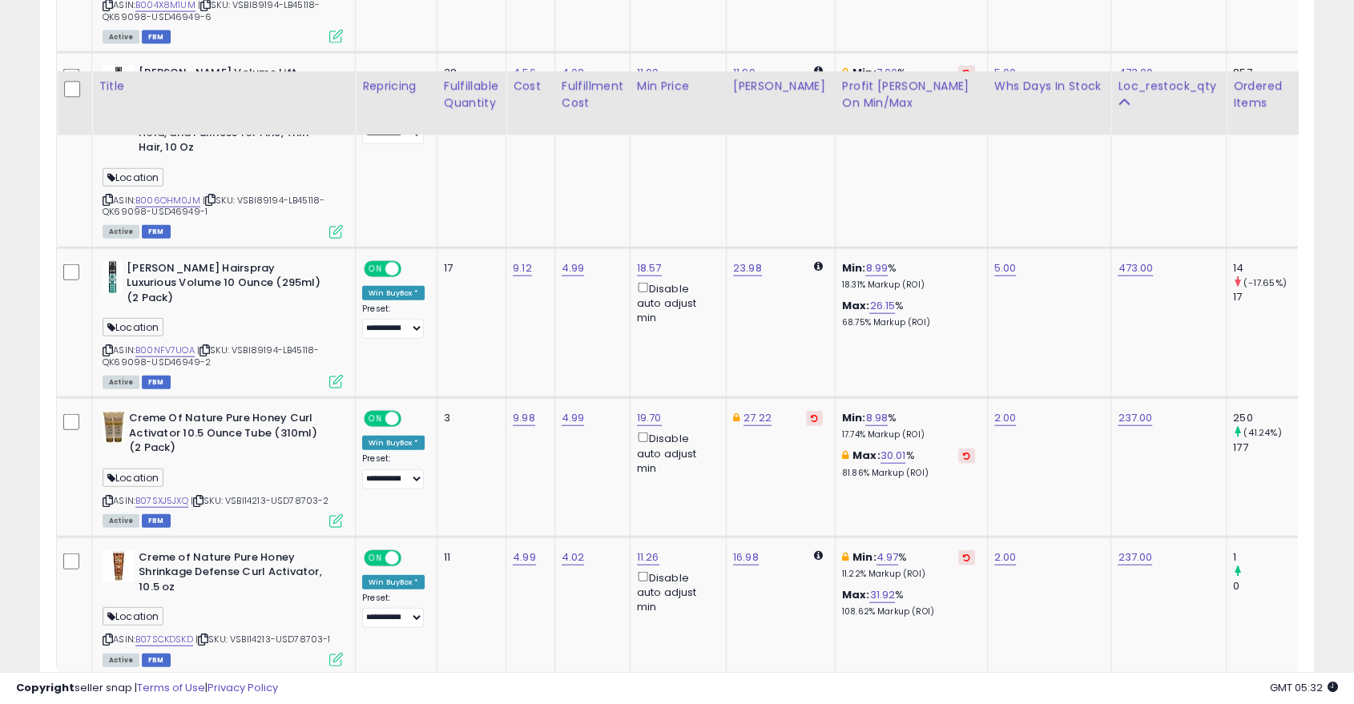
scroll to position [3812, 0]
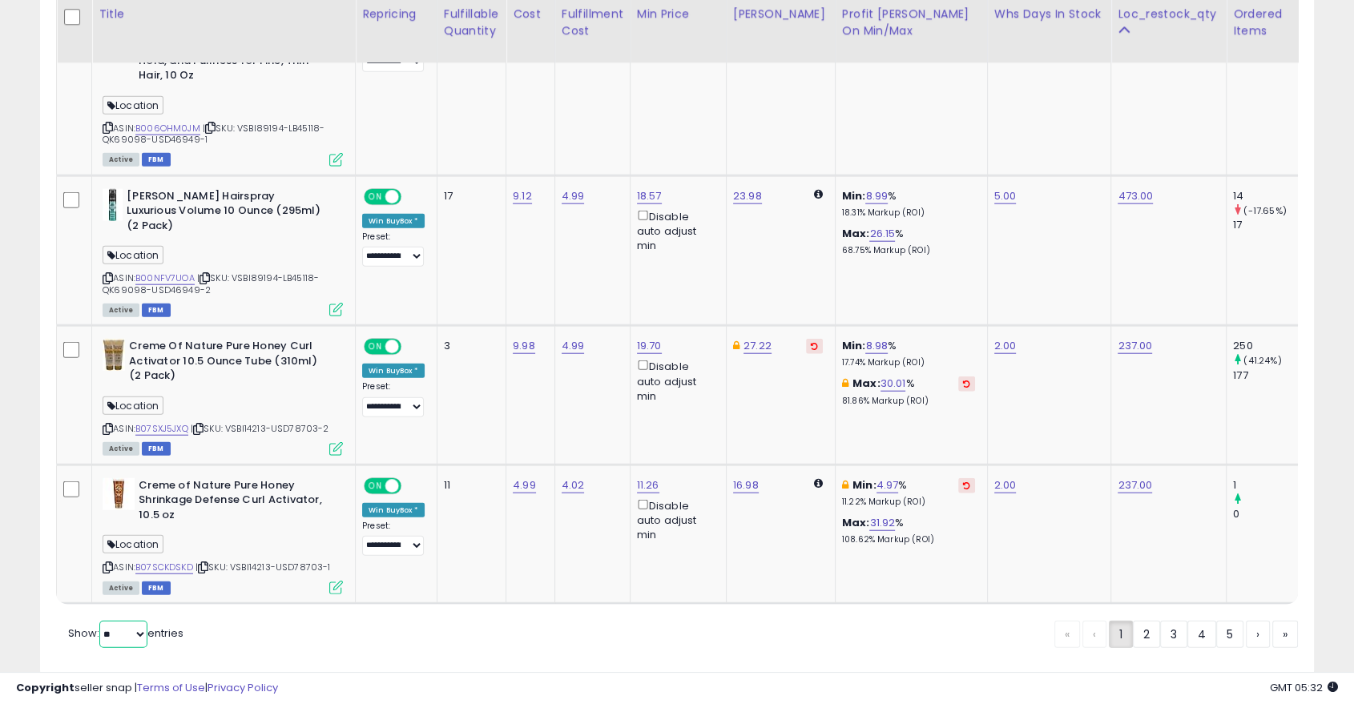
click at [130, 621] on select "** **" at bounding box center [123, 634] width 48 height 27
select select "**"
click at [101, 621] on select "** **" at bounding box center [123, 634] width 48 height 27
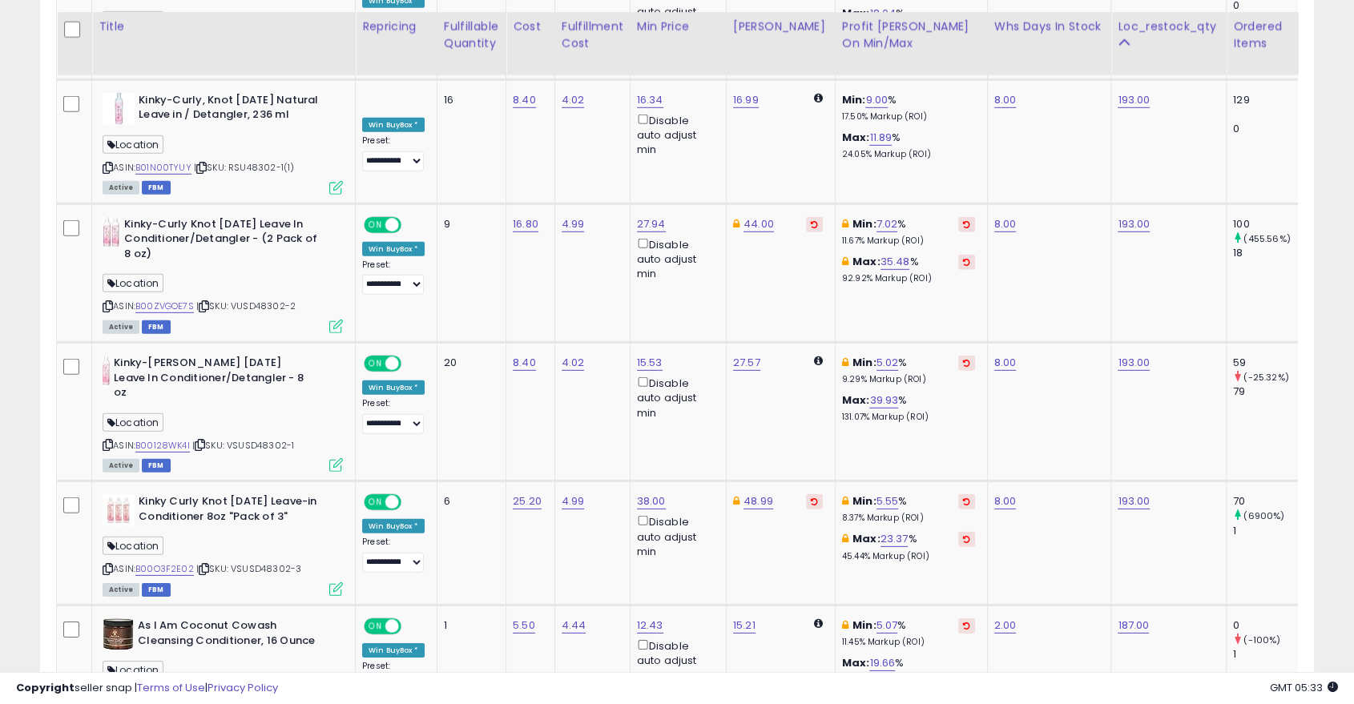
scroll to position [4765, 0]
